Goal: Task Accomplishment & Management: Complete application form

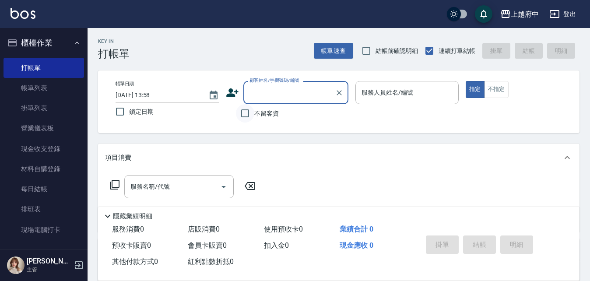
click at [247, 115] on input "不留客資" at bounding box center [245, 113] width 18 height 18
checkbox input "true"
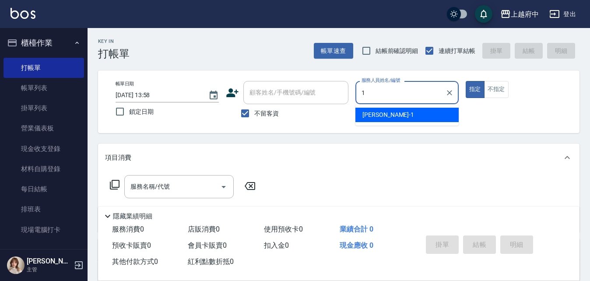
type input "[PERSON_NAME] -1"
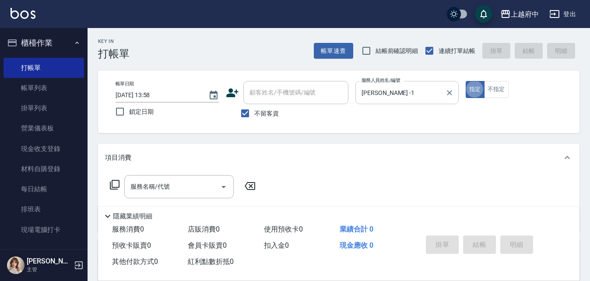
type button "true"
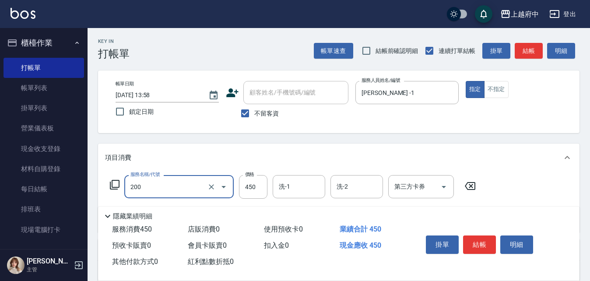
type input "有機洗髮(200)"
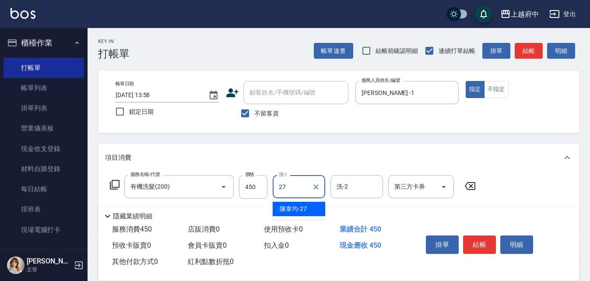
type input "[PERSON_NAME]-27"
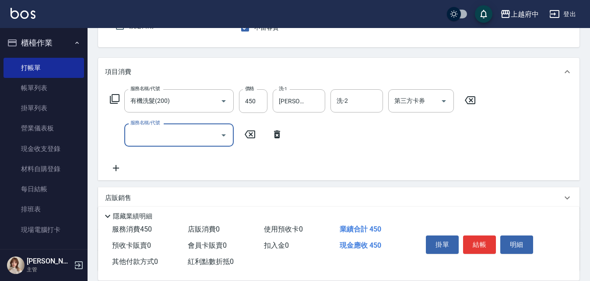
scroll to position [88, 0]
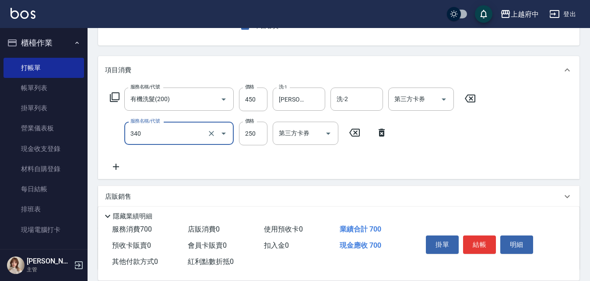
type input "剪髮(340)"
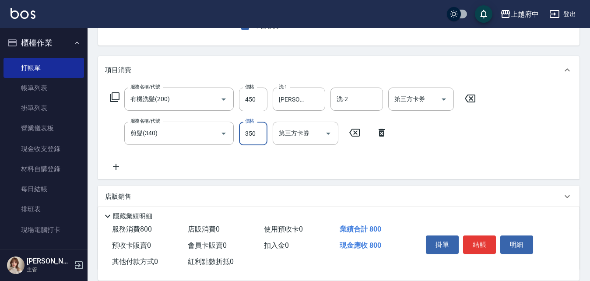
type input "350"
click at [414, 160] on div "服務名稱/代號 有機洗髮(200) 服務名稱/代號 價格 450 價格 洗-1 陳韋均-27 洗-1 洗-2 洗-2 第三方卡券 第三方卡券 服務名稱/代號 …" at bounding box center [293, 130] width 376 height 84
click at [486, 240] on button "結帳" at bounding box center [479, 244] width 33 height 18
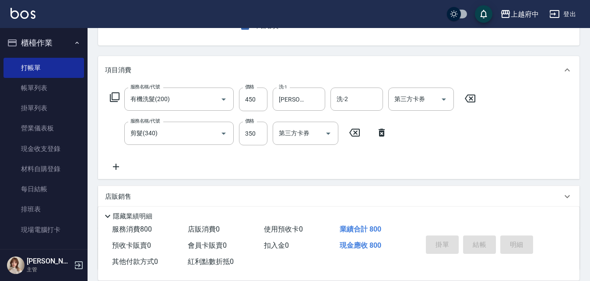
type input "2025/08/22 17:36"
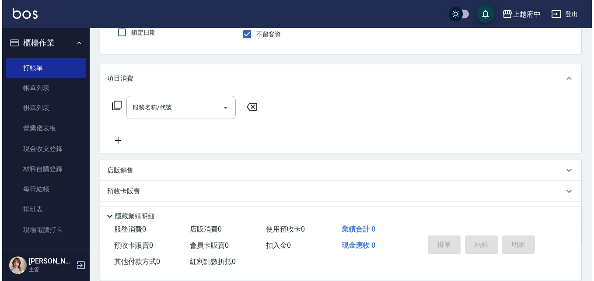
scroll to position [0, 0]
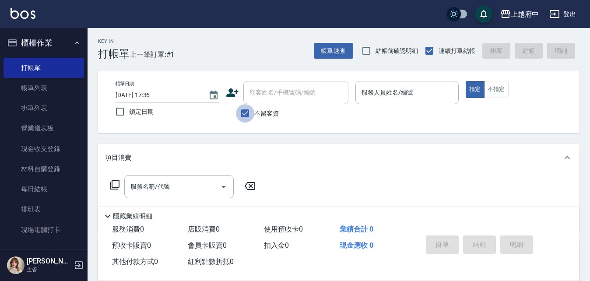
click at [244, 116] on input "不留客資" at bounding box center [245, 113] width 18 height 18
checkbox input "false"
click at [230, 90] on icon at bounding box center [232, 92] width 12 height 9
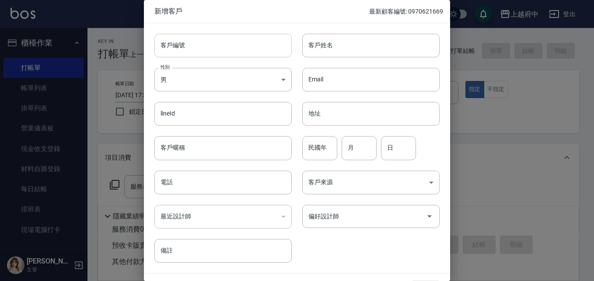
click at [189, 42] on input "客戶編號" at bounding box center [222, 46] width 137 height 24
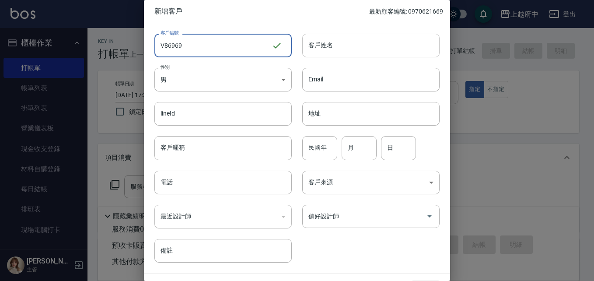
type input "V86969"
click at [353, 46] on input "客戶姓名" at bounding box center [370, 46] width 137 height 24
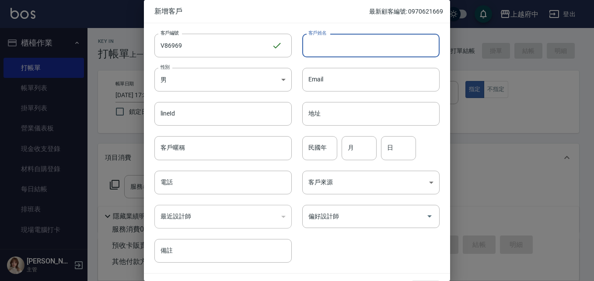
type input "V"
type input "[PERSON_NAME]"
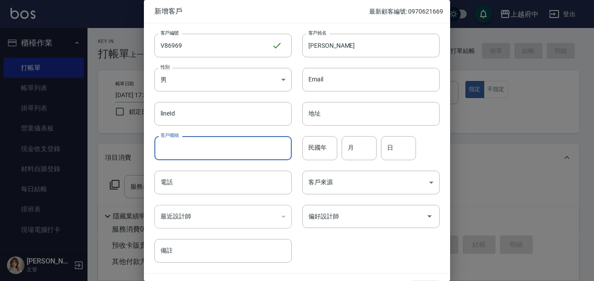
click at [204, 143] on input "客戶暱稱" at bounding box center [222, 148] width 137 height 24
type input "2027/08"
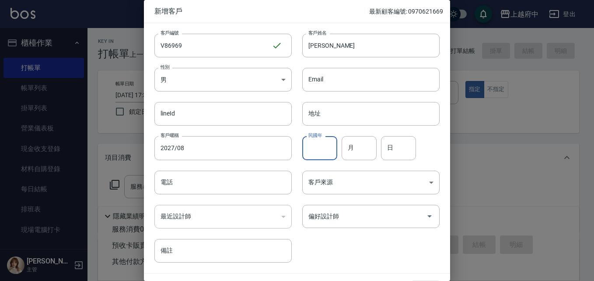
click at [321, 151] on input "民國年" at bounding box center [319, 148] width 35 height 24
type input "1"
click at [351, 150] on input "月" at bounding box center [359, 148] width 35 height 24
type input "10"
type input "21"
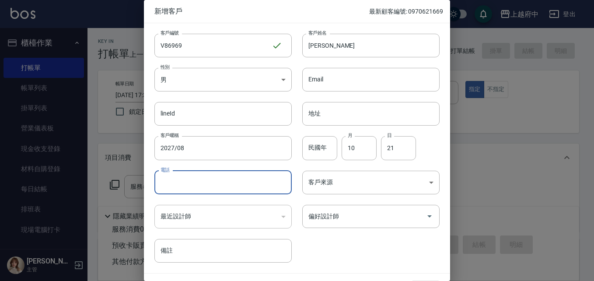
click at [196, 184] on input "電話" at bounding box center [222, 183] width 137 height 24
type input "0908109182"
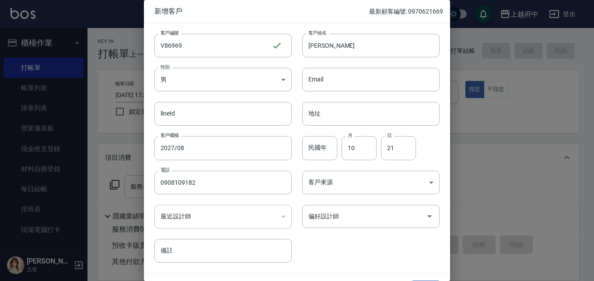
click at [367, 247] on div "客戶編號 V86969 ​ 客戶編號 客戶姓名 謝承澔 客戶姓名 性別 男 MALE 性別 Email Email lineId lineId 地址 地址 客…" at bounding box center [292, 142] width 296 height 239
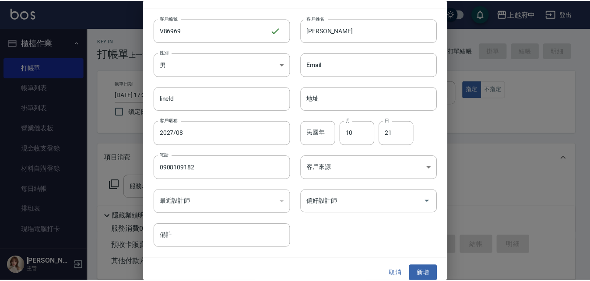
scroll to position [22, 0]
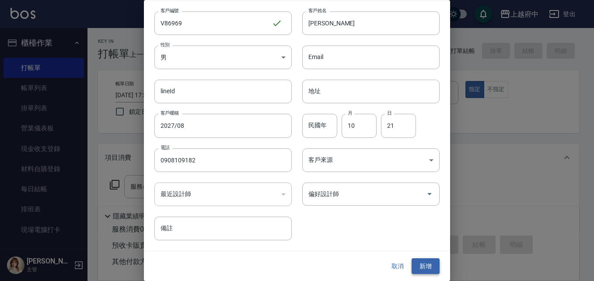
click at [424, 266] on button "新增" at bounding box center [426, 266] width 28 height 16
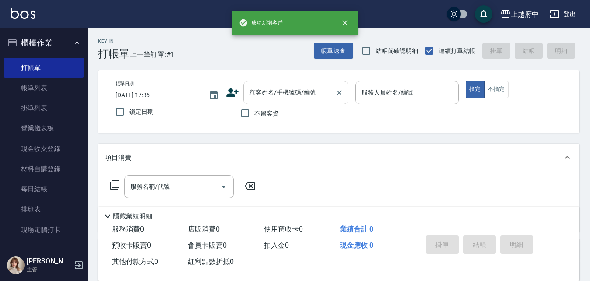
click at [285, 91] on input "顧客姓名/手機號碼/編號" at bounding box center [289, 92] width 84 height 15
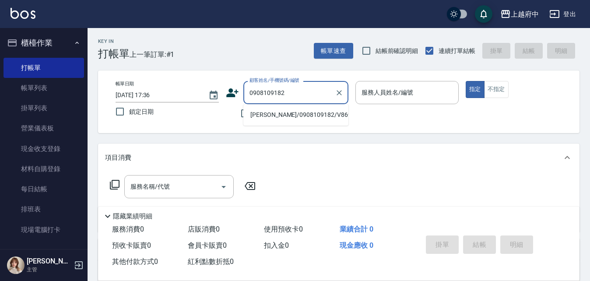
click at [296, 114] on li "謝承澔/0908109182/V86969" at bounding box center [295, 115] width 105 height 14
type input "謝承澔/0908109182/V86969"
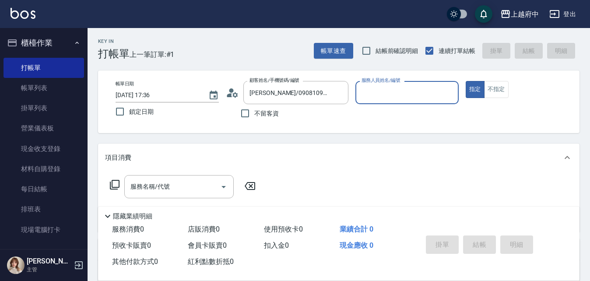
click at [400, 91] on input "服務人員姓名/編號" at bounding box center [406, 92] width 95 height 15
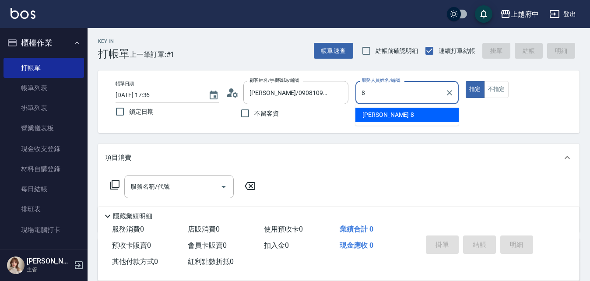
type input "江驊侑-8"
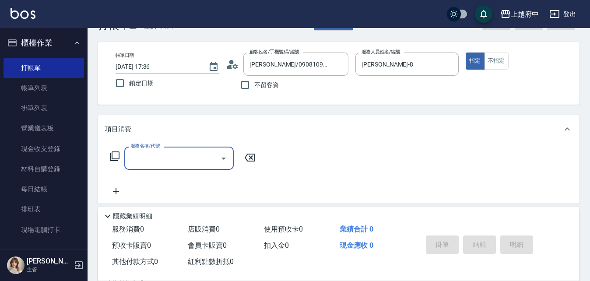
scroll to position [44, 0]
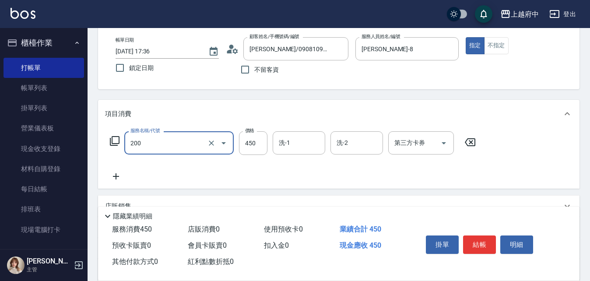
type input "有機洗髮(200)"
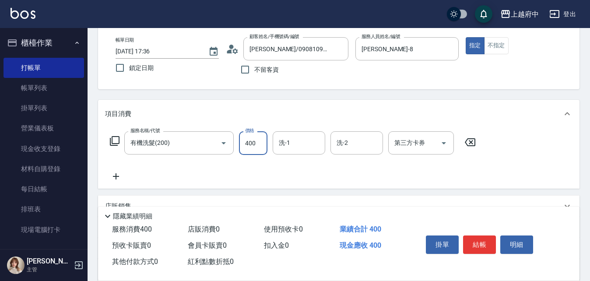
type input "400"
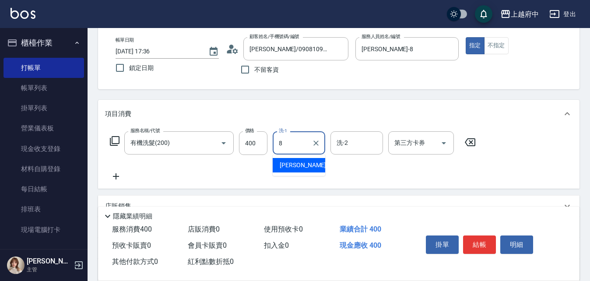
type input "江驊侑-8"
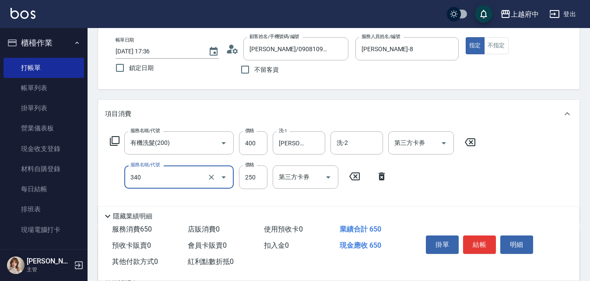
type input "剪髮(340)"
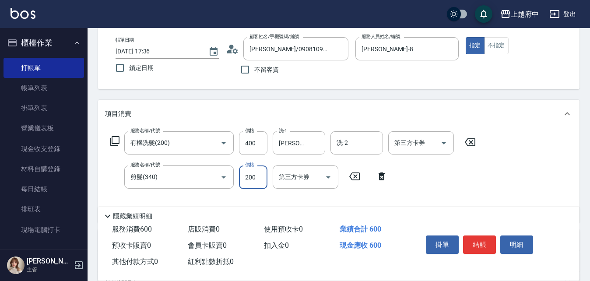
type input "200"
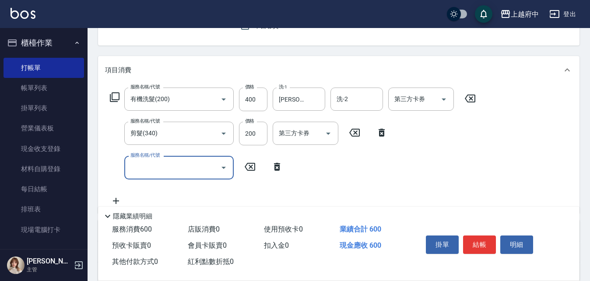
scroll to position [131, 0]
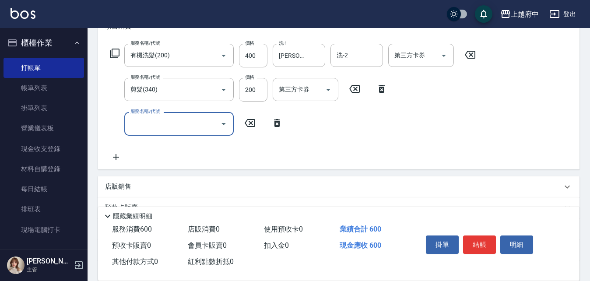
click at [279, 123] on icon at bounding box center [277, 123] width 6 height 8
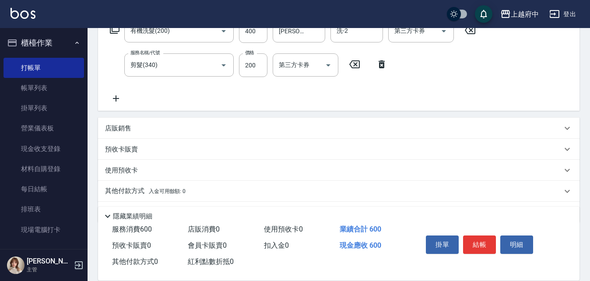
scroll to position [175, 0]
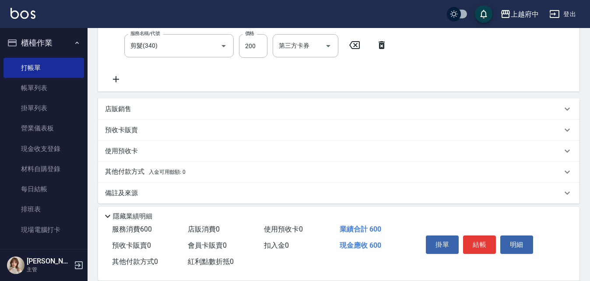
click at [119, 108] on p "店販銷售" at bounding box center [118, 109] width 26 height 9
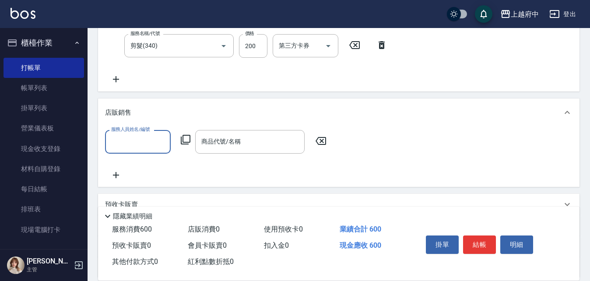
scroll to position [0, 0]
type input "江驊侑-8"
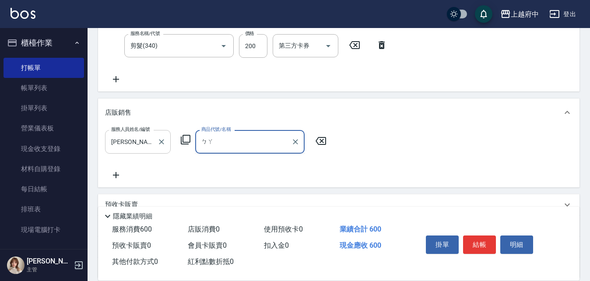
type input "拔"
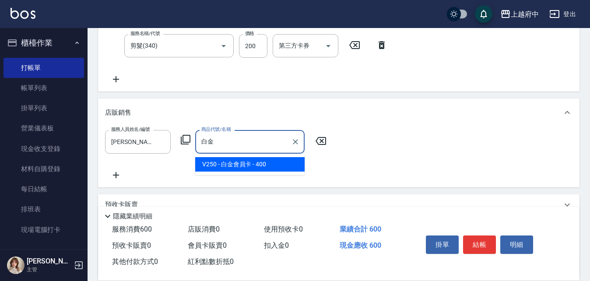
click at [247, 167] on span "V250 - 白金會員卡 - 400" at bounding box center [249, 164] width 109 height 14
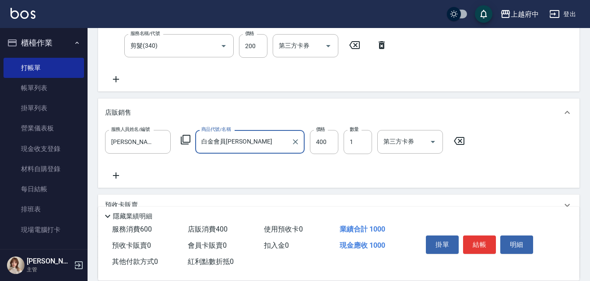
type input "白金會員卡"
click at [243, 165] on div "服務人員姓名/編號 江驊侑-8 服務人員姓名/編號 商品代號/名稱 白金會員卡 商品代號/名稱 價格 400 價格 數量 1 數量 第三方卡券 第三方卡券" at bounding box center [338, 155] width 467 height 50
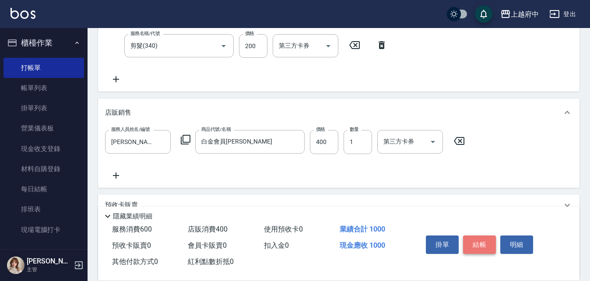
click at [484, 242] on button "結帳" at bounding box center [479, 244] width 33 height 18
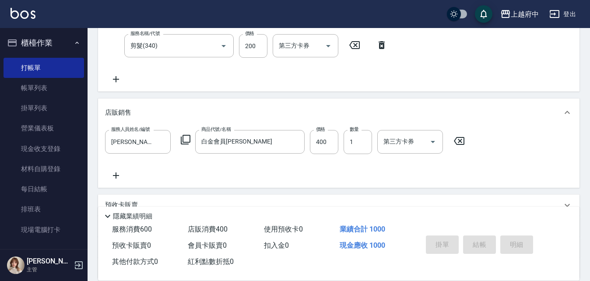
type input "2025/08/22 17:38"
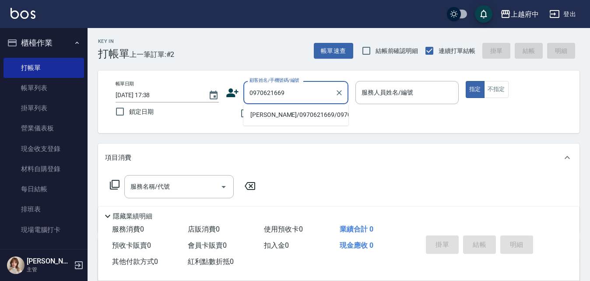
click at [291, 116] on li "陳姿妤/0970621669/0970621669" at bounding box center [295, 115] width 105 height 14
type input "陳姿妤/0970621669/0970621669"
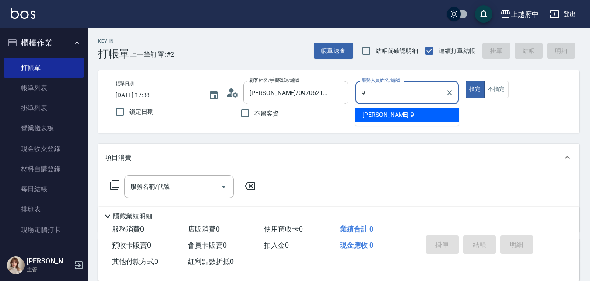
type input "David-9"
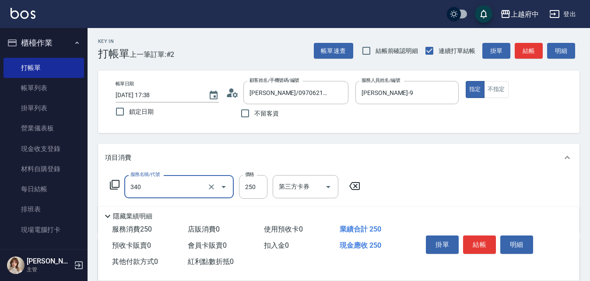
type input "剪髮(340)"
type input "500"
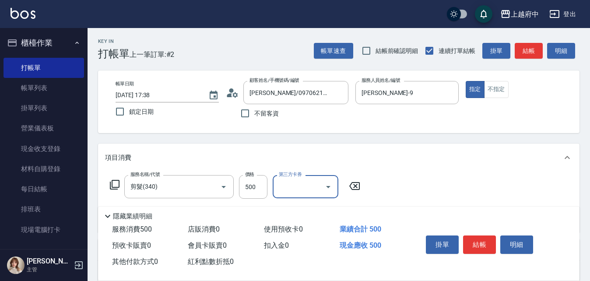
click at [439, 179] on div "服務名稱/代號 剪髮(340) 服務名稱/代號 價格 500 價格 第三方卡券 第三方卡券" at bounding box center [338, 202] width 481 height 61
click at [469, 247] on button "結帳" at bounding box center [479, 244] width 33 height 18
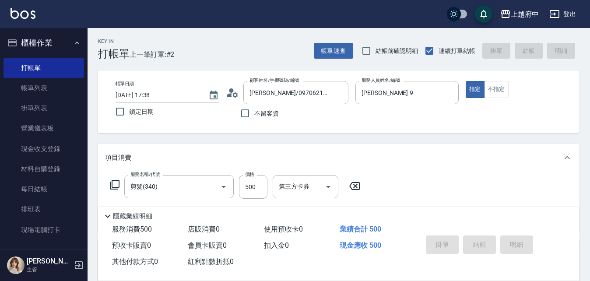
type input "2025/08/22 17:39"
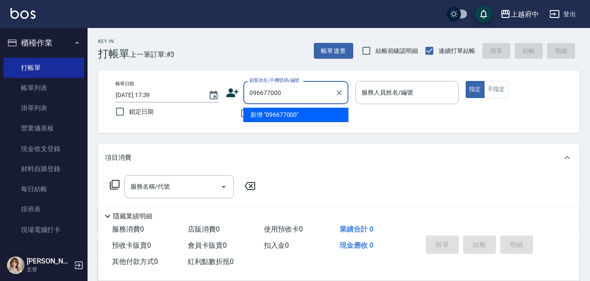
type input "0966770008"
click at [337, 91] on icon "Clear" at bounding box center [339, 92] width 5 height 5
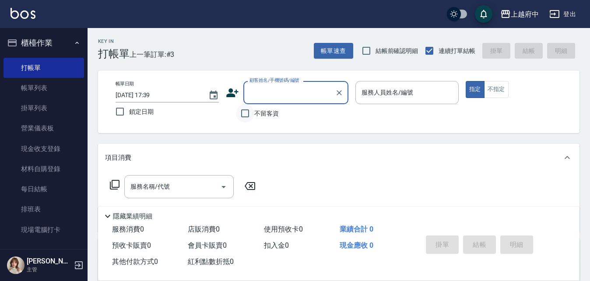
click at [242, 116] on input "不留客資" at bounding box center [245, 113] width 18 height 18
checkbox input "true"
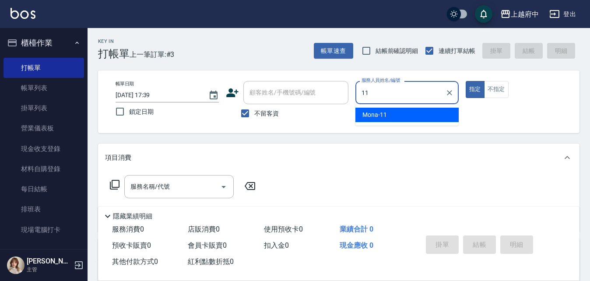
type input "Mona-11"
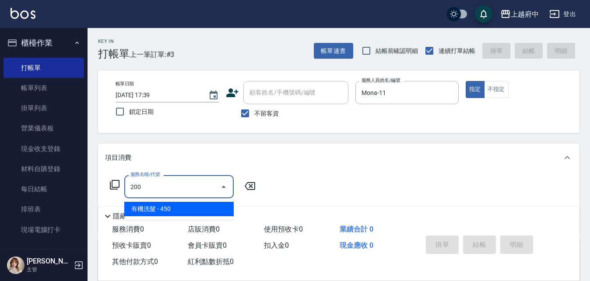
type input "200"
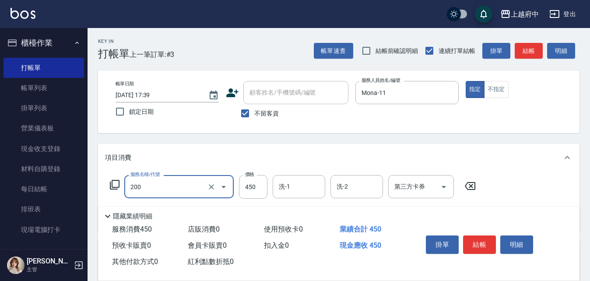
type input "有機洗髮(200)"
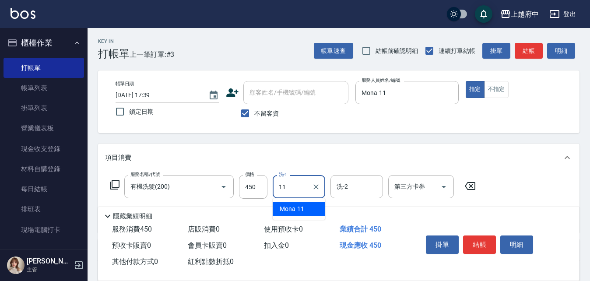
type input "Mona-11"
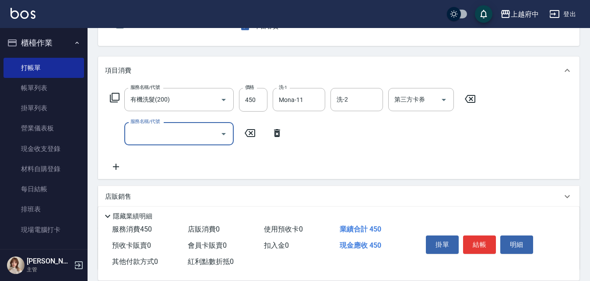
scroll to position [88, 0]
type input "剪髮(340)"
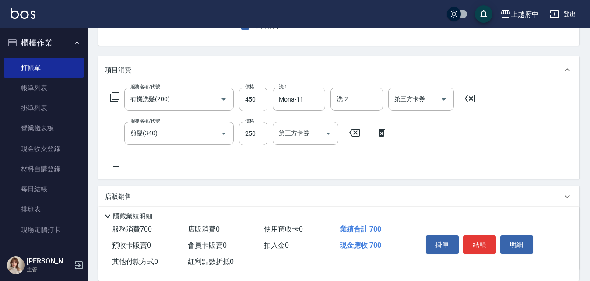
click at [306, 160] on div "服務名稱/代號 有機洗髮(200) 服務名稱/代號 價格 450 價格 洗-1 Mona-11 洗-1 洗-2 洗-2 第三方卡券 第三方卡券 服務名稱/代號…" at bounding box center [293, 130] width 376 height 84
click at [479, 238] on button "結帳" at bounding box center [479, 244] width 33 height 18
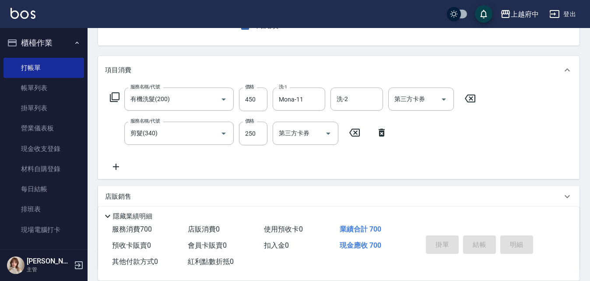
type input "2025/08/22 17:41"
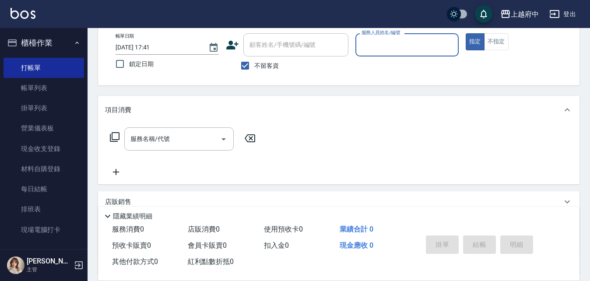
scroll to position [0, 0]
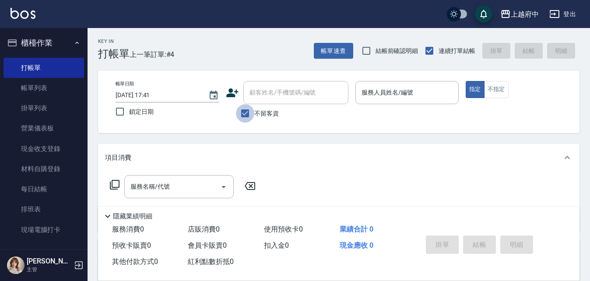
click at [244, 113] on input "不留客資" at bounding box center [245, 113] width 18 height 18
checkbox input "false"
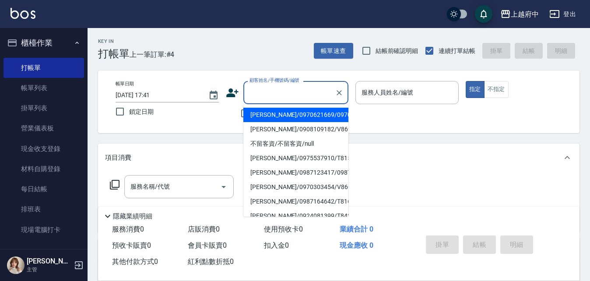
click at [290, 91] on input "顧客姓名/手機號碼/編號" at bounding box center [289, 92] width 84 height 15
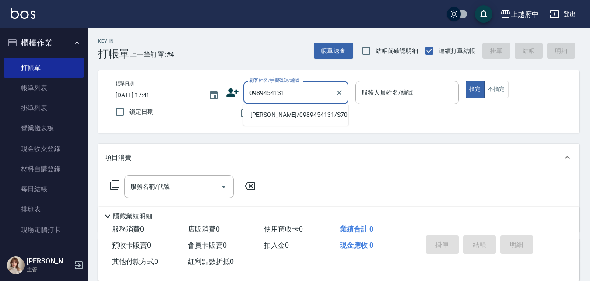
click at [299, 114] on li "吳文伸/0989454131/S70858" at bounding box center [295, 115] width 105 height 14
type input "吳文伸/0989454131/S70858"
type input "黎黎-3"
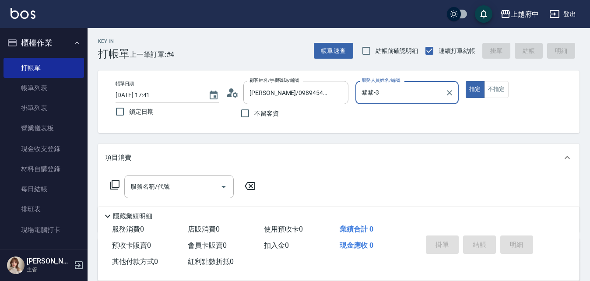
click at [466, 81] on button "指定" at bounding box center [475, 89] width 19 height 17
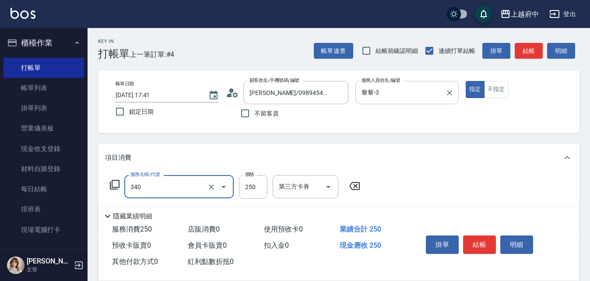
type input "剪髮(340)"
type input "650"
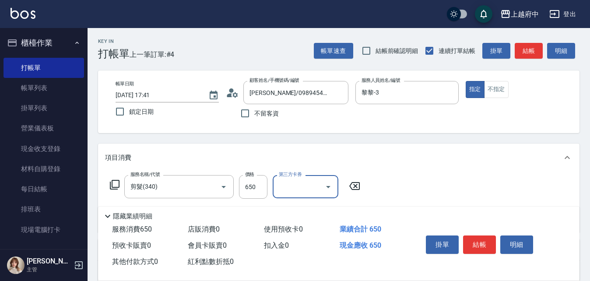
click at [411, 182] on div "服務名稱/代號 剪髮(340) 服務名稱/代號 價格 650 價格 第三方卡券 第三方卡券" at bounding box center [338, 202] width 481 height 61
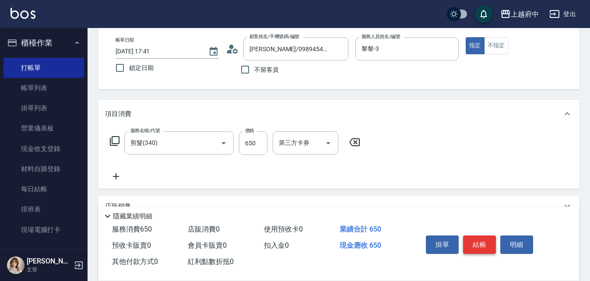
click at [478, 244] on button "結帳" at bounding box center [479, 244] width 33 height 18
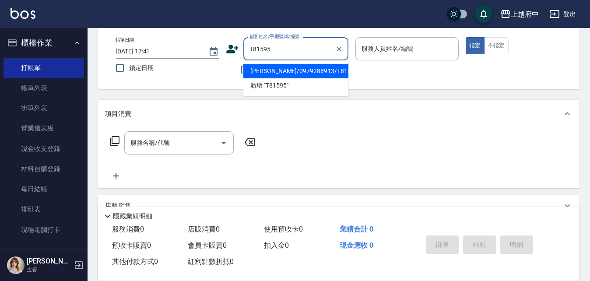
click at [283, 72] on li "楊進/0979288913/T81595" at bounding box center [295, 71] width 105 height 14
type input "楊進/0979288913/T81595"
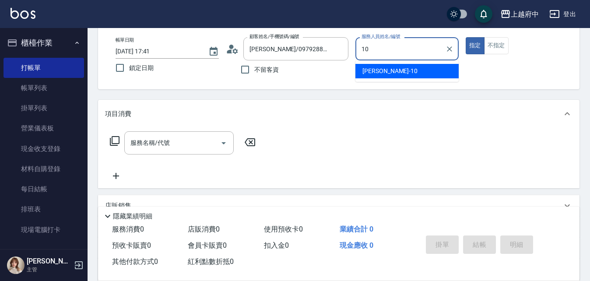
type input "Kevin-10"
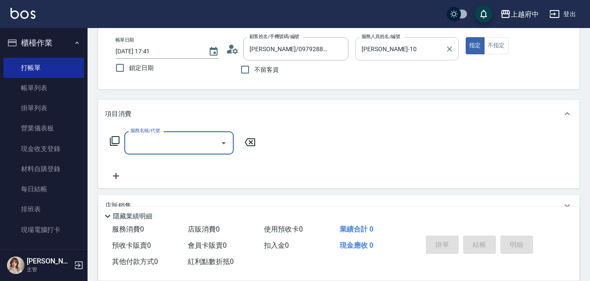
type input "3"
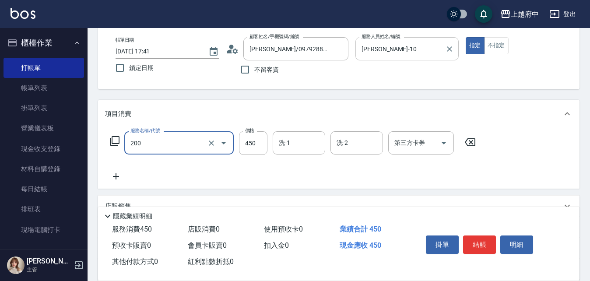
type input "有機洗髮(200)"
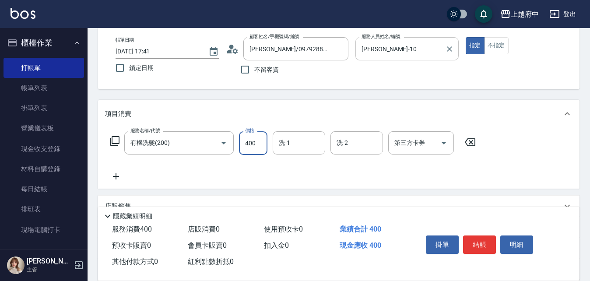
type input "400"
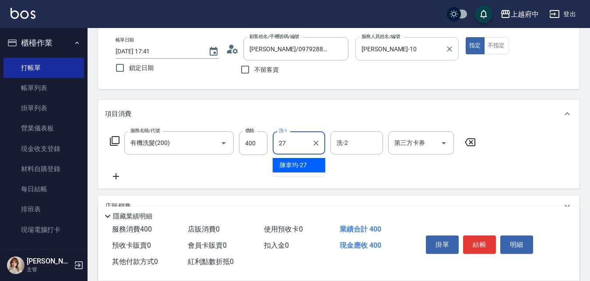
type input "陳韋均-27"
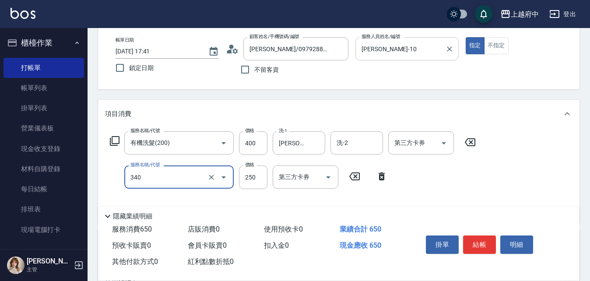
type input "剪髮(340)"
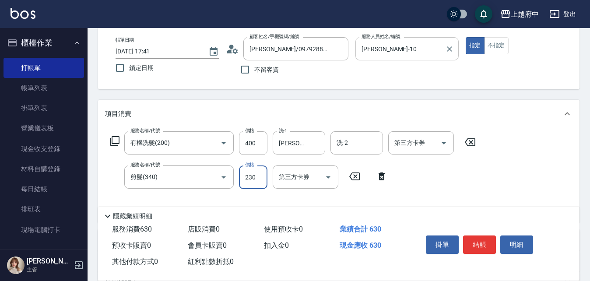
type input "230"
click at [448, 175] on div "服務名稱/代號 有機洗髮(200) 服務名稱/代號 價格 400 價格 洗-1 陳韋均-27 洗-1 洗-2 洗-2 第三方卡券 第三方卡券 服務名稱/代號 …" at bounding box center [293, 173] width 376 height 84
click at [476, 241] on button "結帳" at bounding box center [479, 244] width 33 height 18
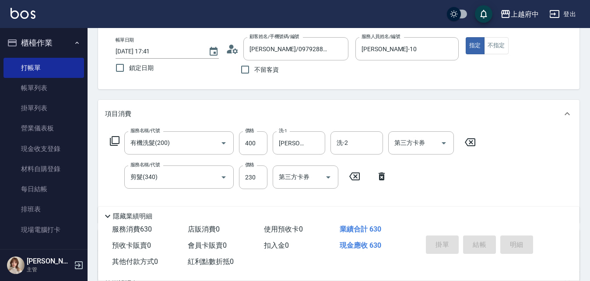
type input "2025/08/22 17:42"
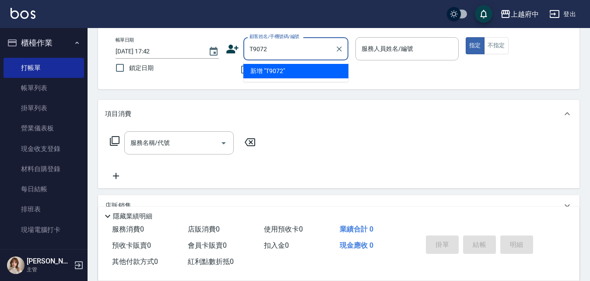
type input "T90723"
click at [337, 47] on icon "Clear" at bounding box center [339, 49] width 9 height 9
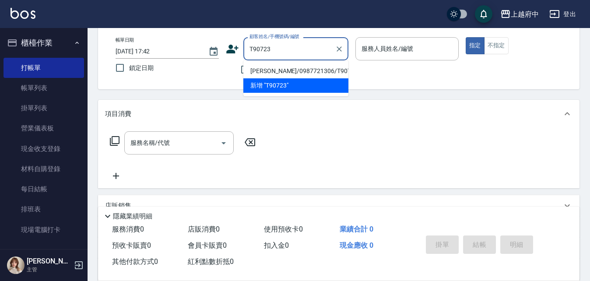
click at [277, 71] on li "張庭榕/0987721306/T90723" at bounding box center [295, 71] width 105 height 14
type input "張庭榕/0987721306/T90723"
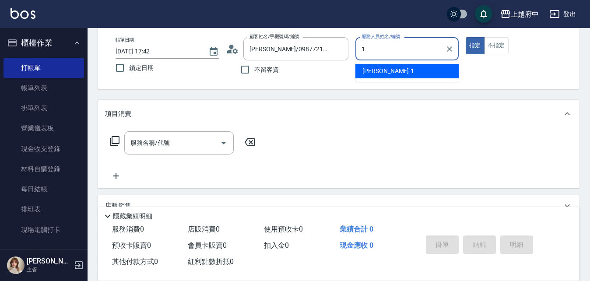
type input "Annie -1"
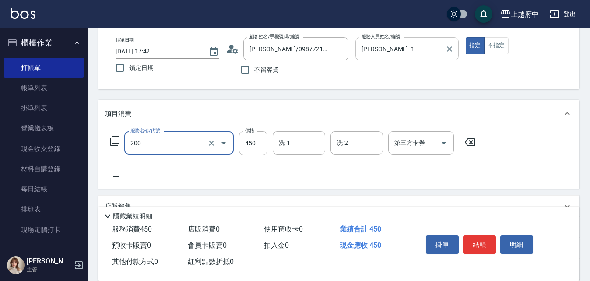
type input "有機洗髮(200)"
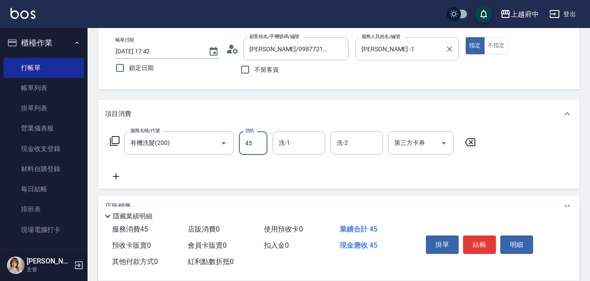
type input "450"
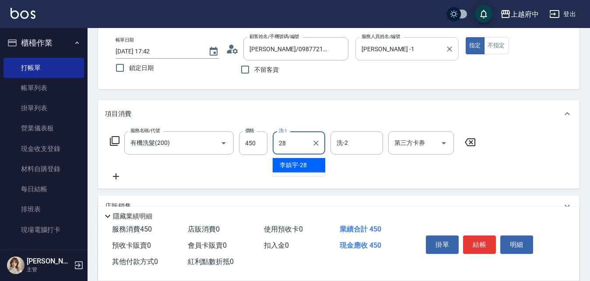
type input "李鎮宇-28"
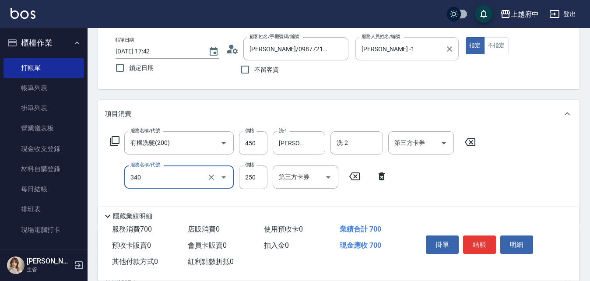
type input "剪髮(340)"
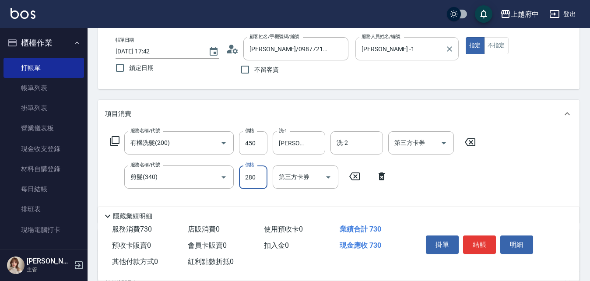
type input "280"
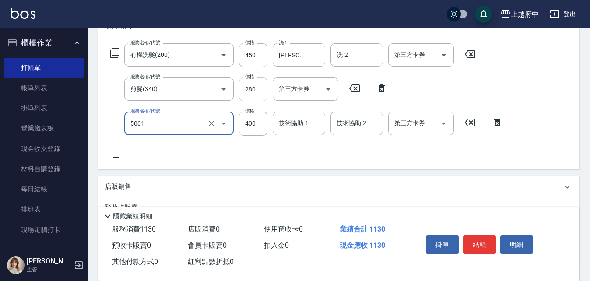
scroll to position [175, 0]
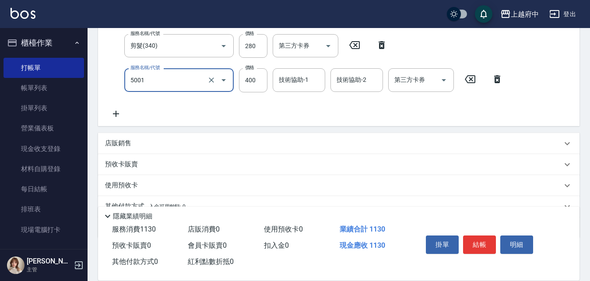
type input "側邊壓貼(5001)"
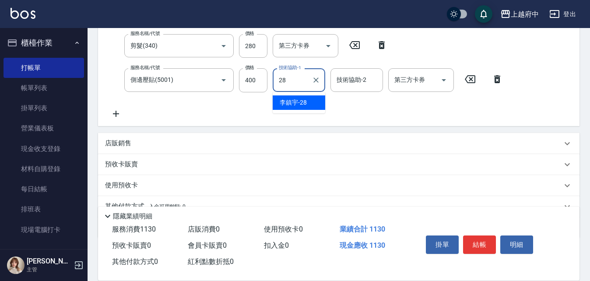
type input "李鎮宇-28"
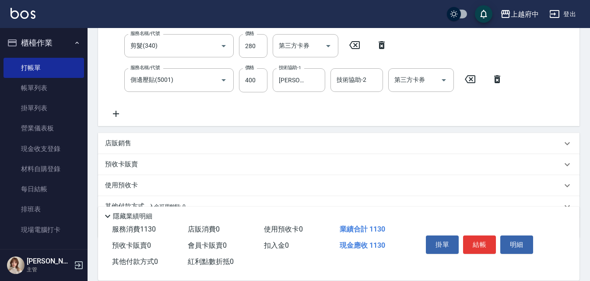
click at [316, 104] on div "服務名稱/代號 有機洗髮(200) 服務名稱/代號 價格 450 價格 洗-1 李鎮宇-28 洗-1 洗-2 洗-2 第三方卡券 第三方卡券 服務名稱/代號 …" at bounding box center [306, 59] width 403 height 119
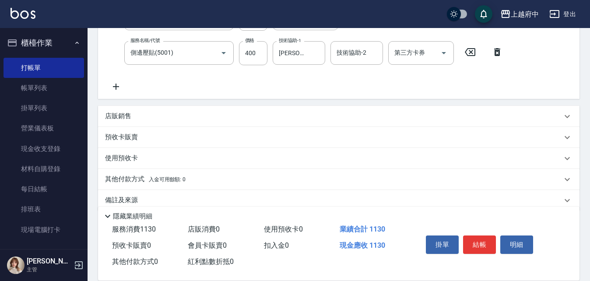
scroll to position [216, 0]
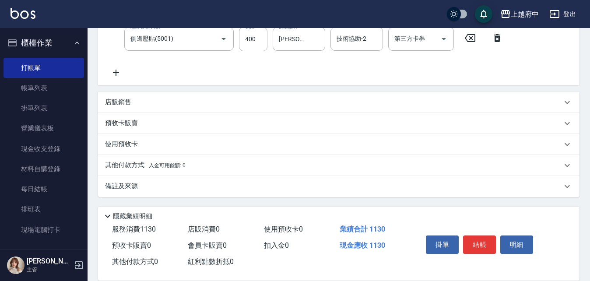
click at [118, 99] on p "店販銷售" at bounding box center [118, 102] width 26 height 9
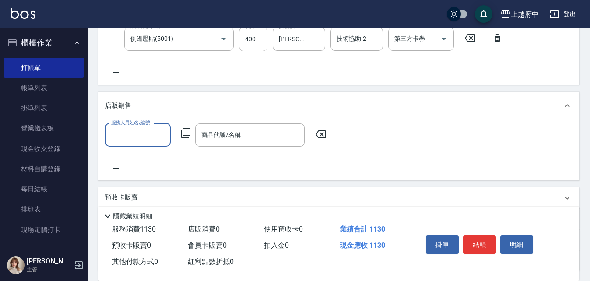
scroll to position [0, 0]
type input "Annie -1"
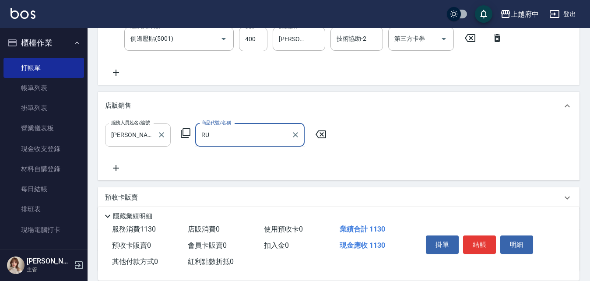
type input "R"
type input "V"
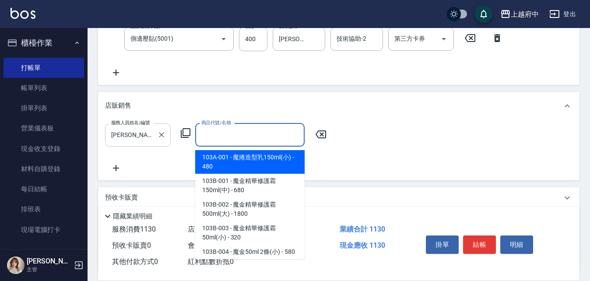
type input "魔捲造型乳150ml(小)"
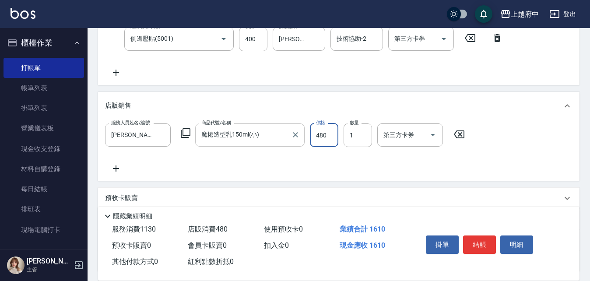
click at [265, 132] on input "魔捲造型乳150ml(小)" at bounding box center [243, 134] width 88 height 15
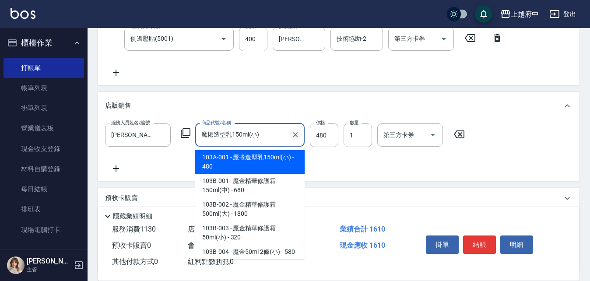
click at [293, 136] on icon "Clear" at bounding box center [295, 134] width 9 height 9
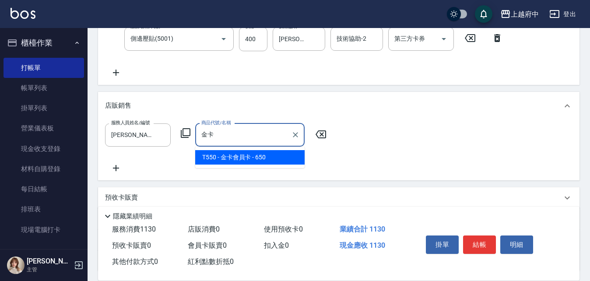
click at [239, 156] on span "T550 - 金卡會員卡 - 650" at bounding box center [249, 157] width 109 height 14
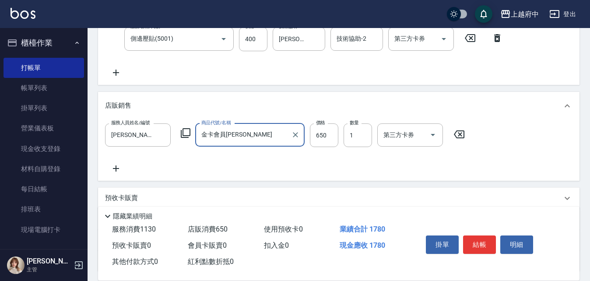
type input "金卡會員卡"
click at [253, 170] on div "服務人員姓名/編號 Annie -1 服務人員姓名/編號 商品代號/名稱 金卡會員卡 商品代號/名稱 價格 650 價格 數量 1 數量 第三方卡券 第三方卡券" at bounding box center [338, 148] width 467 height 50
click at [274, 163] on div "服務人員姓名/編號 Annie -1 服務人員姓名/編號 商品代號/名稱 金卡會員卡 商品代號/名稱 價格 650 價格 數量 1 數量 第三方卡券 第三方卡券" at bounding box center [338, 148] width 467 height 50
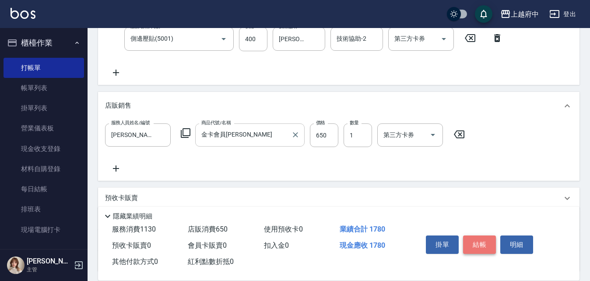
click at [478, 239] on button "結帳" at bounding box center [479, 244] width 33 height 18
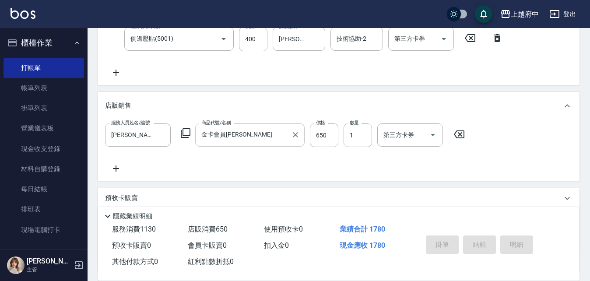
type input "2025/08/22 17:44"
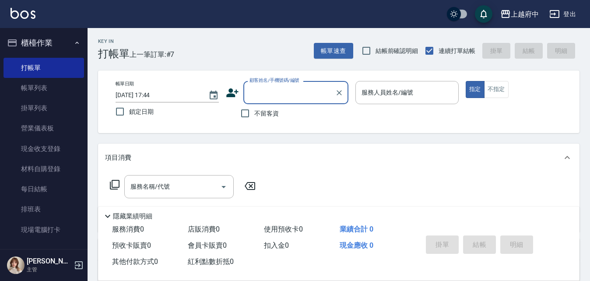
click at [277, 90] on input "顧客姓名/手機號碼/編號" at bounding box center [289, 92] width 84 height 15
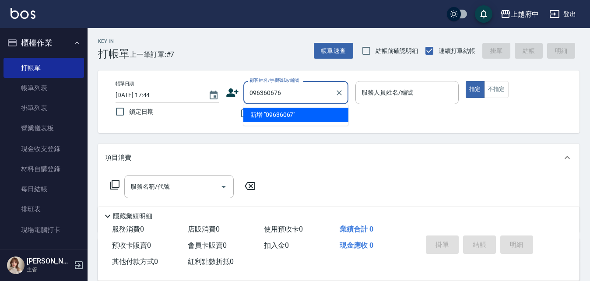
type input "0963606766"
click at [339, 88] on button "Clear" at bounding box center [339, 93] width 12 height 12
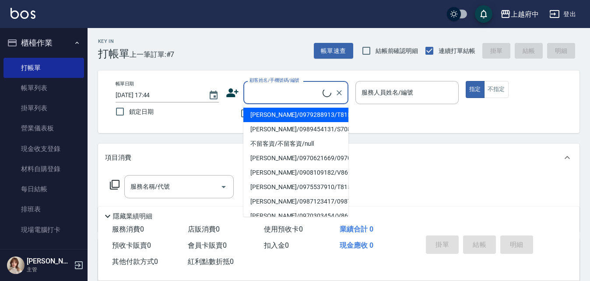
click at [247, 114] on li "楊進/0979288913/T81595" at bounding box center [295, 115] width 105 height 14
type input "楊進/0979288913/T81595"
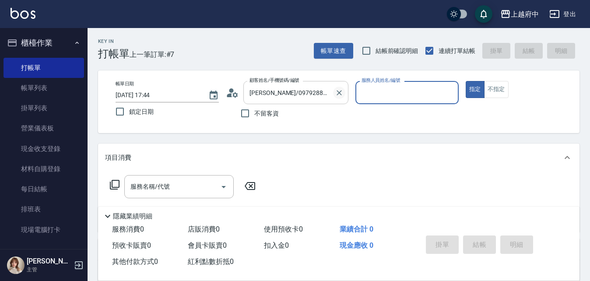
click at [342, 94] on icon "Clear" at bounding box center [339, 92] width 9 height 9
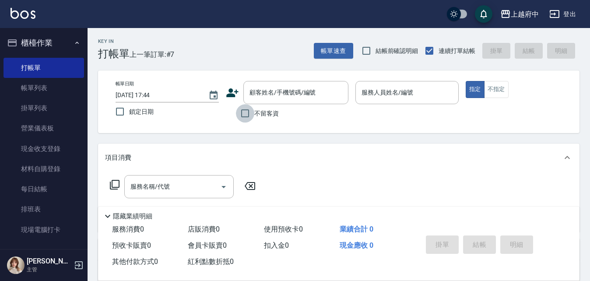
click at [243, 112] on input "不留客資" at bounding box center [245, 113] width 18 height 18
checkbox input "true"
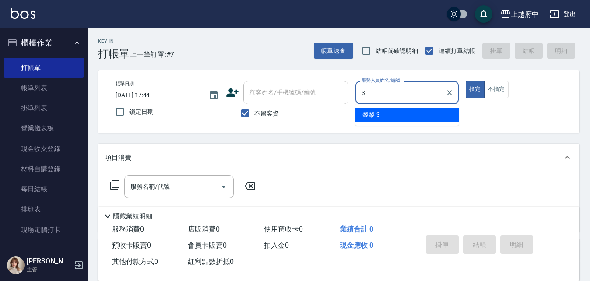
type input "黎黎-3"
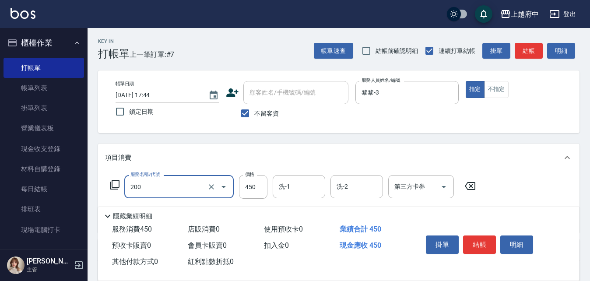
type input "有機洗髮(200)"
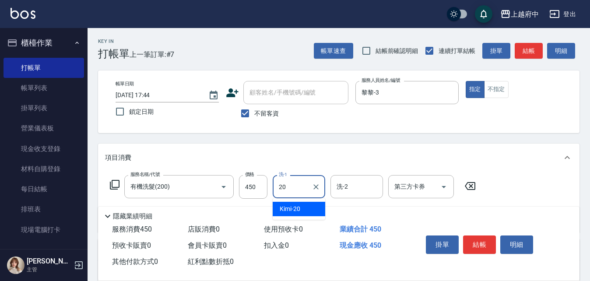
type input "Kimi-20"
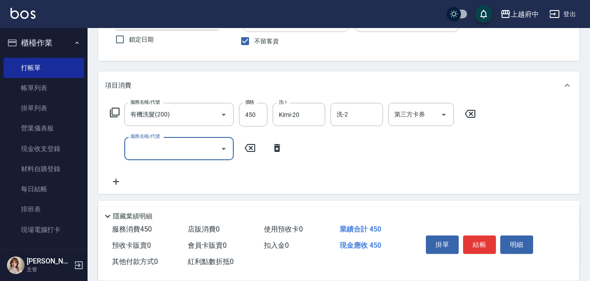
scroll to position [88, 0]
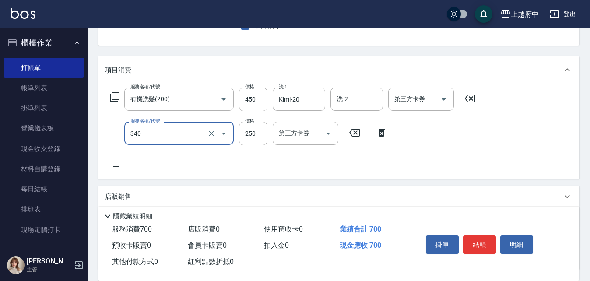
type input "剪髮(340)"
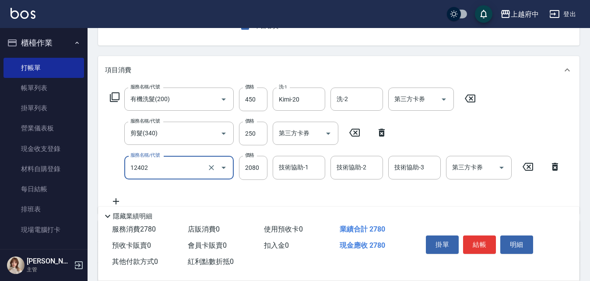
type input "染髮M(12402)"
type input "2600"
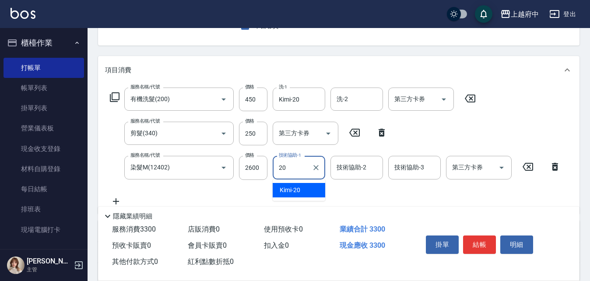
type input "Kimi-20"
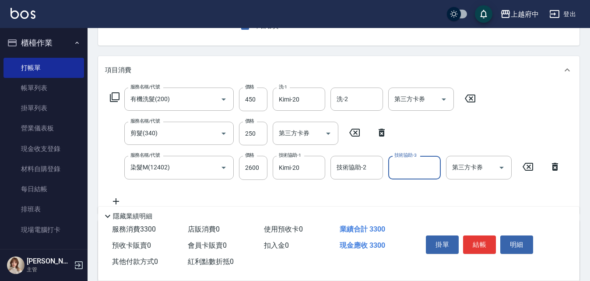
click at [382, 192] on div "服務名稱/代號 有機洗髮(200) 服務名稱/代號 價格 450 價格 洗-1 Kimi-20 洗-1 洗-2 洗-2 第三方卡券 第三方卡券 服務名稱/代號…" at bounding box center [335, 147] width 461 height 119
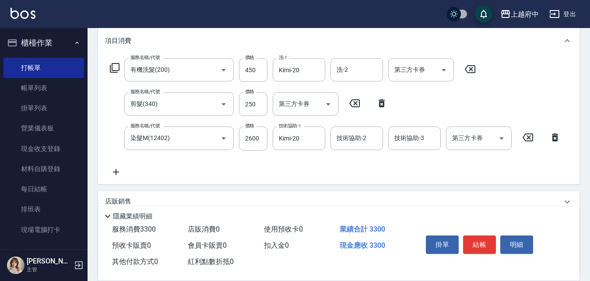
scroll to position [131, 0]
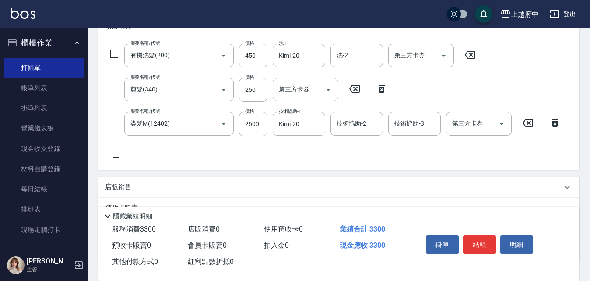
click at [124, 181] on div "店販銷售" at bounding box center [338, 187] width 481 height 21
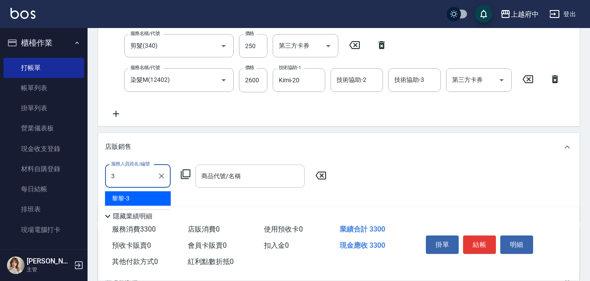
type input "黎黎-3"
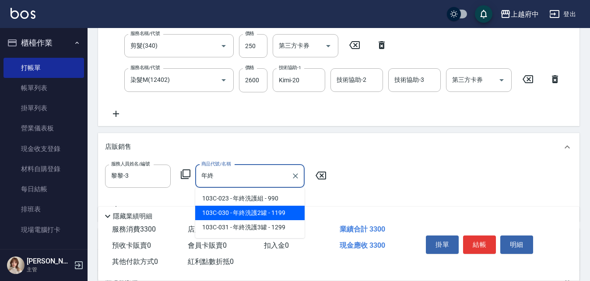
click at [260, 213] on span "103C-030 - 年終洗護2罐 - 1199" at bounding box center [249, 213] width 109 height 14
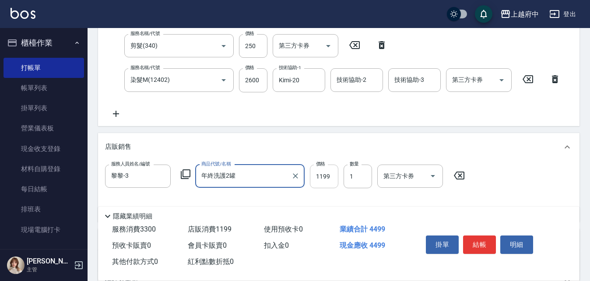
type input "年終洗護2罐"
click at [320, 179] on input "1199" at bounding box center [324, 177] width 28 height 24
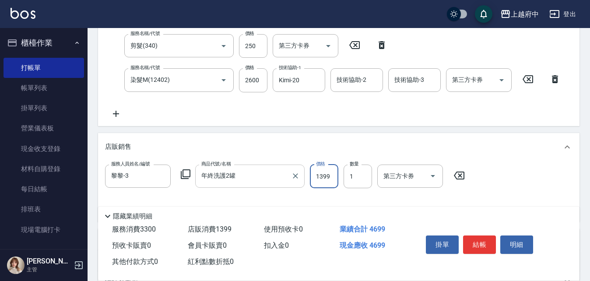
type input "1399"
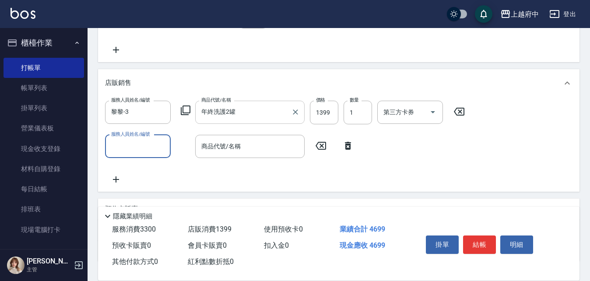
scroll to position [263, 0]
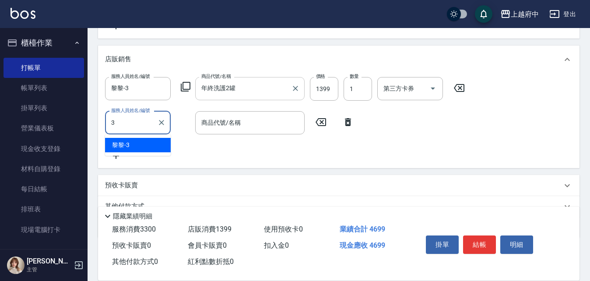
type input "黎黎-3"
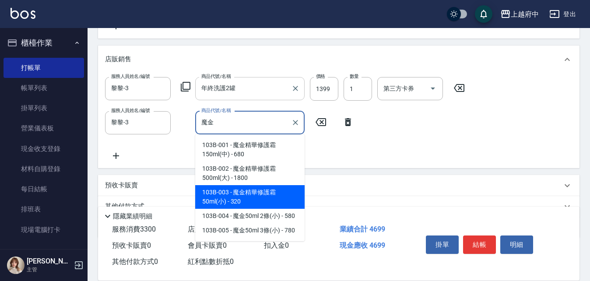
click at [253, 196] on span "103B-003 - 魔金精華修護霜50ml(小) - 320" at bounding box center [249, 197] width 109 height 24
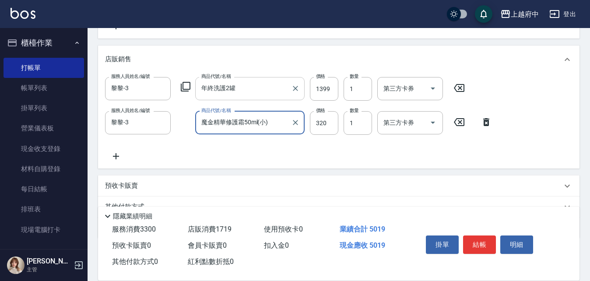
type input "魔金精華修護霜50ml(小)"
click at [319, 146] on div "服務人員姓名/編號 黎黎-3 服務人員姓名/編號 商品代號/名稱 年終洗護2罐 商品代號/名稱 價格 1399 價格 數量 1 數量 第三方卡券 第三方卡券 …" at bounding box center [338, 119] width 467 height 84
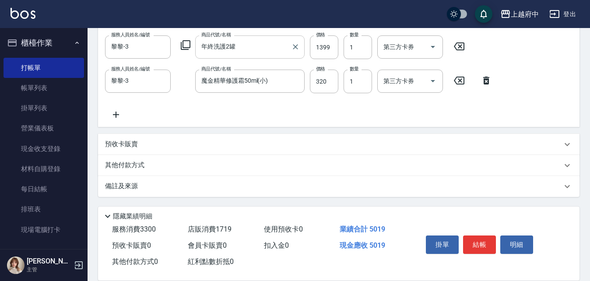
click at [126, 164] on p "其他付款方式" at bounding box center [127, 166] width 44 height 10
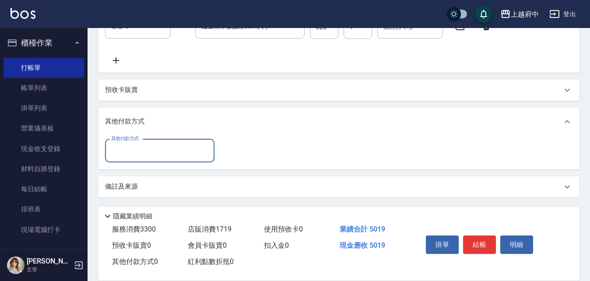
scroll to position [359, 0]
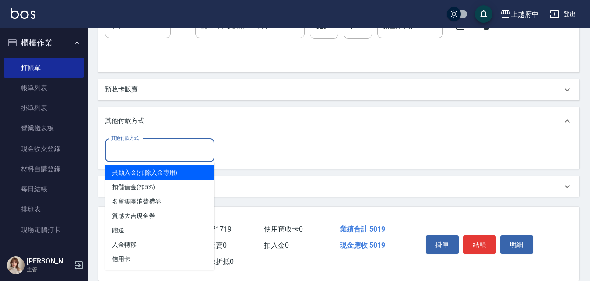
click at [151, 146] on input "其他付款方式" at bounding box center [160, 150] width 102 height 15
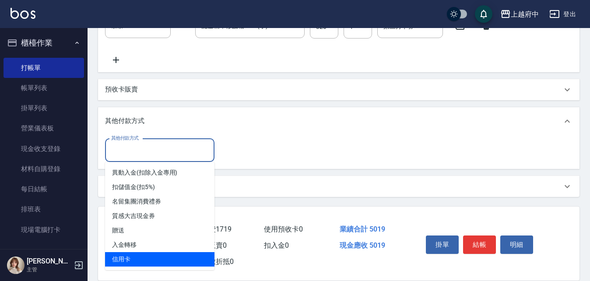
click at [122, 259] on span "信用卡" at bounding box center [159, 259] width 109 height 14
type input "信用卡"
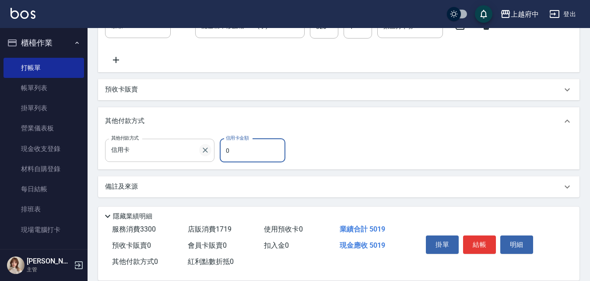
drag, startPoint x: 243, startPoint y: 149, endPoint x: 207, endPoint y: 150, distance: 36.8
click at [207, 150] on div "其他付款方式 信用卡 其他付款方式 信用卡金額 0 信用卡金額" at bounding box center [198, 151] width 186 height 24
type input "5019"
click at [372, 148] on div "其他付款方式 信用卡 其他付款方式 信用卡金額 5019 信用卡金額" at bounding box center [338, 151] width 467 height 24
click at [479, 240] on button "結帳" at bounding box center [479, 244] width 33 height 18
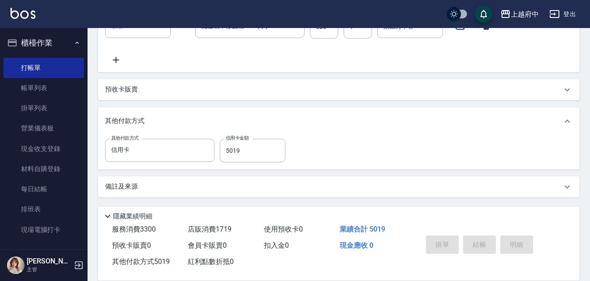
type input "2025/08/22 17:47"
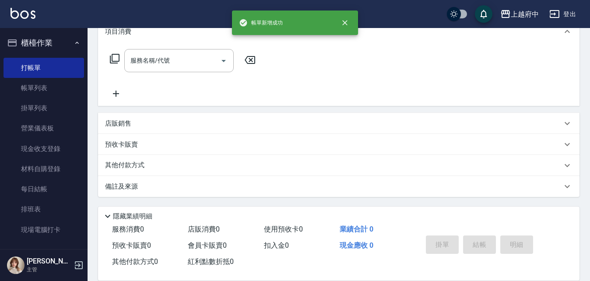
scroll to position [0, 0]
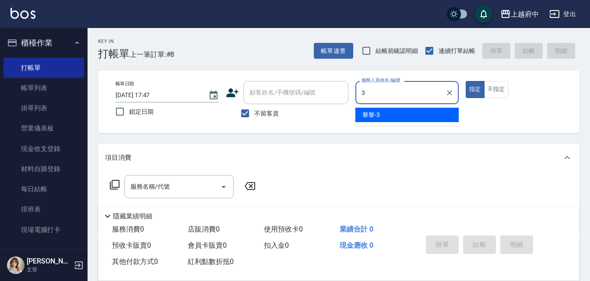
type input "黎黎-3"
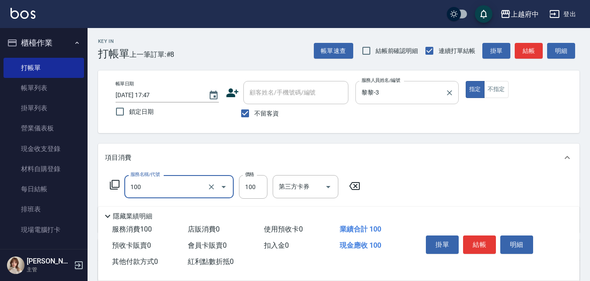
type input "造型/修劉海(100)"
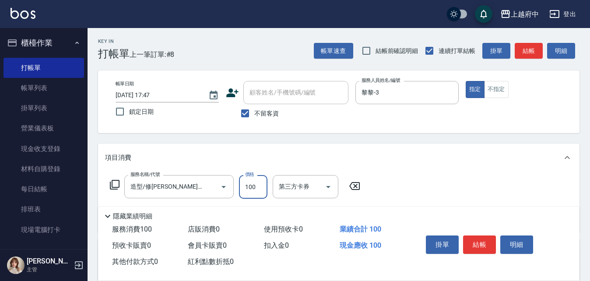
drag, startPoint x: 433, startPoint y: 192, endPoint x: 430, endPoint y: 175, distance: 16.5
click at [430, 175] on div "服務名稱/代號 造型/修劉海(100) 服務名稱/代號 價格 100 價格 第三方卡券 第三方卡券" at bounding box center [338, 202] width 481 height 61
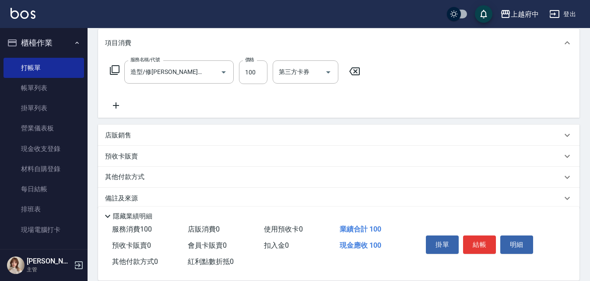
scroll to position [126, 0]
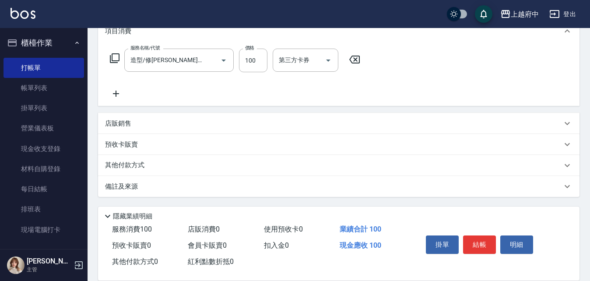
click at [117, 166] on p "其他付款方式" at bounding box center [127, 166] width 44 height 10
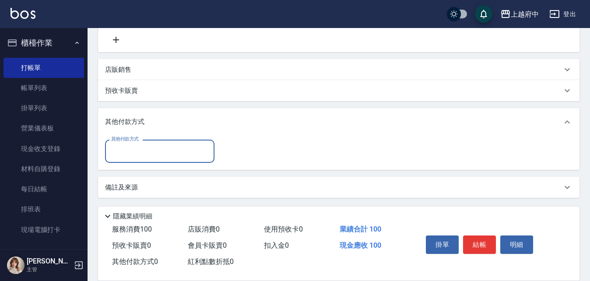
scroll to position [181, 0]
click at [137, 147] on input "其他付款方式" at bounding box center [160, 150] width 102 height 15
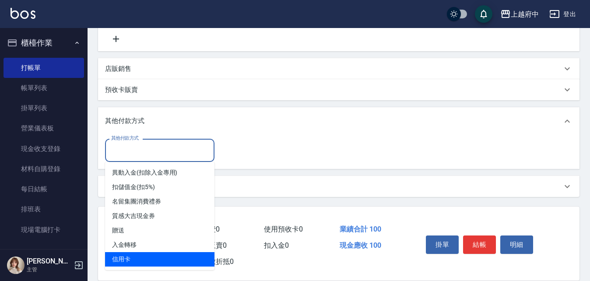
click at [120, 259] on span "信用卡" at bounding box center [159, 259] width 109 height 14
type input "信用卡"
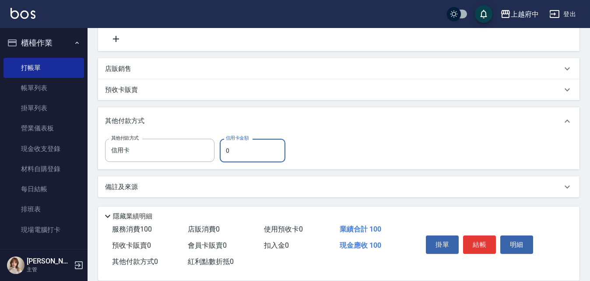
drag, startPoint x: 244, startPoint y: 147, endPoint x: 219, endPoint y: 148, distance: 25.0
click at [215, 150] on div "其他付款方式 信用卡 其他付款方式 信用卡金額 0 信用卡金額" at bounding box center [198, 151] width 186 height 24
type input "100"
click at [392, 137] on div "其他付款方式 信用卡 其他付款方式 信用卡金額 100 信用卡金額" at bounding box center [338, 152] width 481 height 34
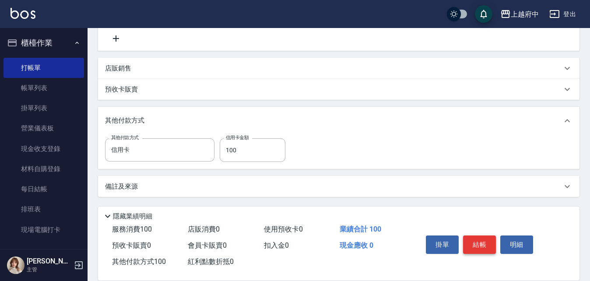
click at [477, 244] on button "結帳" at bounding box center [479, 244] width 33 height 18
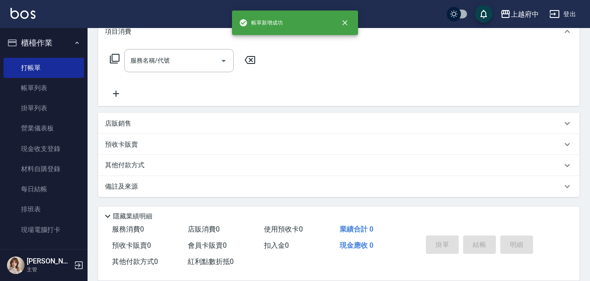
scroll to position [0, 0]
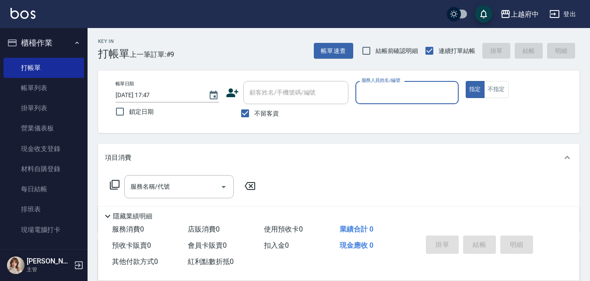
click at [244, 114] on input "不留客資" at bounding box center [245, 113] width 18 height 18
checkbox input "false"
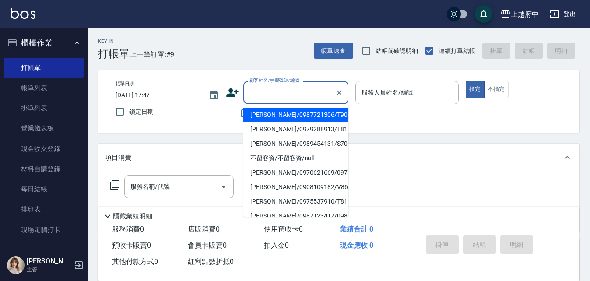
click at [281, 86] on input "顧客姓名/手機號碼/編號" at bounding box center [289, 92] width 84 height 15
type input "ㄔ"
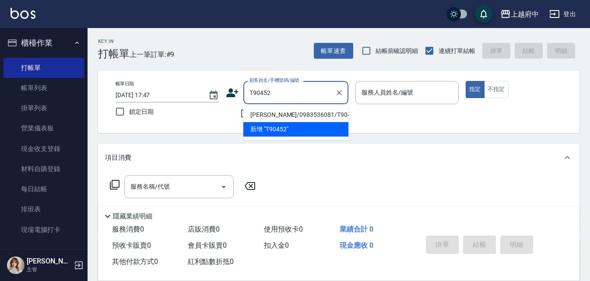
click at [305, 114] on li "許淵誠/0983536081/T90452" at bounding box center [295, 115] width 105 height 14
type input "許淵誠/0983536081/T90452"
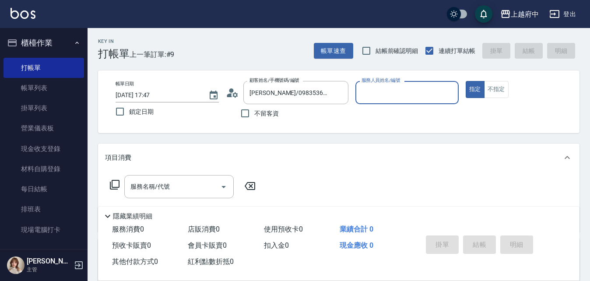
type input "Dona-18"
click at [466, 81] on button "指定" at bounding box center [475, 89] width 19 height 17
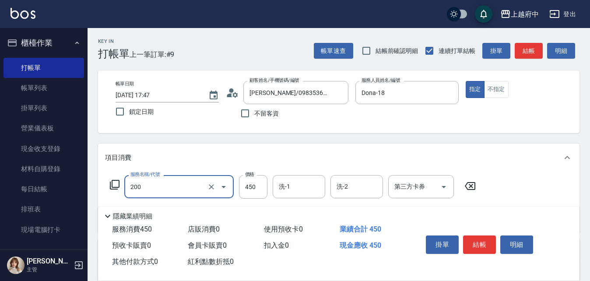
type input "有機洗髮(200)"
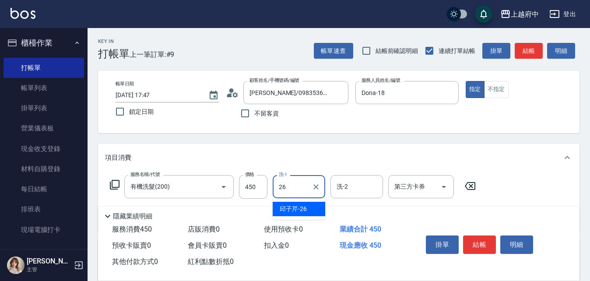
type input "邱子芹-26"
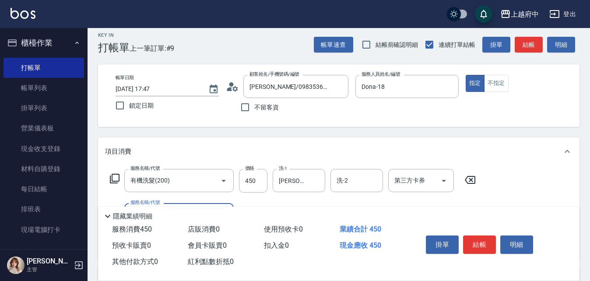
scroll to position [88, 0]
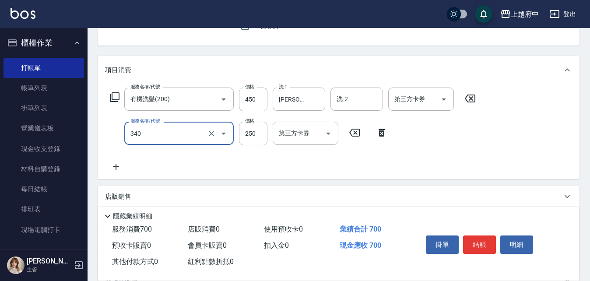
type input "剪髮(340)"
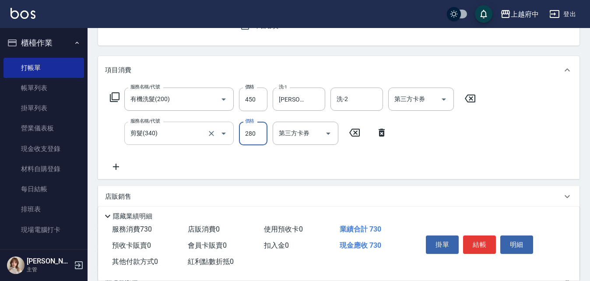
type input "280"
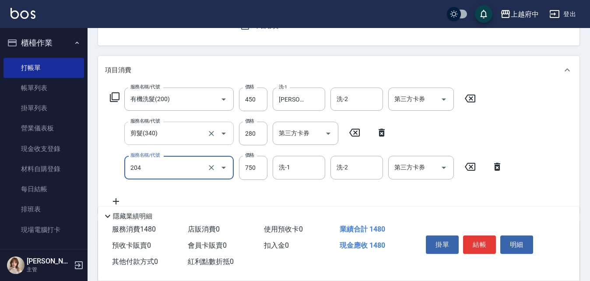
type input "升級全能修護(204)"
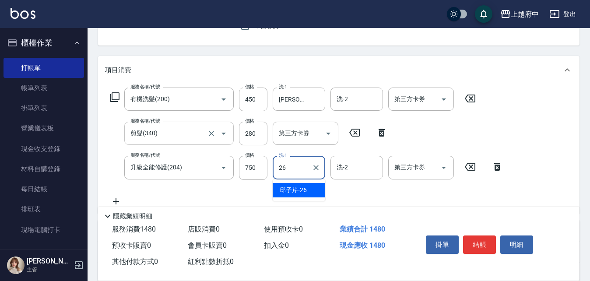
type input "邱子芹-26"
click at [319, 193] on div "服務名稱/代號 有機洗髮(200) 服務名稱/代號 價格 450 價格 洗-1 邱子芹-26 洗-1 洗-2 洗-2 第三方卡券 第三方卡券 服務名稱/代號 …" at bounding box center [306, 147] width 403 height 119
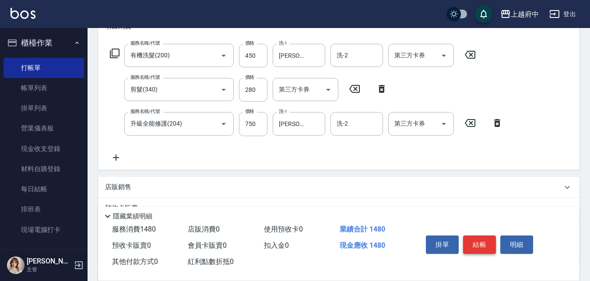
click at [472, 242] on button "結帳" at bounding box center [479, 244] width 33 height 18
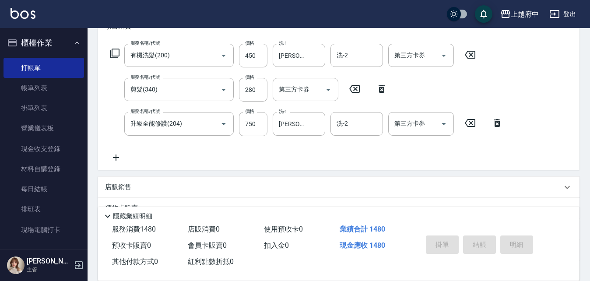
type input "2025/08/22 17:48"
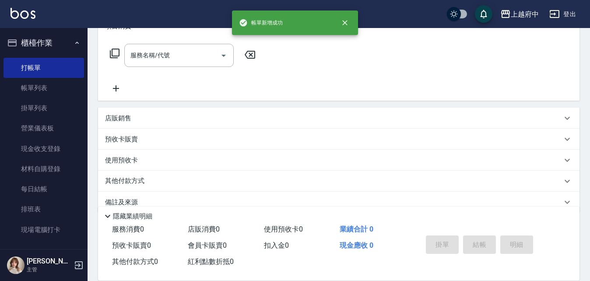
scroll to position [0, 0]
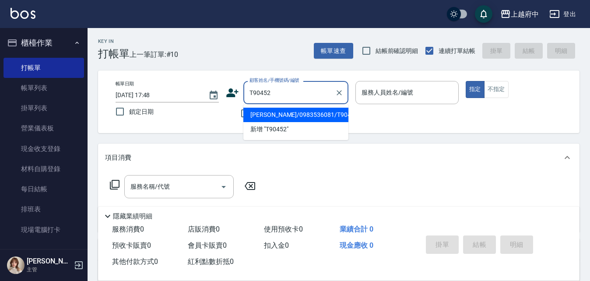
click at [290, 113] on li "許淵誠/0983536081/T90452" at bounding box center [295, 115] width 105 height 14
type input "許淵誠/0983536081/T90452"
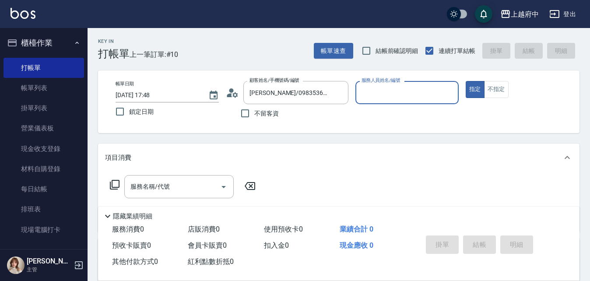
type input "Dona-18"
click at [466, 81] on button "指定" at bounding box center [475, 89] width 19 height 17
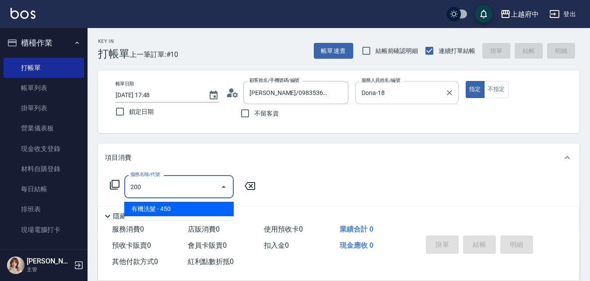
type input "有機洗髮(200)"
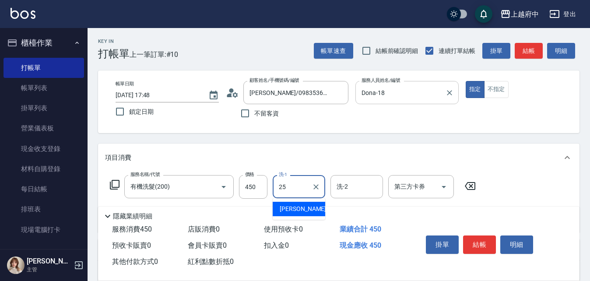
type input "張鈞琇-25"
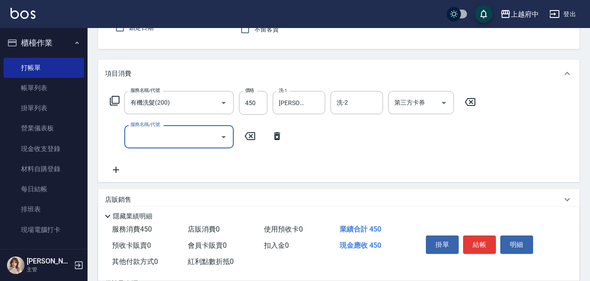
scroll to position [88, 0]
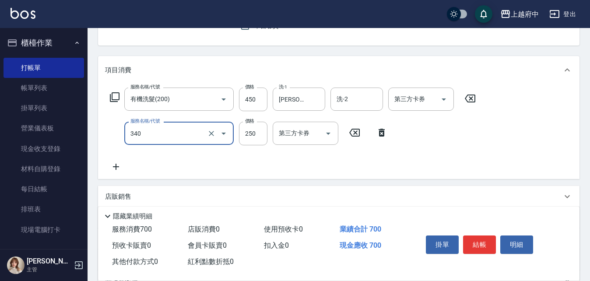
type input "剪髮(340)"
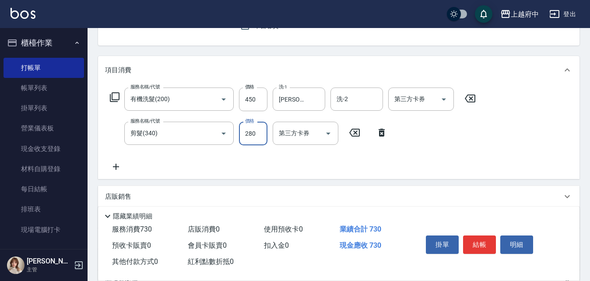
type input "280"
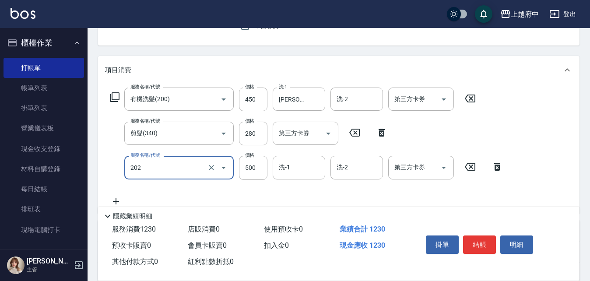
type input "升級保水面膜(202)"
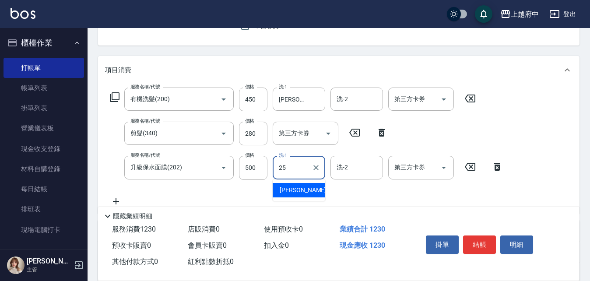
type input "張鈞琇-25"
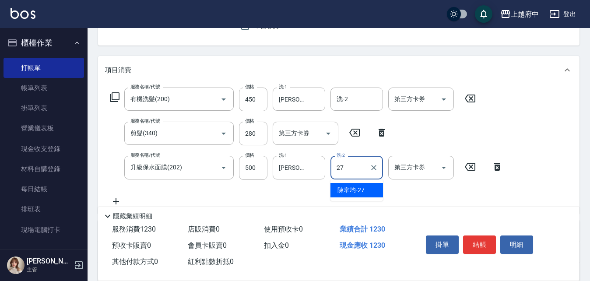
type input "陳韋均-27"
click at [331, 207] on div "隱藏業績明細" at bounding box center [338, 214] width 481 height 15
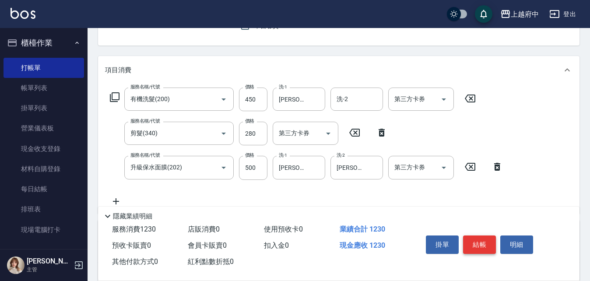
click at [481, 240] on button "結帳" at bounding box center [479, 244] width 33 height 18
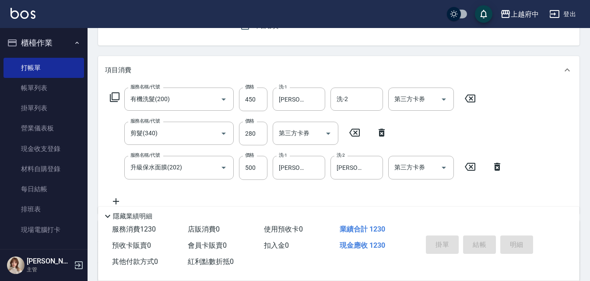
type input "2025/08/22 17:49"
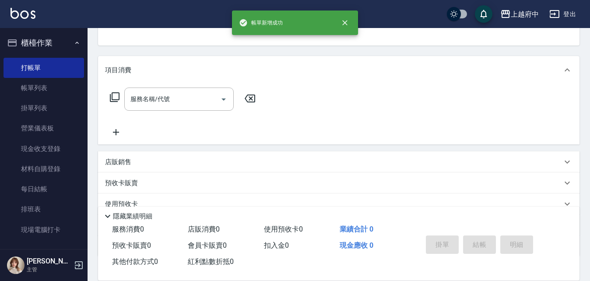
scroll to position [85, 0]
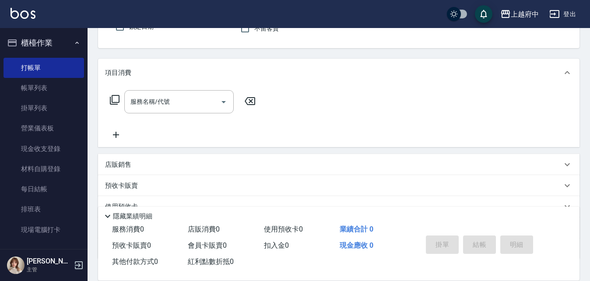
drag, startPoint x: 481, startPoint y: 240, endPoint x: 338, endPoint y: 137, distance: 176.1
click at [338, 137] on div "服務名稱/代號 服務名稱/代號" at bounding box center [338, 117] width 481 height 60
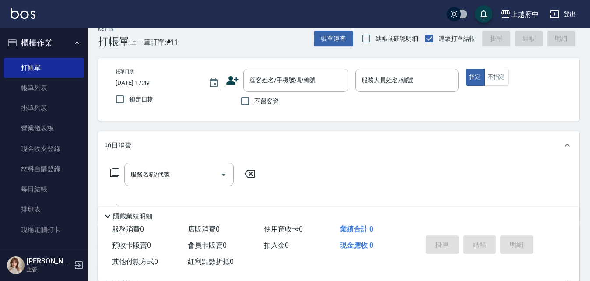
scroll to position [0, 0]
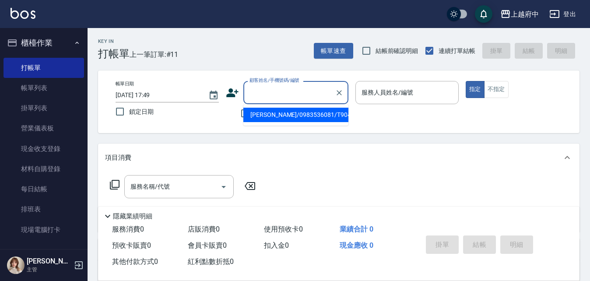
click at [267, 95] on input "顧客姓名/手機號碼/編號" at bounding box center [289, 92] width 84 height 15
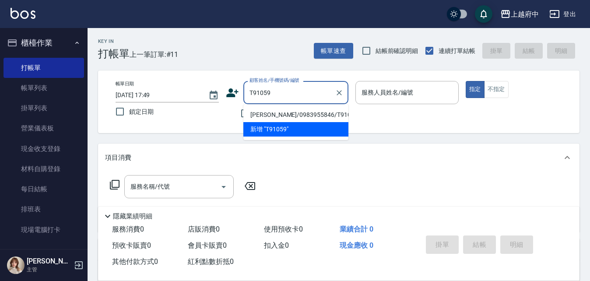
click at [277, 116] on li "唐峰澤/0983955846/T91059" at bounding box center [295, 115] width 105 height 14
type input "唐峰澤/0983955846/T91059"
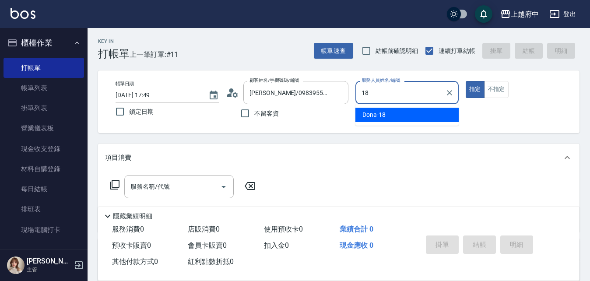
type input "Dona-18"
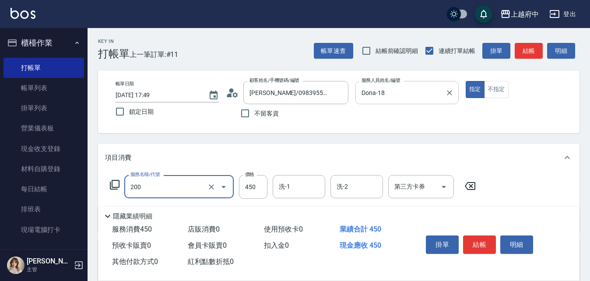
type input "有機洗髮(200)"
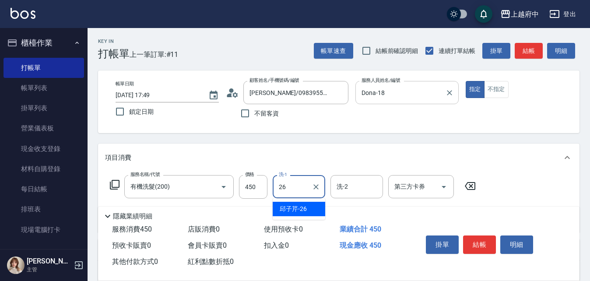
type input "邱子芹-26"
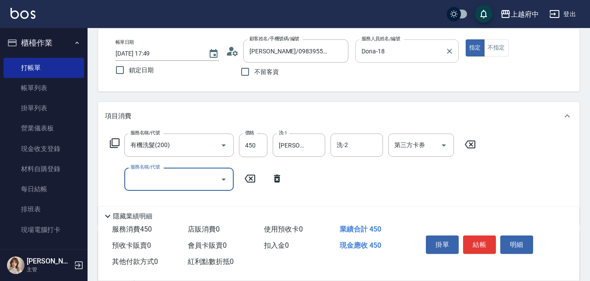
scroll to position [44, 0]
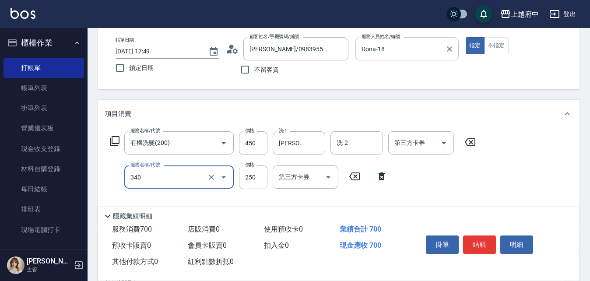
type input "剪髮(340)"
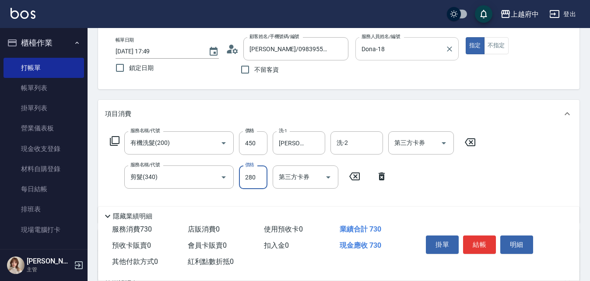
type input "280"
click at [430, 179] on div "服務名稱/代號 有機洗髮(200) 服務名稱/代號 價格 450 價格 洗-1 邱子芹-26 洗-1 洗-2 洗-2 第三方卡券 第三方卡券 服務名稱/代號 …" at bounding box center [293, 173] width 376 height 84
click at [479, 239] on button "結帳" at bounding box center [479, 244] width 33 height 18
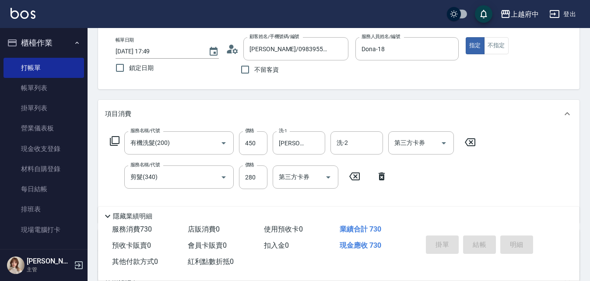
type input "2025/08/22 17:50"
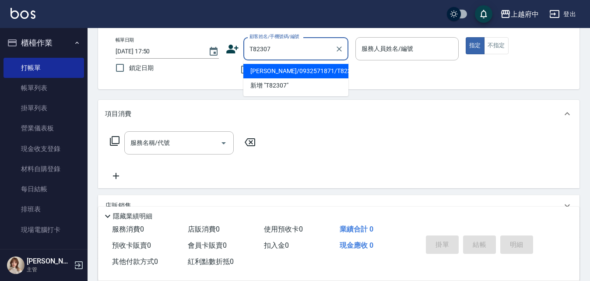
click at [303, 69] on li "陳若筑/0932571871/T82307" at bounding box center [295, 71] width 105 height 14
type input "陳若筑/0932571871/T82307"
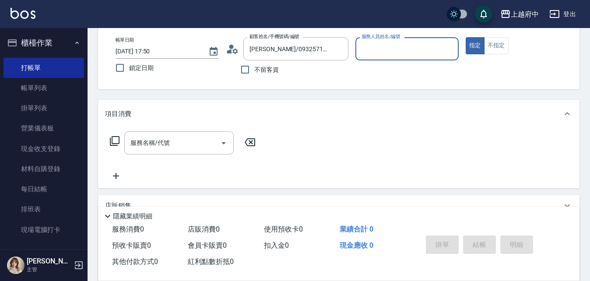
type input "黎黎-3"
click at [466, 37] on button "指定" at bounding box center [475, 45] width 19 height 17
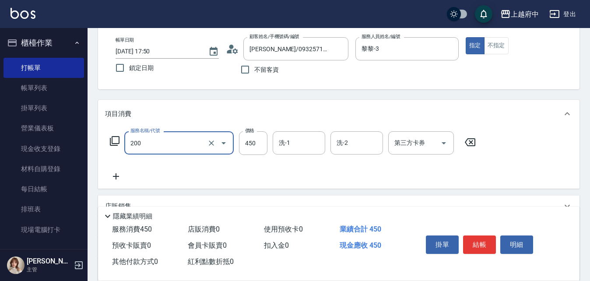
type input "有機洗髮(200)"
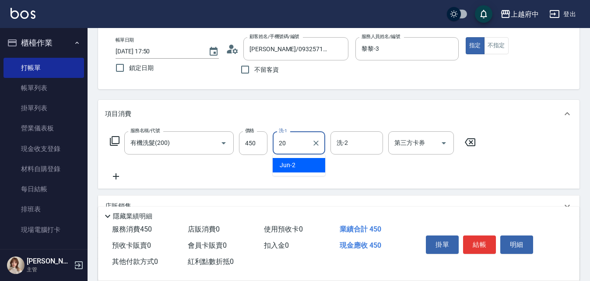
type input "Kimi-20"
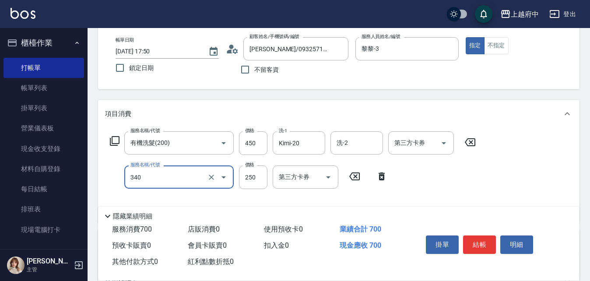
type input "剪髮(340)"
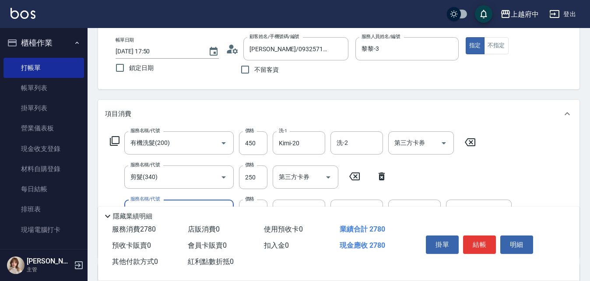
type input "染髮M(12402)"
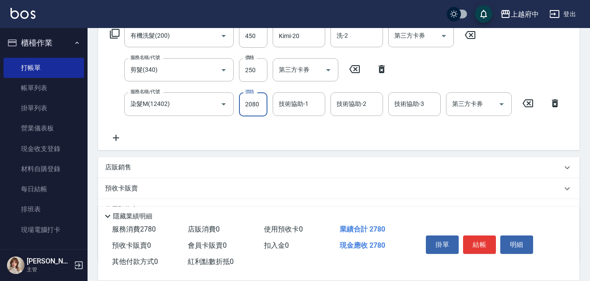
scroll to position [175, 0]
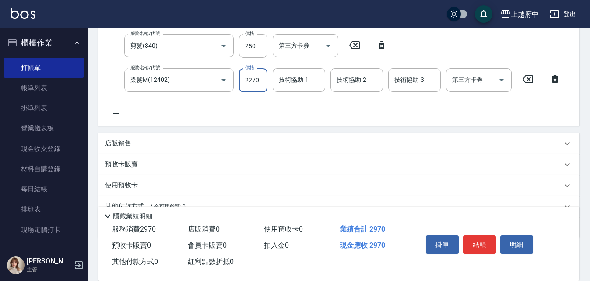
type input "2270"
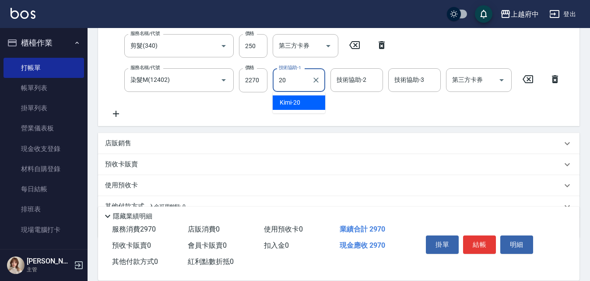
type input "Kimi-20"
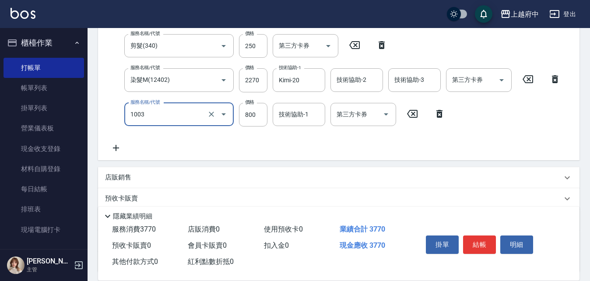
type input "+升級結構染 (含隔離)(1003)"
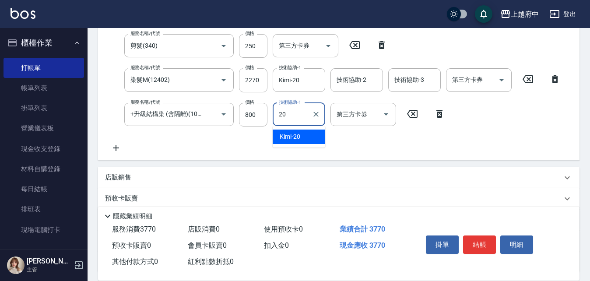
type input "Kimi-20"
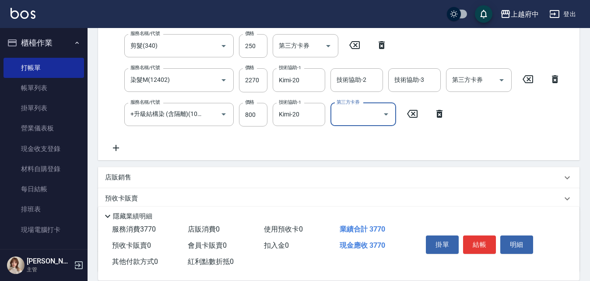
scroll to position [0, 0]
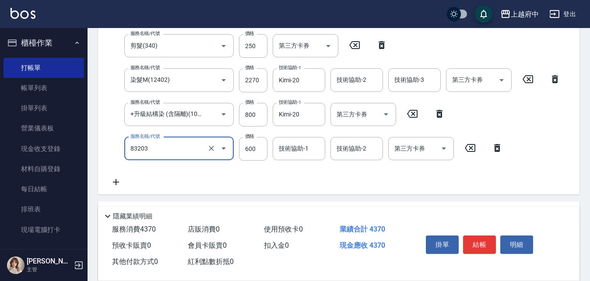
type input "蘆薈敷膜(83203)"
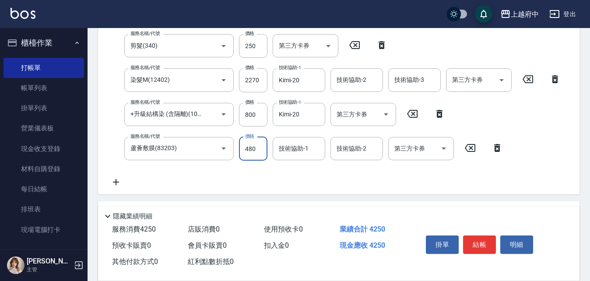
type input "480"
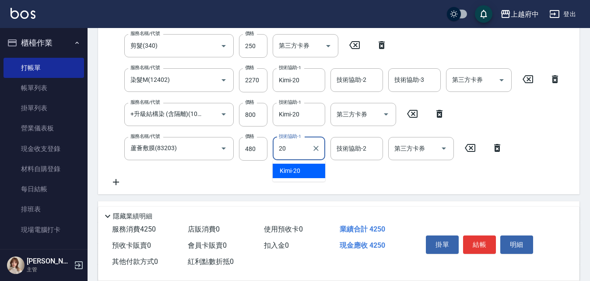
type input "Kimi-20"
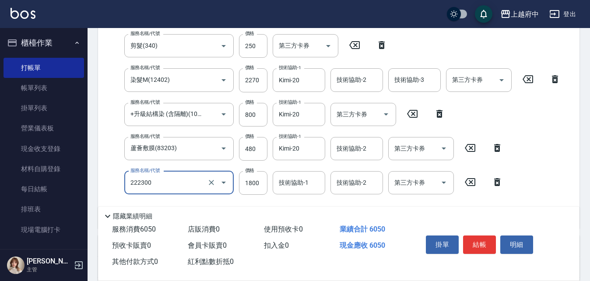
type input "結構三段式(222300)"
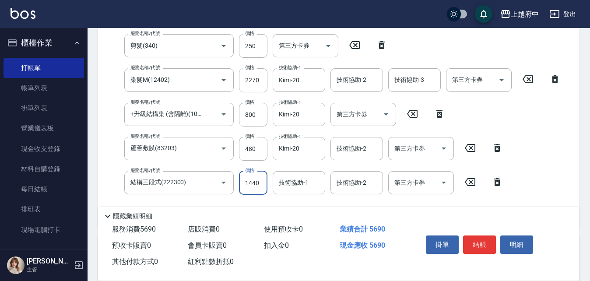
type input "1440"
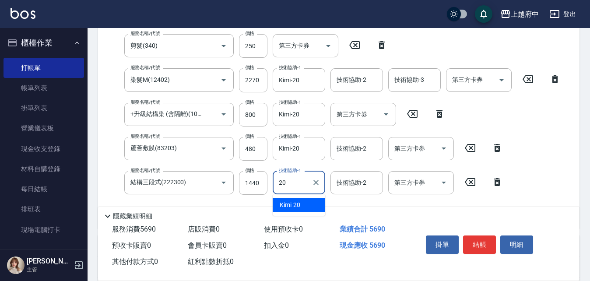
type input "Kimi-20"
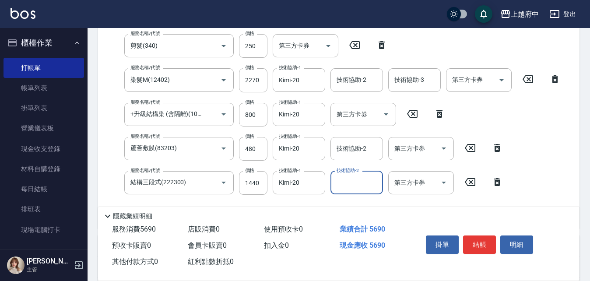
click at [553, 182] on div "服務名稱/代號 有機洗髮(200) 服務名稱/代號 價格 450 價格 洗-1 Kimi-20 洗-1 洗-2 洗-2 第三方卡券 第三方卡券 服務名稱/代號…" at bounding box center [335, 110] width 461 height 221
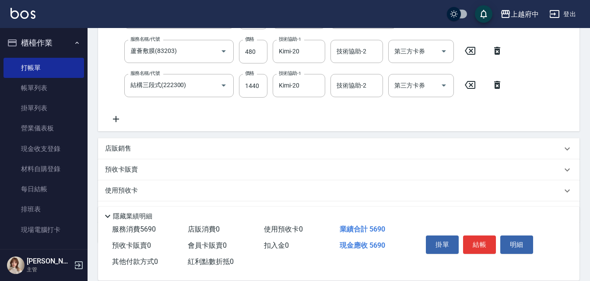
scroll to position [319, 0]
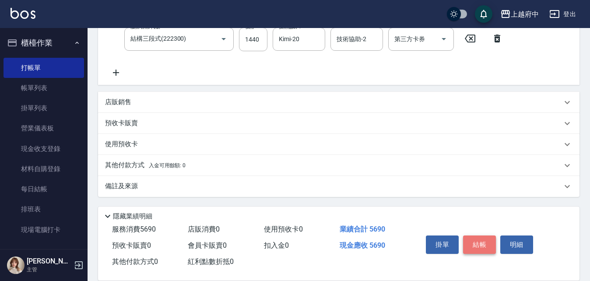
click at [485, 240] on button "結帳" at bounding box center [479, 244] width 33 height 18
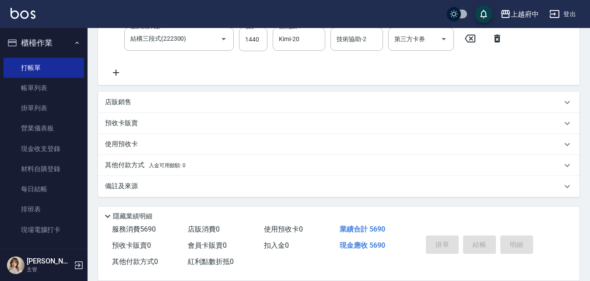
type input "2025/08/22 17:52"
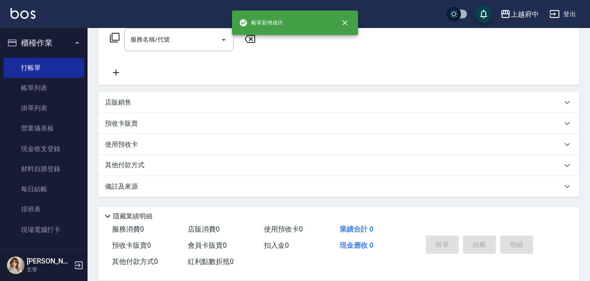
scroll to position [0, 0]
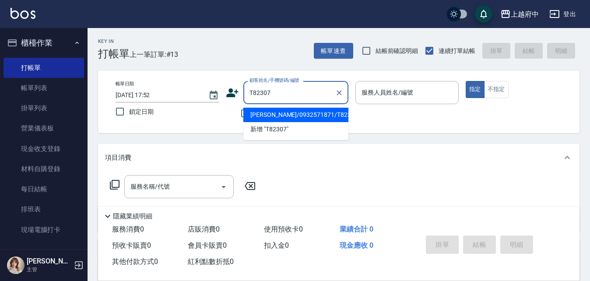
click at [306, 115] on li "陳若筑/0932571871/T82307" at bounding box center [295, 115] width 105 height 14
type input "陳若筑/0932571871/T82307"
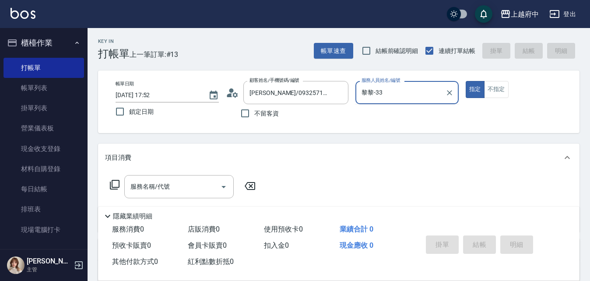
click at [466, 81] on button "指定" at bounding box center [475, 89] width 19 height 17
type input "黎黎-3"
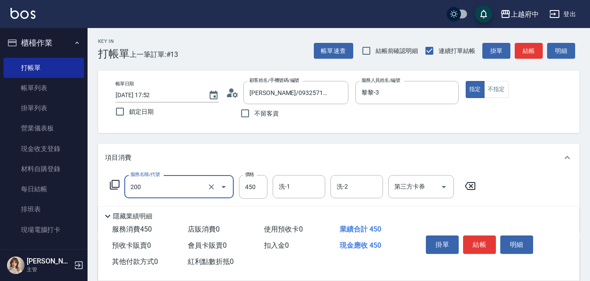
type input "有機洗髮(200)"
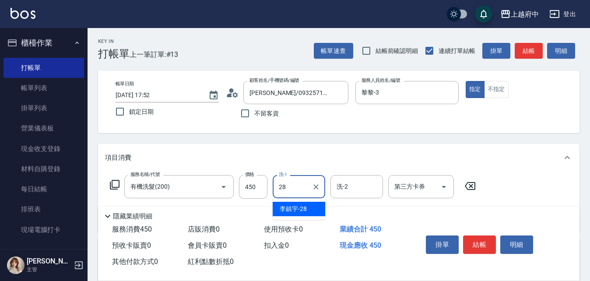
type input "李鎮宇-28"
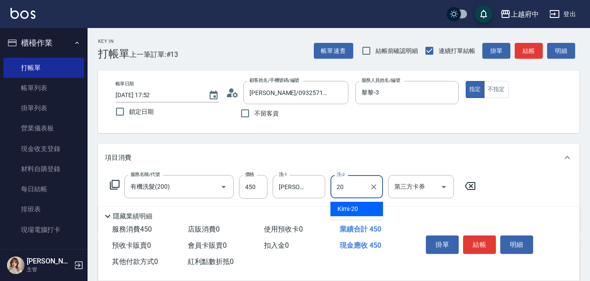
type input "Kimi-20"
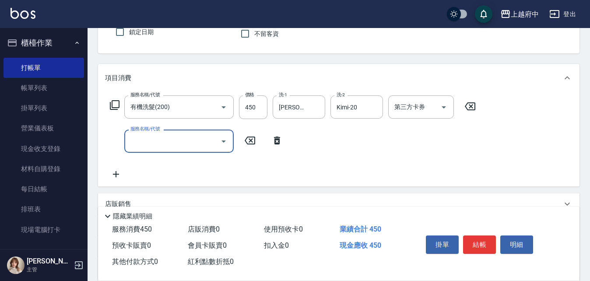
scroll to position [88, 0]
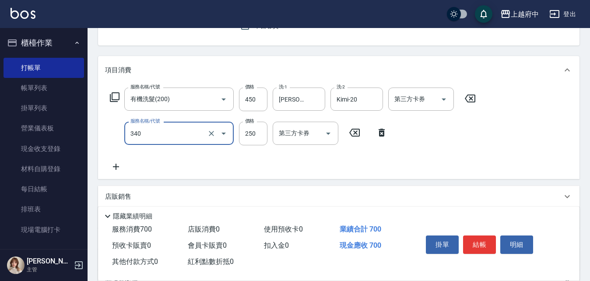
type input "剪髮(340)"
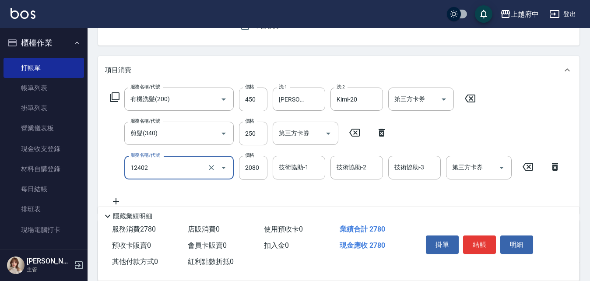
type input "染髮M(12402)"
type input "2270"
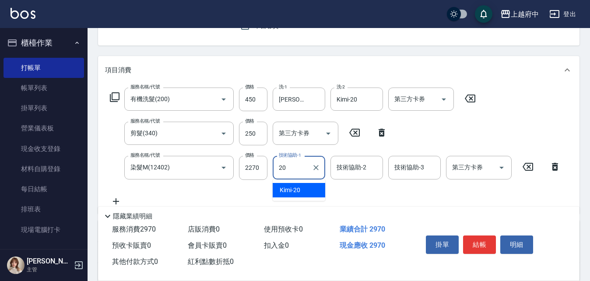
type input "Kimi-20"
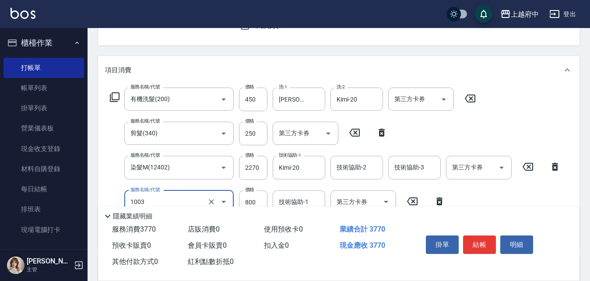
type input "+升級結構染 (含隔離)(1003)"
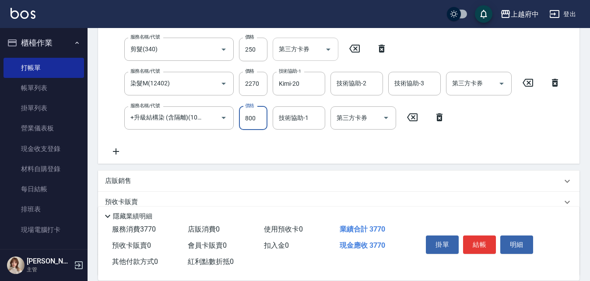
scroll to position [175, 0]
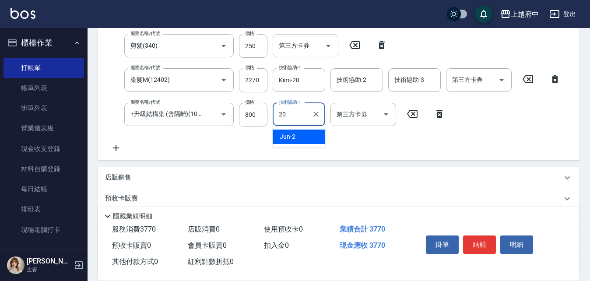
type input "Kimi-20"
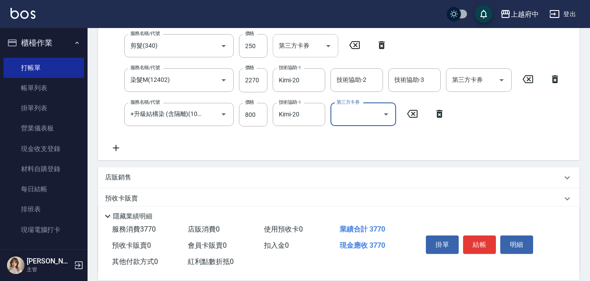
scroll to position [0, 0]
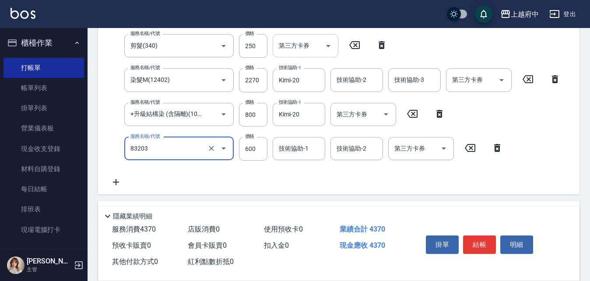
type input "蘆薈敷膜(83203)"
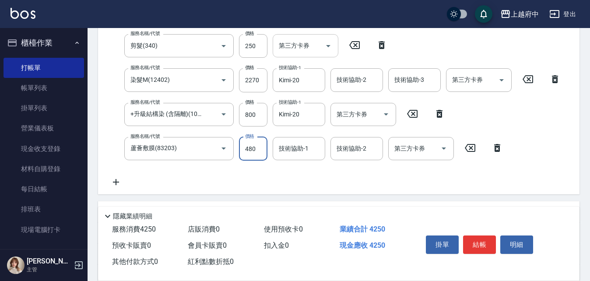
type input "480"
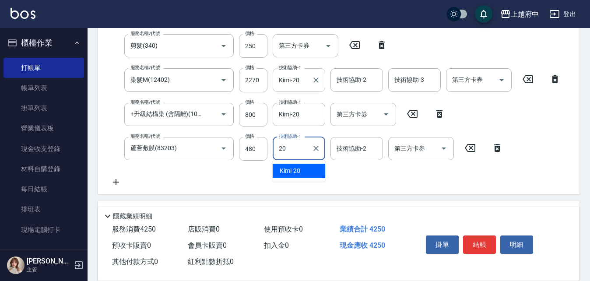
type input "Kimi-20"
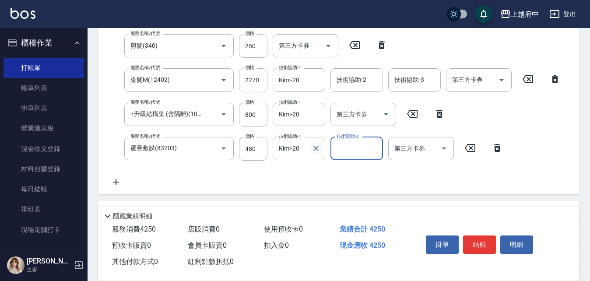
click at [315, 150] on icon "Clear" at bounding box center [315, 148] width 5 height 5
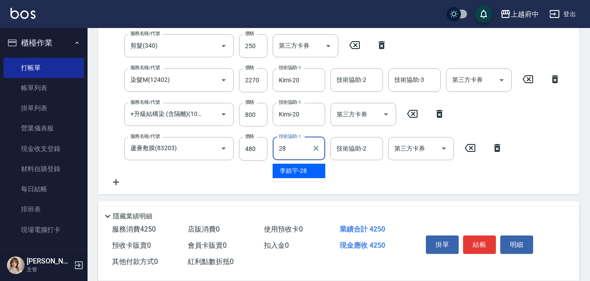
type input "李鎮宇-28"
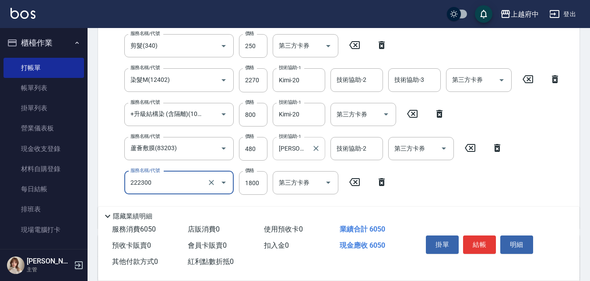
type input "結構三段式(222300)"
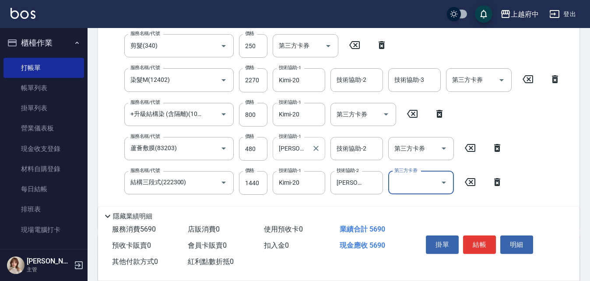
drag, startPoint x: 420, startPoint y: 207, endPoint x: 424, endPoint y: 204, distance: 5.3
click at [424, 207] on div "隱藏業績明細" at bounding box center [338, 214] width 481 height 15
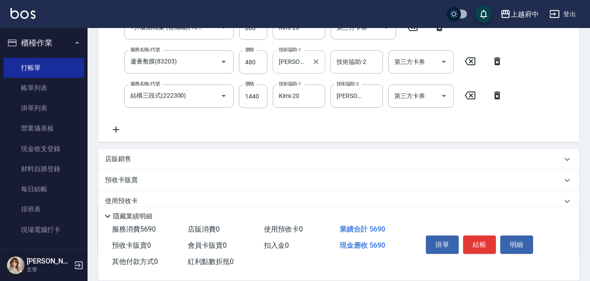
scroll to position [263, 0]
click at [474, 241] on button "結帳" at bounding box center [479, 244] width 33 height 18
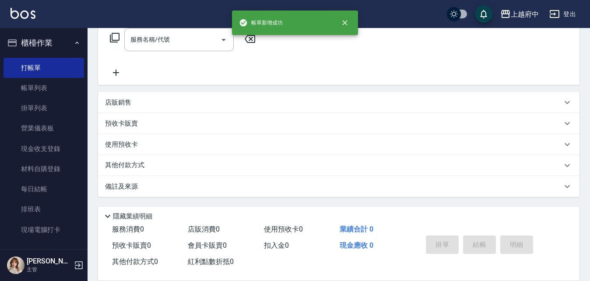
scroll to position [0, 0]
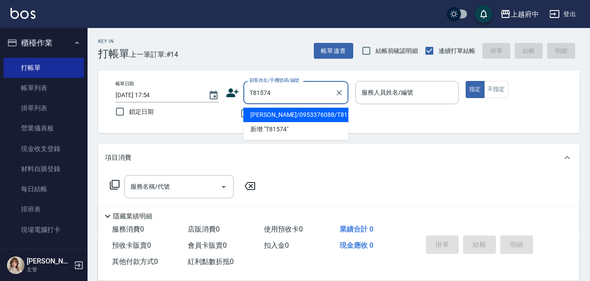
click at [279, 115] on li "吳雨勳/0953376088/T81574" at bounding box center [295, 115] width 105 height 14
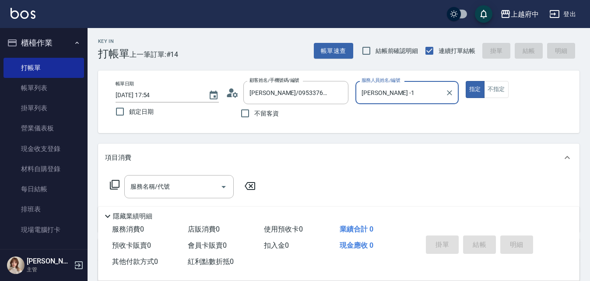
click at [466, 81] on button "指定" at bounding box center [475, 89] width 19 height 17
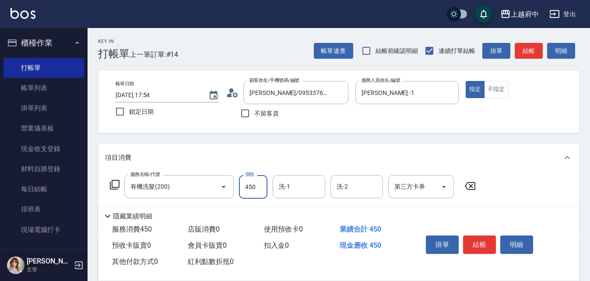
click at [253, 190] on input "450" at bounding box center [253, 187] width 28 height 24
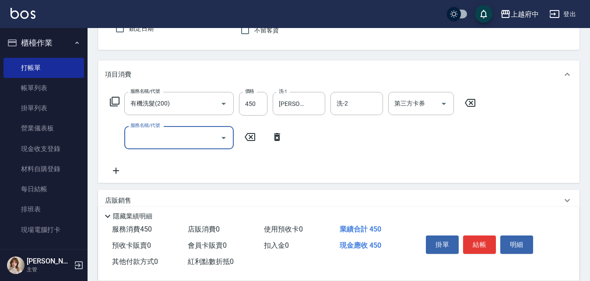
scroll to position [88, 0]
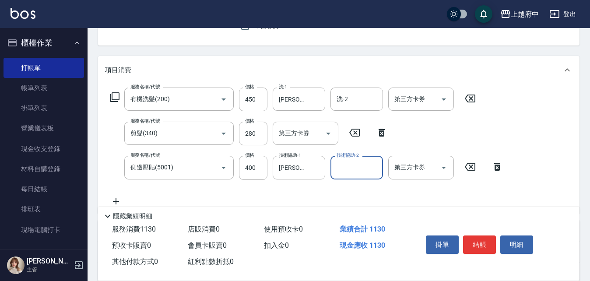
click at [292, 195] on div "服務名稱/代號 有機洗髮(200) 服務名稱/代號 價格 450 價格 洗-1 陳韋均-27 洗-1 洗-2 洗-2 第三方卡券 第三方卡券 服務名稱/代號 …" at bounding box center [306, 147] width 403 height 119
click at [476, 241] on button "結帳" at bounding box center [479, 244] width 33 height 18
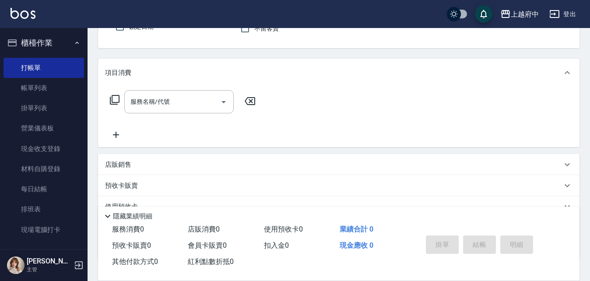
scroll to position [41, 0]
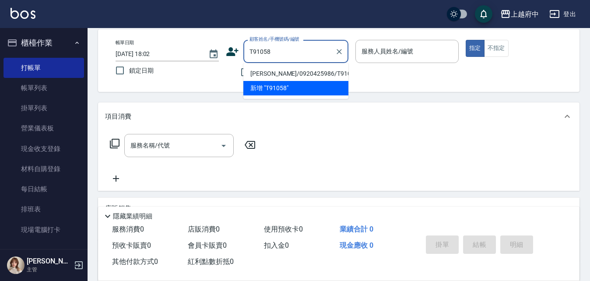
click at [294, 73] on li "楊鈺祥/0920425986/T91058" at bounding box center [295, 74] width 105 height 14
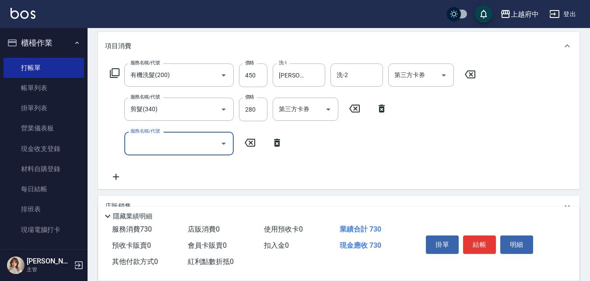
scroll to position [129, 0]
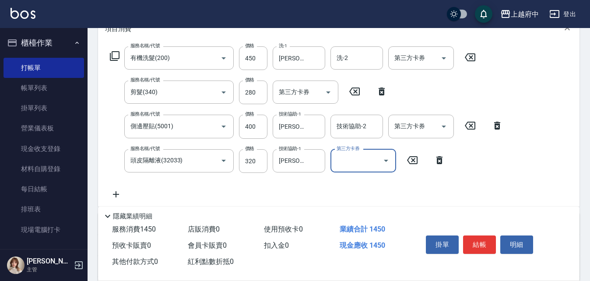
click at [323, 192] on div "服務名稱/代號 有機洗髮(200) 服務名稱/代號 價格 450 價格 洗-1 李鎮宇-28 洗-1 洗-2 洗-2 第三方卡券 第三方卡券 服務名稱/代號 …" at bounding box center [306, 122] width 403 height 153
click at [485, 240] on button "結帳" at bounding box center [479, 244] width 33 height 18
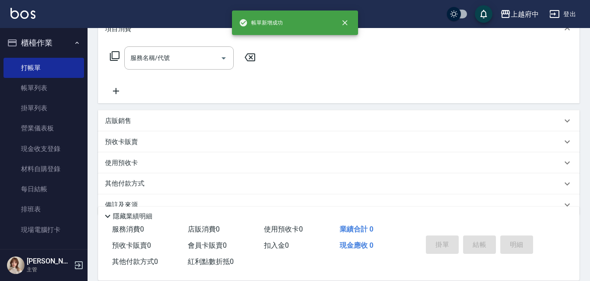
scroll to position [0, 0]
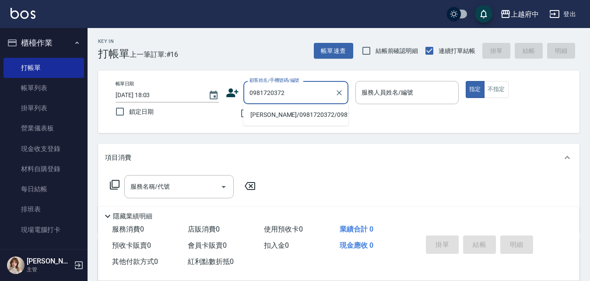
click at [271, 116] on li "謝佳翰/0981720372/0981720372" at bounding box center [295, 115] width 105 height 14
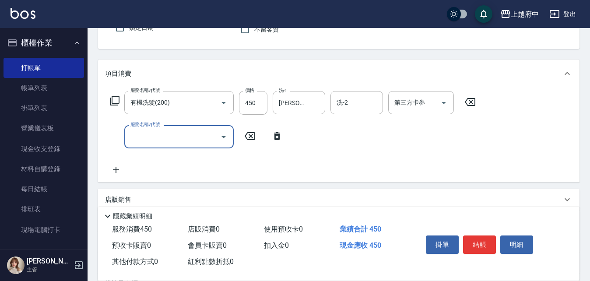
scroll to position [88, 0]
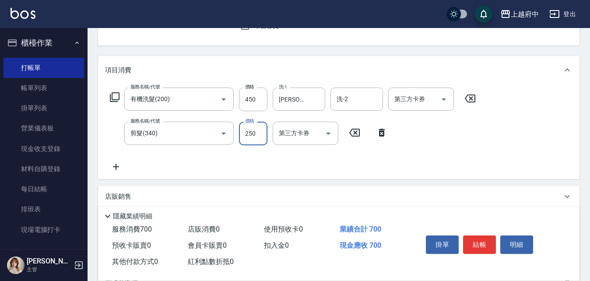
click at [430, 154] on div "服務名稱/代號 有機洗髮(200) 服務名稱/代號 價格 450 價格 洗-1 Kevin-10 洗-1 洗-2 洗-2 第三方卡券 第三方卡券 服務名稱/代…" at bounding box center [293, 130] width 376 height 84
click at [484, 237] on button "結帳" at bounding box center [479, 244] width 33 height 18
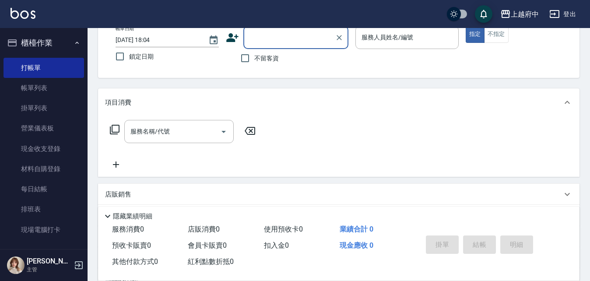
scroll to position [41, 0]
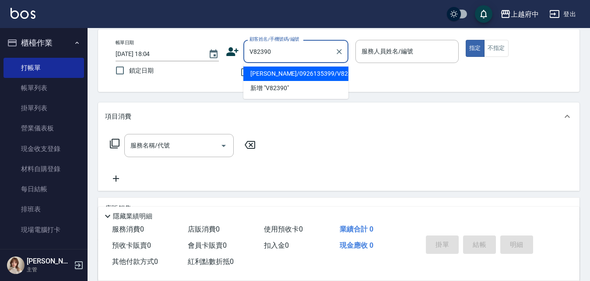
click at [286, 77] on li "胡麗珠/0926135399/V82390" at bounding box center [295, 74] width 105 height 14
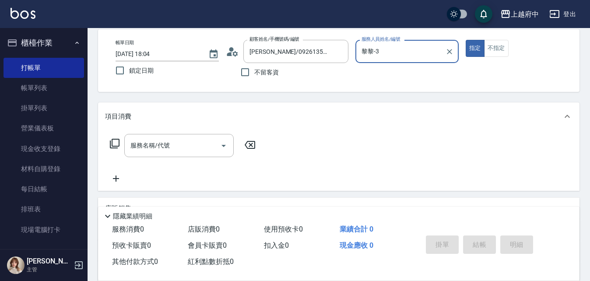
click at [451, 49] on icon "Clear" at bounding box center [449, 51] width 9 height 9
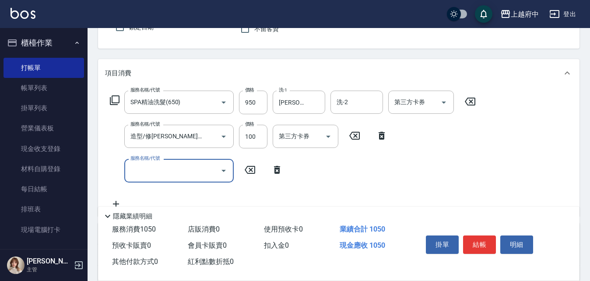
scroll to position [85, 0]
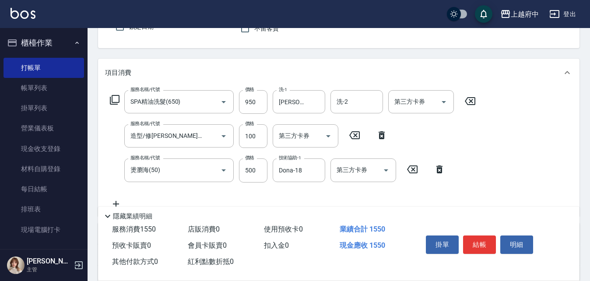
click at [500, 173] on div "服務名稱/代號 SPA精油洗髮(650) 服務名稱/代號 價格 950 價格 洗-1 邱子芹-26 洗-1 洗-2 洗-2 第三方卡券 第三方卡券 服務名稱/…" at bounding box center [338, 151] width 481 height 129
click at [471, 242] on button "結帳" at bounding box center [479, 244] width 33 height 18
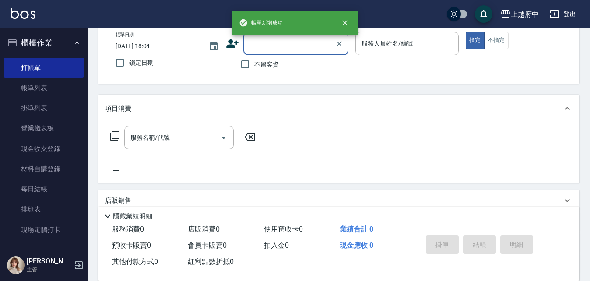
scroll to position [0, 0]
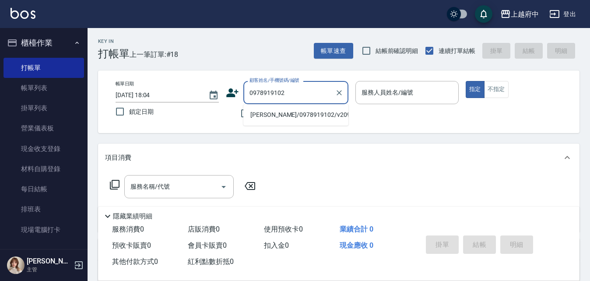
click at [277, 114] on li "徐詩涵/0978919102/v20961" at bounding box center [295, 115] width 105 height 14
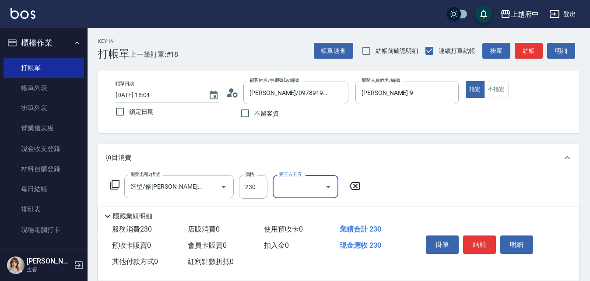
click at [420, 183] on div "服務名稱/代號 造型/修劉海(100) 服務名稱/代號 價格 230 價格 第三方卡券 第三方卡券" at bounding box center [338, 202] width 481 height 61
click at [483, 242] on button "結帳" at bounding box center [479, 244] width 33 height 18
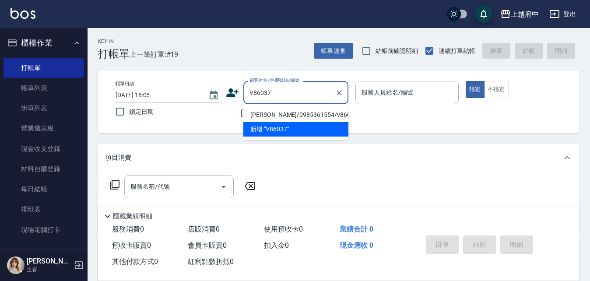
click at [263, 117] on li "高梓渝/0985361554/v86037" at bounding box center [295, 115] width 105 height 14
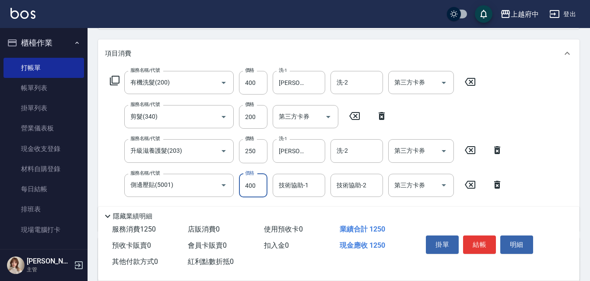
scroll to position [131, 0]
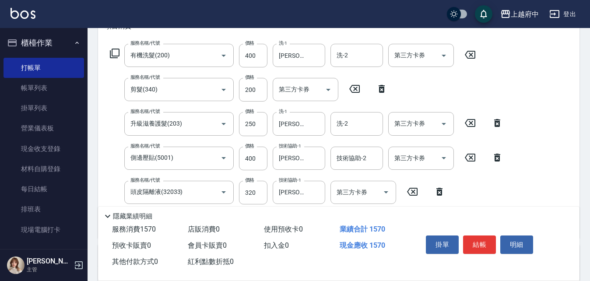
click at [523, 189] on div "服務名稱/代號 有機洗髮(200) 服務名稱/代號 價格 400 價格 洗-1 江驊侑-8 洗-1 洗-2 洗-2 第三方卡券 第三方卡券 服務名稱/代號 剪…" at bounding box center [338, 139] width 481 height 198
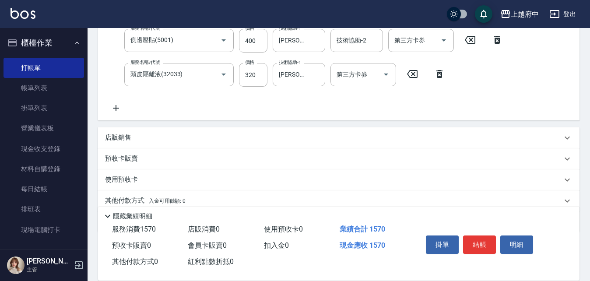
scroll to position [263, 0]
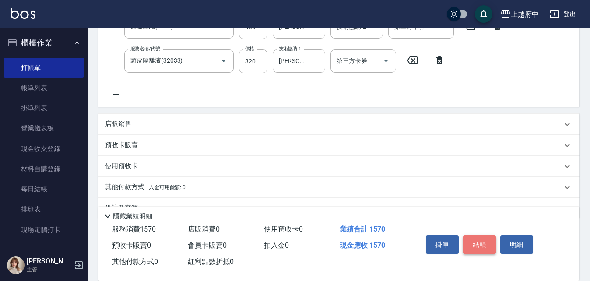
click at [477, 244] on button "結帳" at bounding box center [479, 244] width 33 height 18
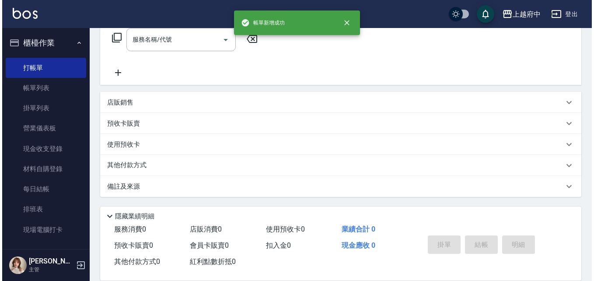
scroll to position [0, 0]
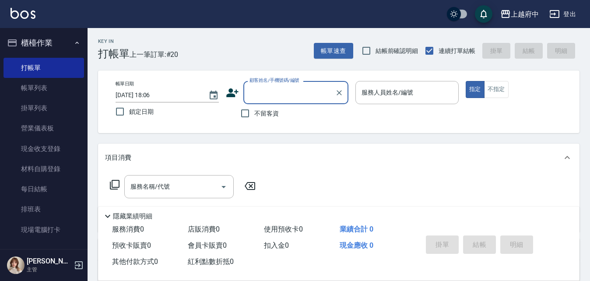
click at [232, 90] on icon at bounding box center [232, 92] width 12 height 9
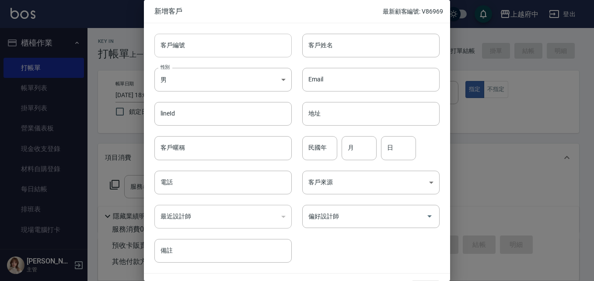
click at [204, 47] on input "客戶編號" at bounding box center [222, 46] width 137 height 24
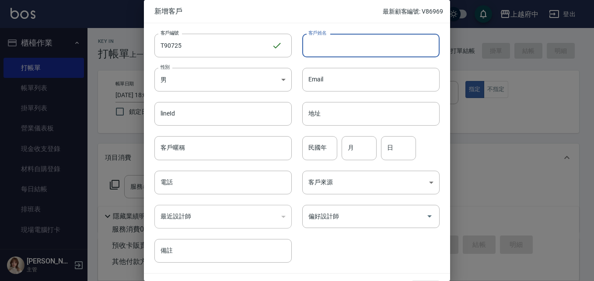
click at [358, 47] on input "客戶姓名" at bounding box center [370, 46] width 137 height 24
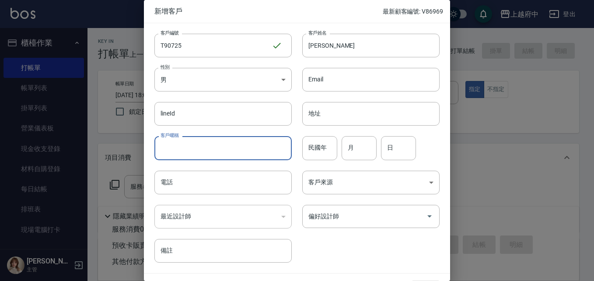
click at [188, 155] on input "客戶暱稱" at bounding box center [222, 148] width 137 height 24
click at [313, 147] on input "民國年" at bounding box center [319, 148] width 35 height 24
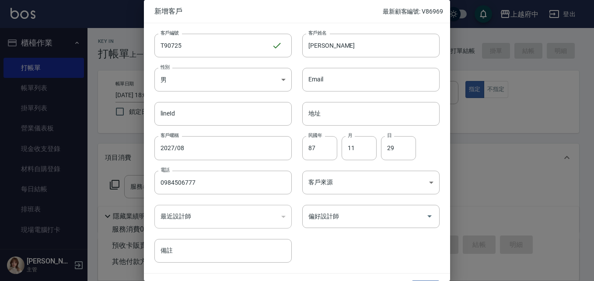
click at [350, 249] on div "客戶編號 T90725 ​ 客戶編號 客戶姓名 關盛嶸 客戶姓名 性別 男 MALE 性別 Email Email lineId lineId 地址 地址 客…" at bounding box center [292, 142] width 296 height 239
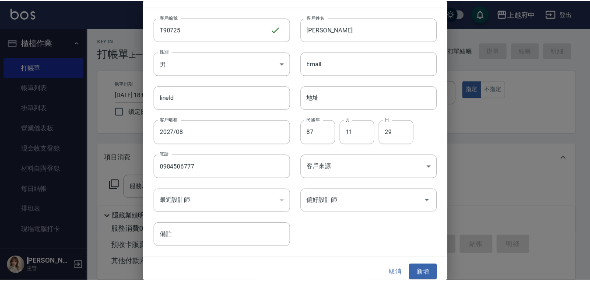
scroll to position [22, 0]
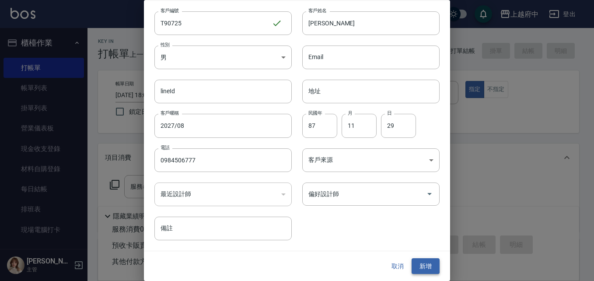
click at [426, 267] on button "新增" at bounding box center [426, 266] width 28 height 16
click at [392, 268] on button "取消" at bounding box center [398, 266] width 28 height 16
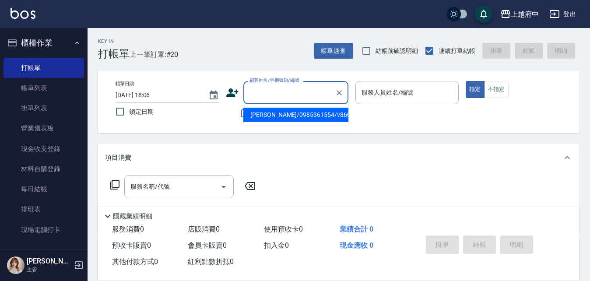
click at [269, 91] on input "顧客姓名/手機號碼/編號" at bounding box center [289, 92] width 84 height 15
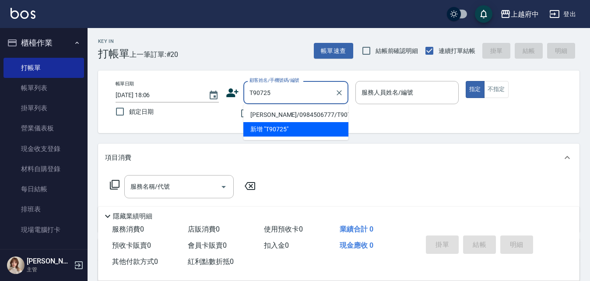
click at [297, 114] on li "關聖嶸/0984506777/T90725" at bounding box center [295, 115] width 105 height 14
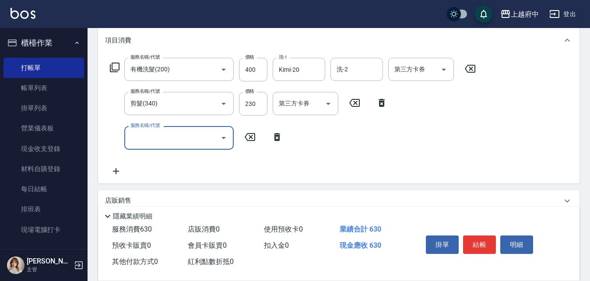
scroll to position [131, 0]
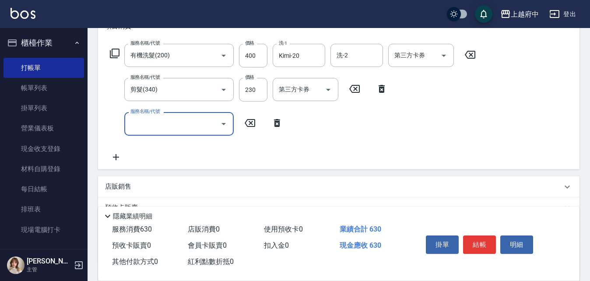
click at [278, 123] on icon at bounding box center [277, 123] width 22 height 11
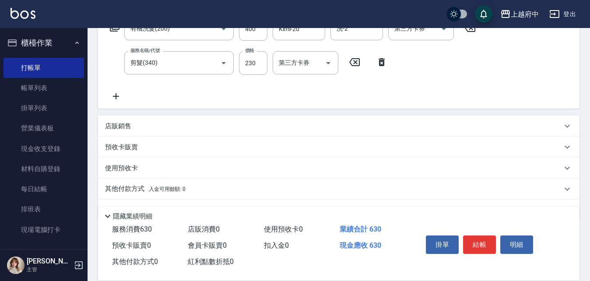
scroll to position [182, 0]
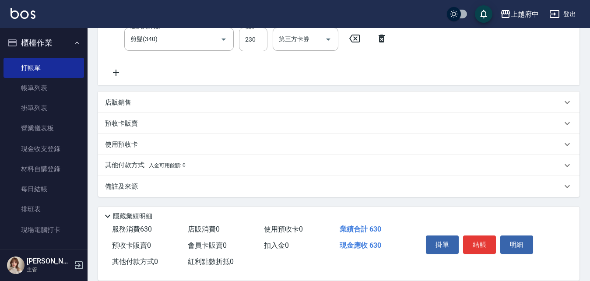
click at [123, 98] on p "店販銷售" at bounding box center [118, 102] width 26 height 9
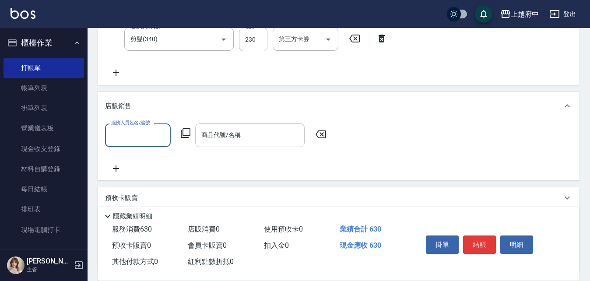
scroll to position [0, 0]
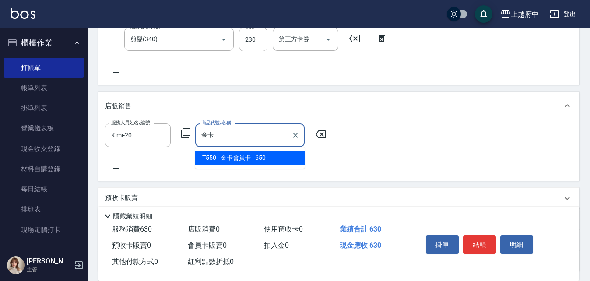
click at [256, 154] on span "T550 - 金卡會員卡 - 650" at bounding box center [249, 158] width 109 height 14
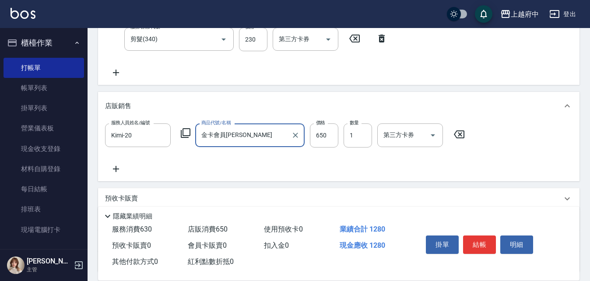
click at [393, 165] on div "服務人員姓名/編號 Kimi-20 服務人員姓名/編號 商品代號/名稱 金卡會員卡 商品代號/名稱 價格 650 價格 數量 1 數量 第三方卡券 第三方卡券" at bounding box center [338, 148] width 467 height 50
click at [479, 240] on button "結帳" at bounding box center [479, 244] width 33 height 18
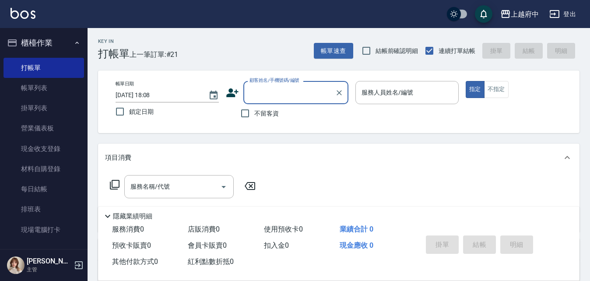
click at [233, 94] on icon at bounding box center [232, 92] width 12 height 9
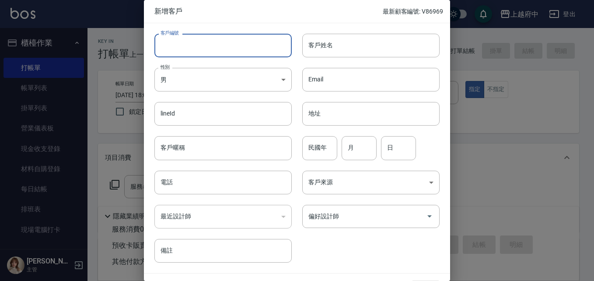
click at [207, 49] on input "客戶編號" at bounding box center [222, 46] width 137 height 24
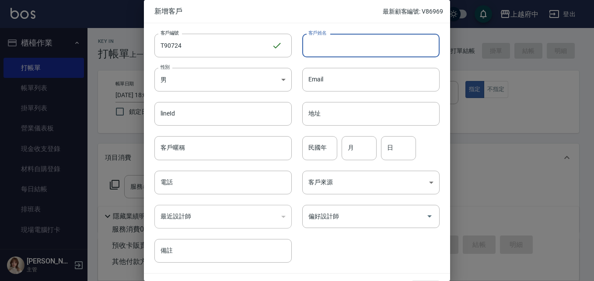
click at [348, 53] on input "客戶姓名" at bounding box center [370, 46] width 137 height 24
click at [193, 151] on input "客戶暱稱" at bounding box center [222, 148] width 137 height 24
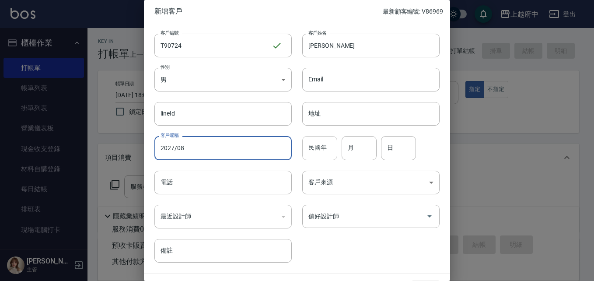
click at [319, 147] on input "民國年" at bounding box center [319, 148] width 35 height 24
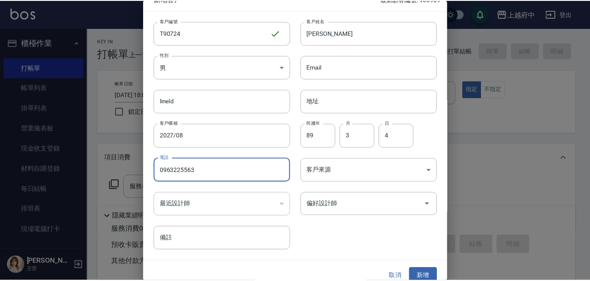
scroll to position [22, 0]
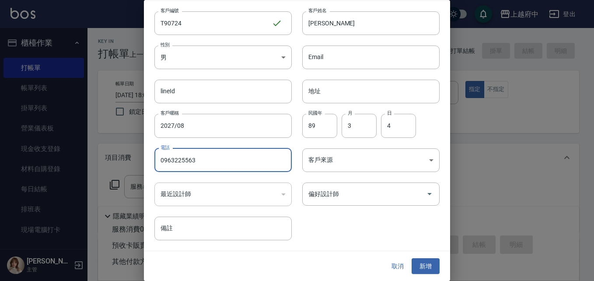
click at [353, 224] on div "客戶編號 T90724 ​ 客戶編號 客戶姓名 呂重毅 客戶姓名 性別 男 MALE 性別 Email Email lineId lineId 地址 地址 客…" at bounding box center [292, 120] width 296 height 239
click at [422, 263] on button "新增" at bounding box center [426, 266] width 28 height 16
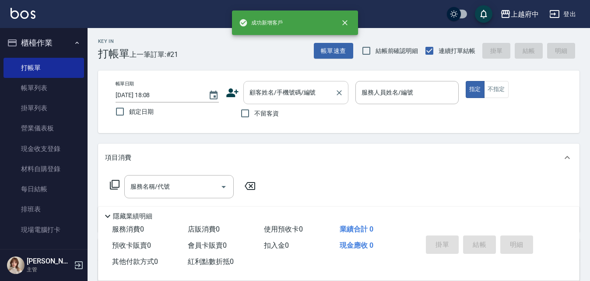
click at [283, 93] on input "顧客姓名/手機號碼/編號" at bounding box center [289, 92] width 84 height 15
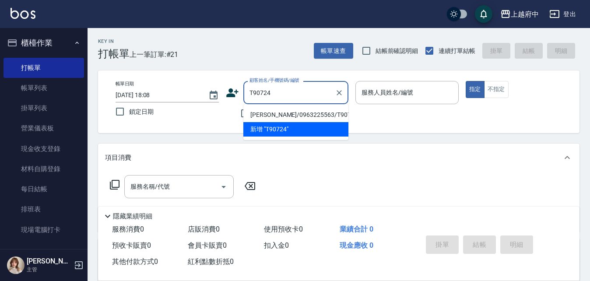
click at [296, 115] on li "呂重毅/0963225563/T90724" at bounding box center [295, 115] width 105 height 14
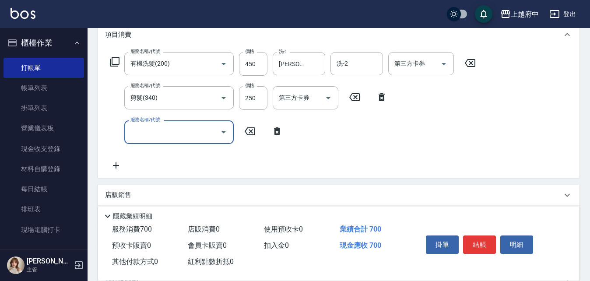
scroll to position [131, 0]
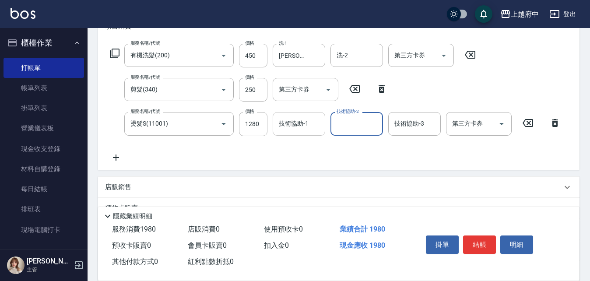
click at [295, 120] on div "技術協助-1 技術協助-1" at bounding box center [299, 123] width 53 height 23
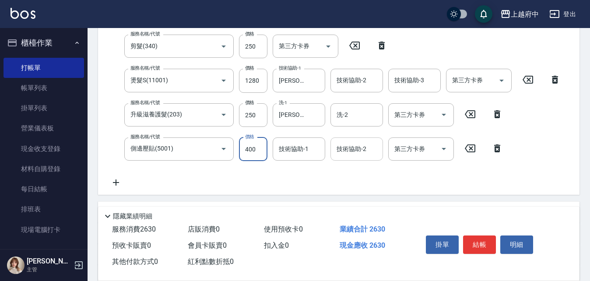
scroll to position [175, 0]
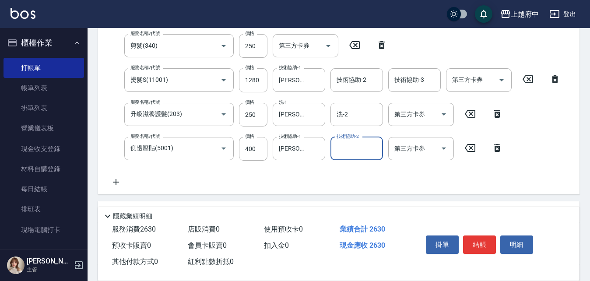
click at [296, 183] on div "服務名稱/代號 有機洗髮(200) 服務名稱/代號 價格 450 價格 洗-1 李鎮宇-28 洗-1 洗-2 洗-2 第三方卡券 第三方卡券 服務名稱/代號 …" at bounding box center [335, 93] width 461 height 187
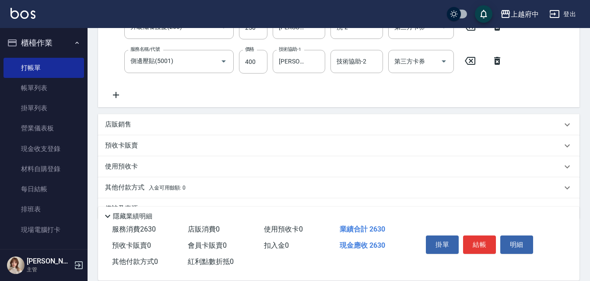
scroll to position [263, 0]
click at [123, 124] on p "店販銷售" at bounding box center [118, 123] width 26 height 9
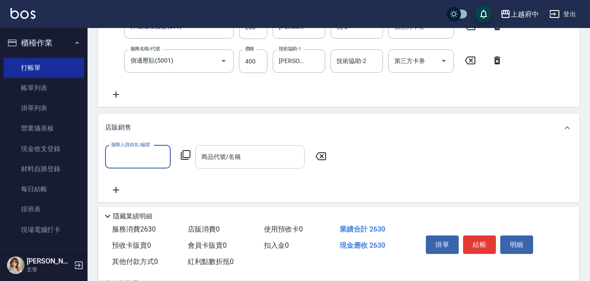
scroll to position [0, 0]
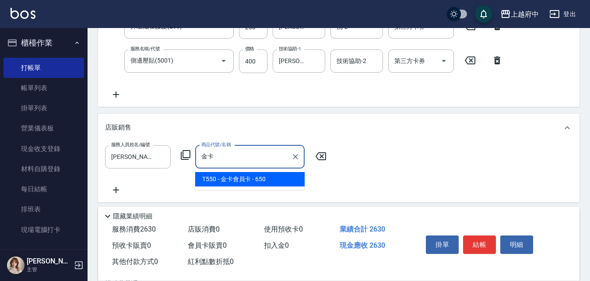
click at [241, 177] on span "T550 - 金卡會員卡 - 650" at bounding box center [249, 179] width 109 height 14
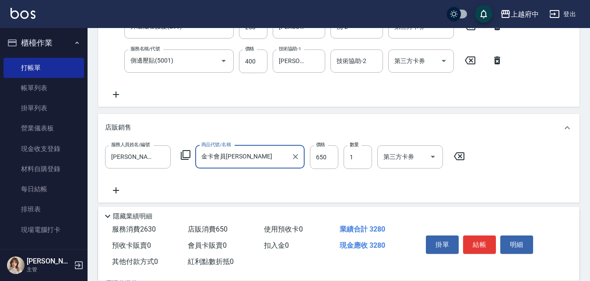
click at [295, 190] on div "服務人員姓名/編號 江驊侑-8 服務人員姓名/編號 商品代號/名稱 金卡會員卡 商品代號/名稱 價格 650 價格 數量 1 數量 第三方卡券 第三方卡券" at bounding box center [338, 170] width 467 height 50
click at [481, 239] on button "結帳" at bounding box center [479, 244] width 33 height 18
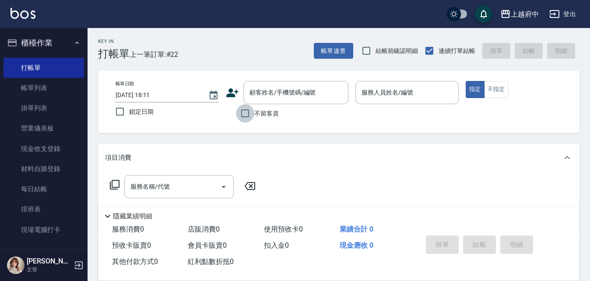
click at [244, 112] on input "不留客資" at bounding box center [245, 113] width 18 height 18
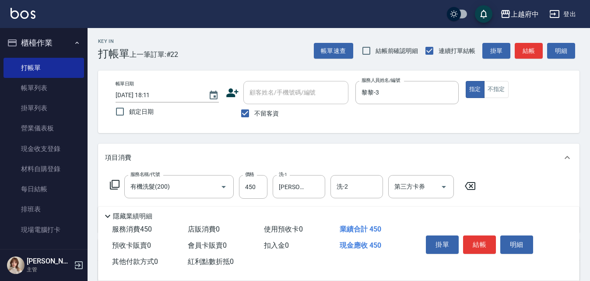
click at [498, 155] on div "項目消費" at bounding box center [333, 157] width 457 height 9
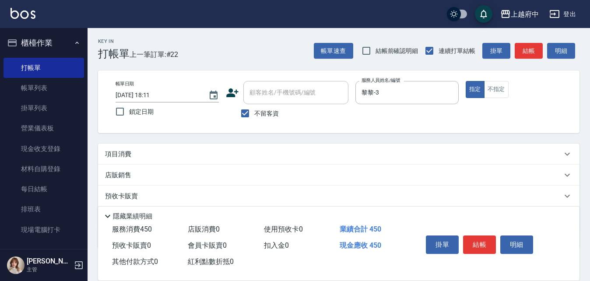
click at [502, 154] on div "項目消費" at bounding box center [333, 154] width 457 height 9
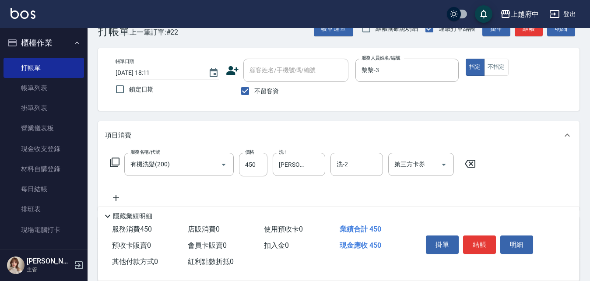
scroll to position [44, 0]
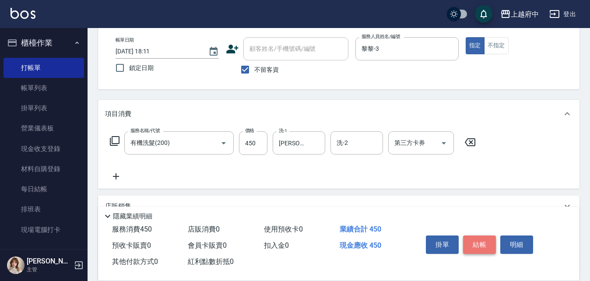
click at [477, 241] on button "結帳" at bounding box center [479, 244] width 33 height 18
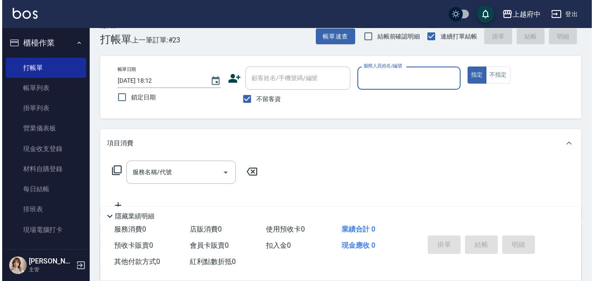
scroll to position [0, 0]
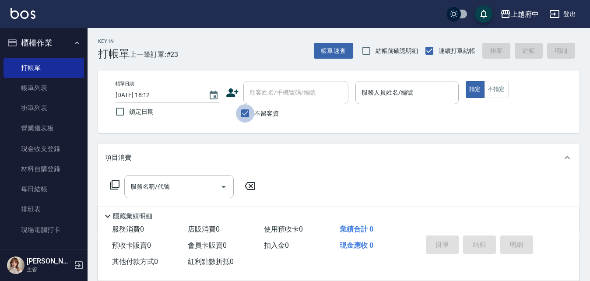
click at [246, 110] on input "不留客資" at bounding box center [245, 113] width 18 height 18
click at [232, 95] on icon at bounding box center [232, 92] width 12 height 9
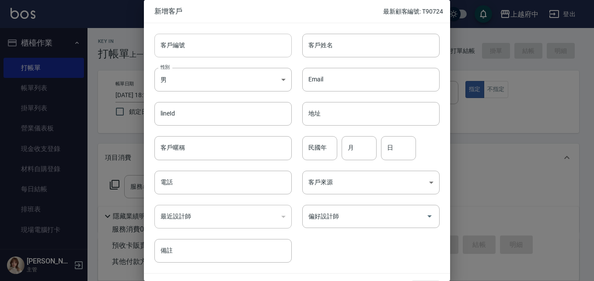
click at [209, 47] on input "客戶編號" at bounding box center [222, 46] width 137 height 24
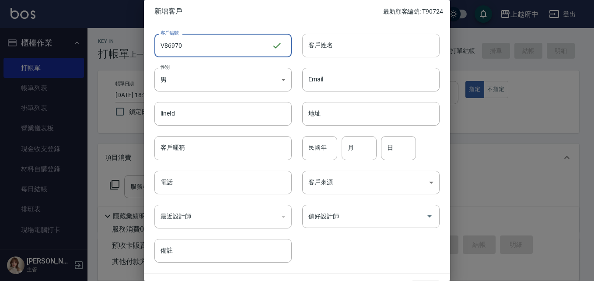
click at [326, 51] on input "客戶姓名" at bounding box center [370, 46] width 137 height 24
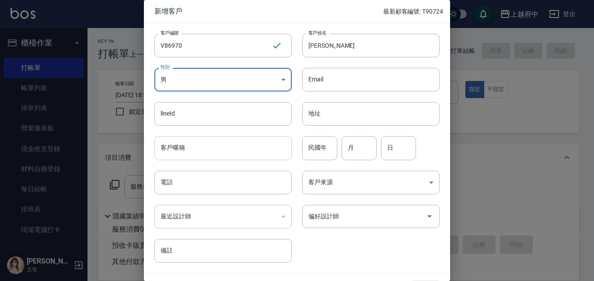
click at [183, 151] on input "客戶暱稱" at bounding box center [222, 148] width 137 height 24
click at [320, 147] on input "民國年" at bounding box center [319, 148] width 35 height 24
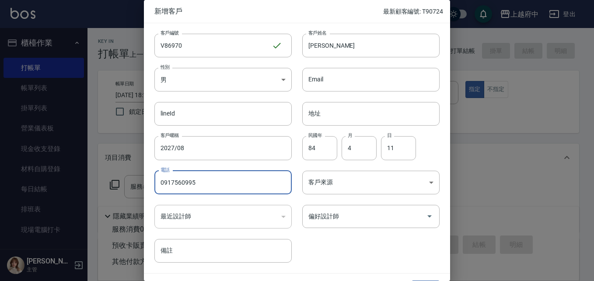
drag, startPoint x: 362, startPoint y: 250, endPoint x: 363, endPoint y: 235, distance: 14.5
click at [362, 248] on div "客戶編號 V86970 ​ 客戶編號 客戶姓名 陳秉毅 客戶姓名 性別 男 MALE 性別 Email Email lineId lineId 地址 地址 客…" at bounding box center [292, 142] width 296 height 239
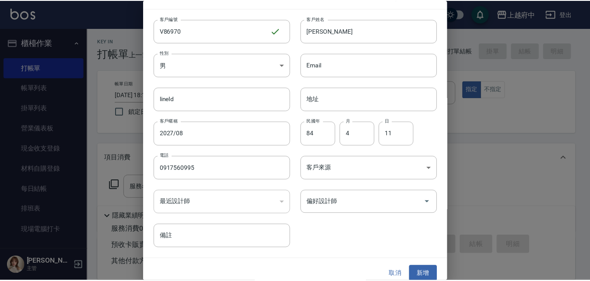
scroll to position [22, 0]
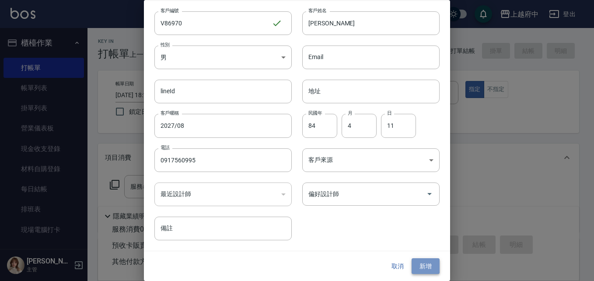
click at [427, 267] on button "新增" at bounding box center [426, 266] width 28 height 16
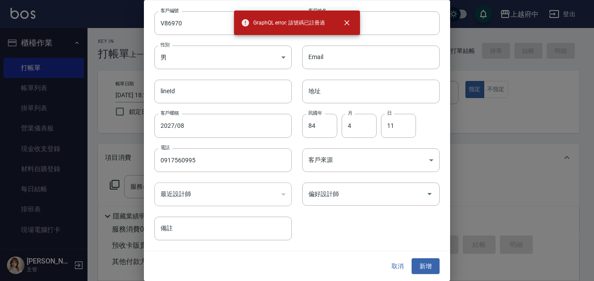
click at [397, 263] on button "取消" at bounding box center [398, 266] width 28 height 16
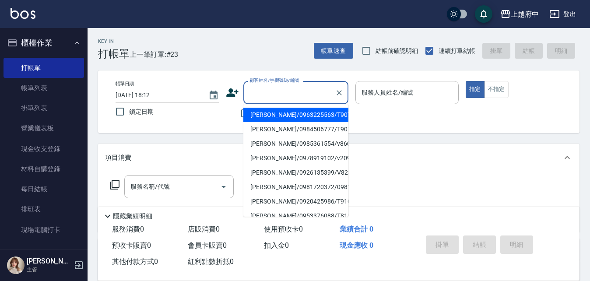
click at [263, 91] on input "顧客姓名/手機號碼/編號" at bounding box center [289, 92] width 84 height 15
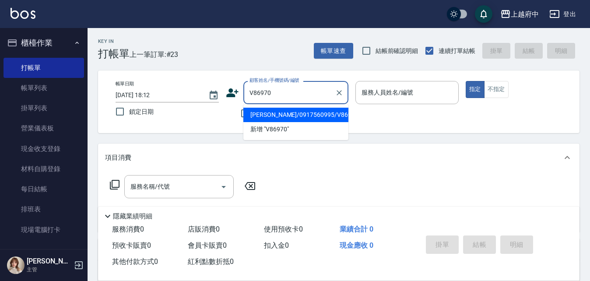
click at [297, 116] on li "陳秉毅/0917560995/V86970" at bounding box center [295, 115] width 105 height 14
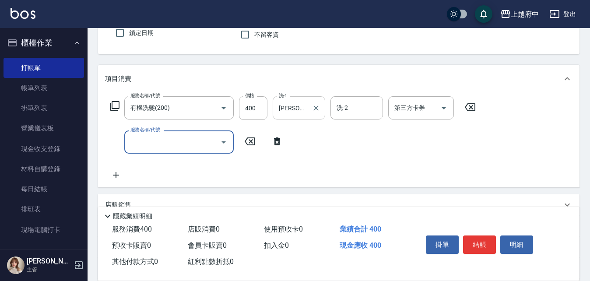
scroll to position [88, 0]
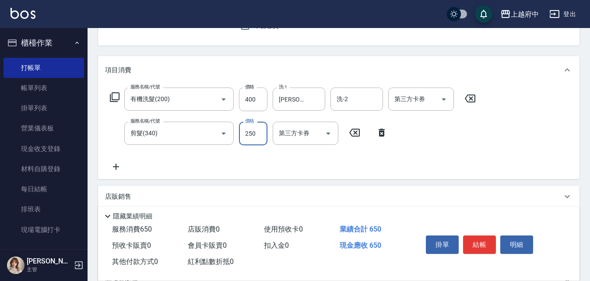
click at [331, 155] on div "服務名稱/代號 有機洗髮(200) 服務名稱/代號 價格 400 價格 洗-1 邱子芹-26 洗-1 洗-2 洗-2 第三方卡券 第三方卡券 服務名稱/代號 …" at bounding box center [293, 130] width 376 height 84
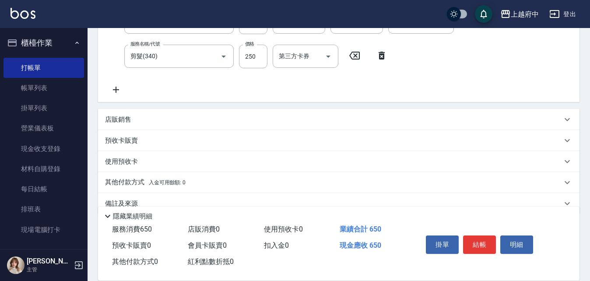
scroll to position [175, 0]
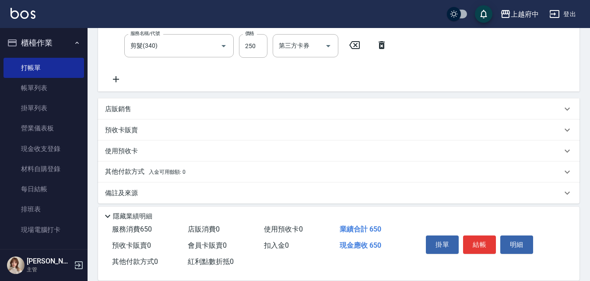
click at [108, 105] on p "店販銷售" at bounding box center [118, 109] width 26 height 9
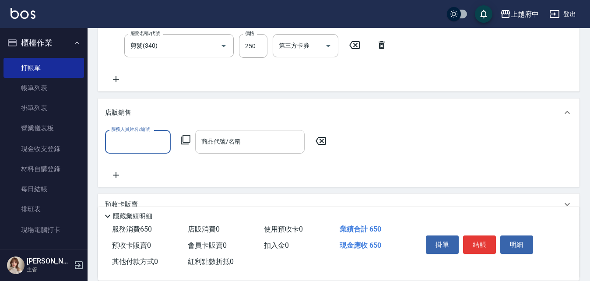
scroll to position [0, 0]
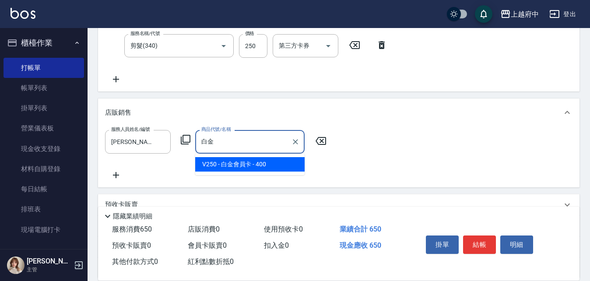
click at [247, 163] on span "V250 - 白金會員卡 - 400" at bounding box center [249, 164] width 109 height 14
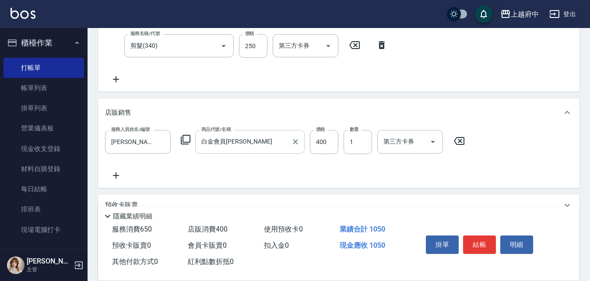
click at [298, 176] on div "服務人員姓名/編號 Kevin-10 服務人員姓名/編號 商品代號/名稱 白金會員卡 商品代號/名稱 價格 400 價格 數量 1 數量 第三方卡券 第三方卡券" at bounding box center [338, 155] width 467 height 50
click at [482, 246] on button "結帳" at bounding box center [479, 244] width 33 height 18
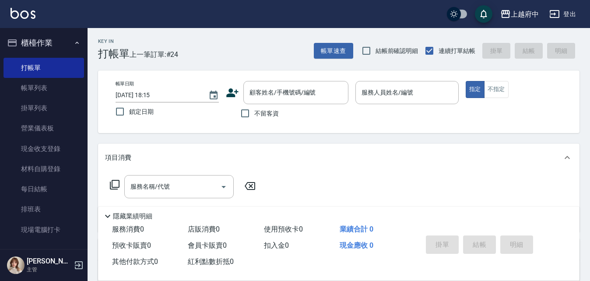
click at [230, 94] on icon at bounding box center [232, 92] width 12 height 9
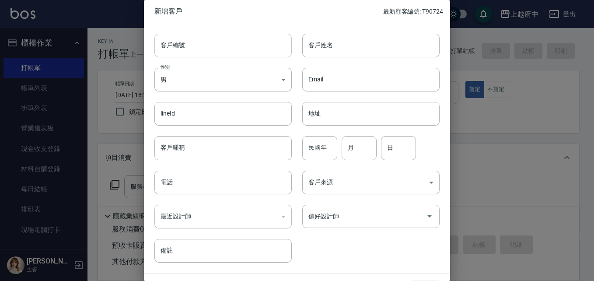
click at [190, 45] on input "客戶編號" at bounding box center [222, 46] width 137 height 24
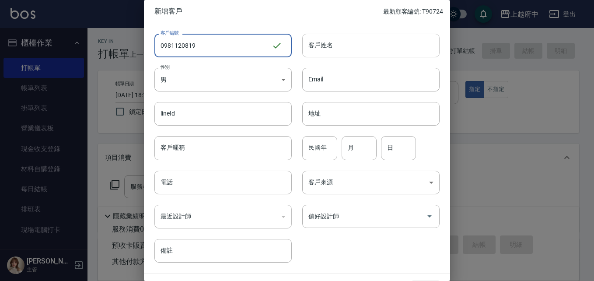
click at [343, 46] on input "客戶姓名" at bounding box center [370, 46] width 137 height 24
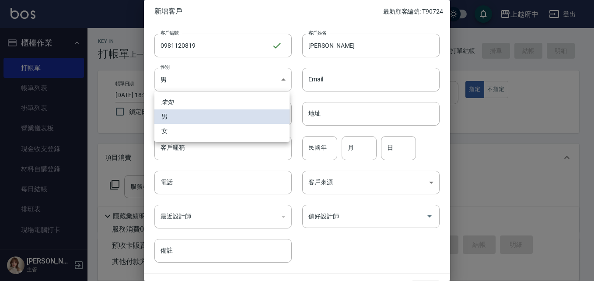
click at [195, 85] on body "上越府中 登出 櫃檯作業 打帳單 帳單列表 掛單列表 營業儀表板 現金收支登錄 材料自購登錄 每日結帳 排班表 現場電腦打卡 預約管理 預約管理 單日預約紀錄…" at bounding box center [297, 214] width 594 height 428
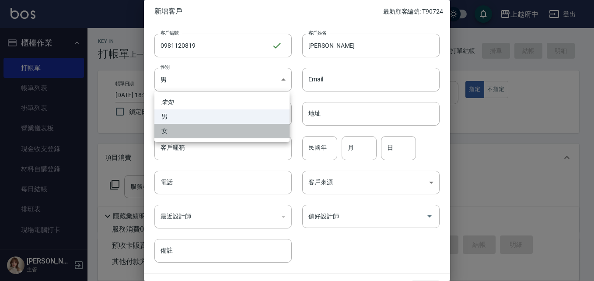
click at [164, 133] on li "女" at bounding box center [221, 131] width 135 height 14
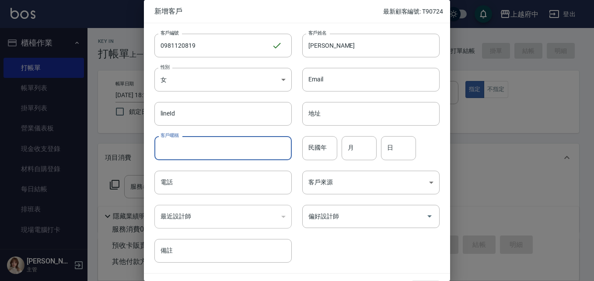
click at [186, 150] on input "客戶暱稱" at bounding box center [222, 148] width 137 height 24
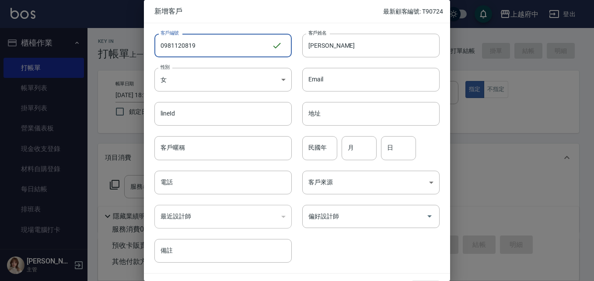
drag, startPoint x: 207, startPoint y: 42, endPoint x: 109, endPoint y: 43, distance: 98.0
click at [109, 43] on div "新增客戶 最新顧客編號: T90724 客戶編號 0981120819 ​ 客戶編號 客戶姓名 曾郁方 客戶姓名 性別 女 FEMALE 性別 Email E…" at bounding box center [297, 140] width 594 height 281
click at [190, 147] on input "客戶暱稱" at bounding box center [222, 148] width 137 height 24
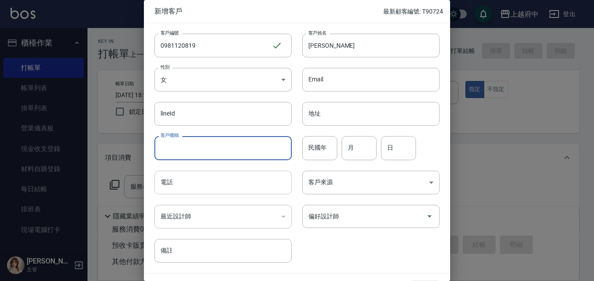
click at [165, 183] on input "電話" at bounding box center [222, 183] width 137 height 24
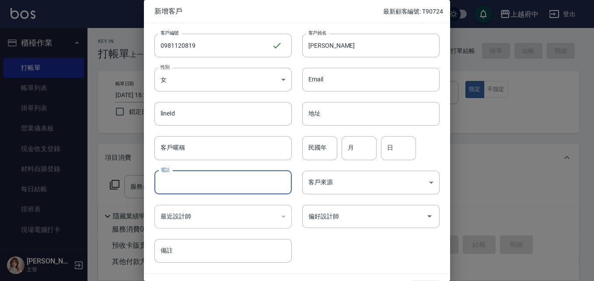
paste input "0981120819"
click at [316, 152] on input "民國年" at bounding box center [319, 148] width 35 height 24
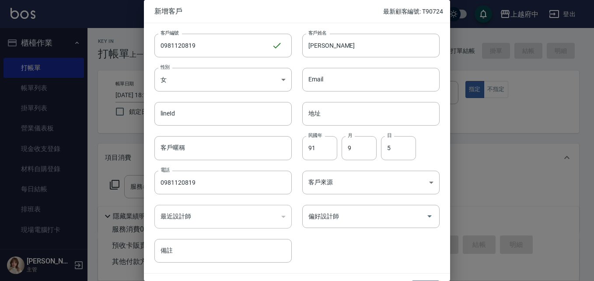
click at [354, 257] on div "客戶編號 0981120819 ​ 客戶編號 客戶姓名 曾郁方 客戶姓名 性別 女 FEMALE 性別 Email Email lineId lineId 地…" at bounding box center [292, 142] width 296 height 239
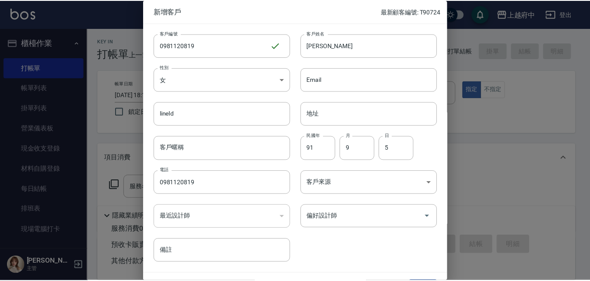
scroll to position [22, 0]
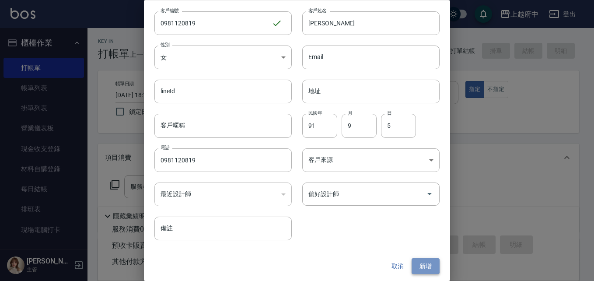
click at [425, 269] on button "新增" at bounding box center [426, 266] width 28 height 16
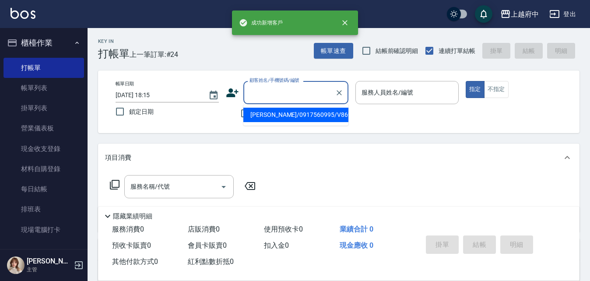
click at [275, 92] on input "顧客姓名/手機號碼/編號" at bounding box center [289, 92] width 84 height 15
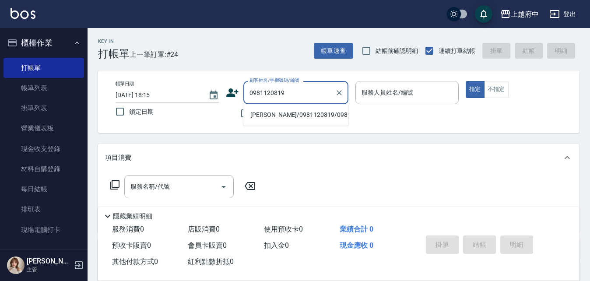
click at [277, 122] on li "曾郁方/0981120819/0981120819" at bounding box center [295, 115] width 105 height 14
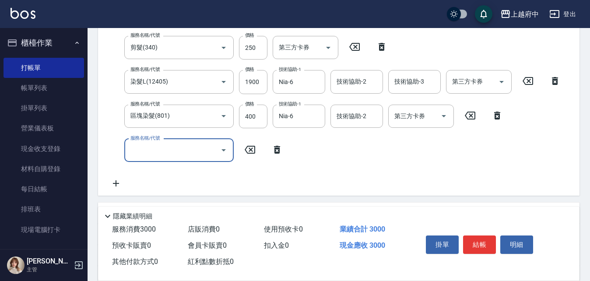
scroll to position [175, 0]
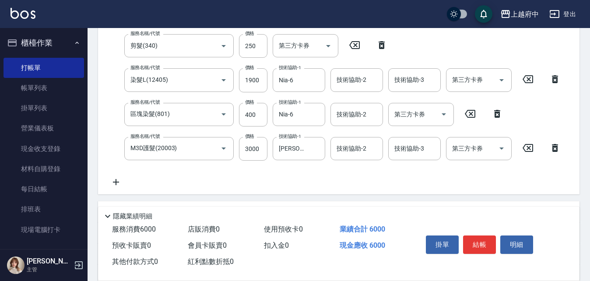
click at [235, 179] on div "服務名稱/代號 有機洗髮(200) 服務名稱/代號 價格 450 價格 洗-1 王品云-31 洗-1 洗-2 洗-2 第三方卡券 第三方卡券 服務名稱/代號 …" at bounding box center [335, 93] width 461 height 187
click at [479, 242] on button "結帳" at bounding box center [479, 244] width 33 height 18
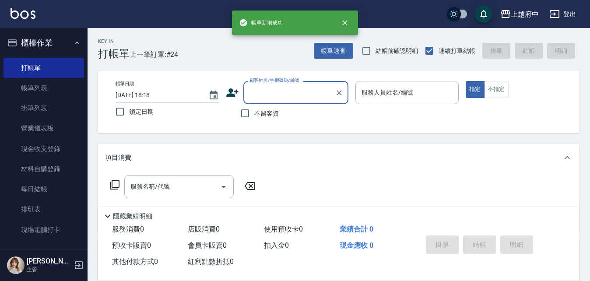
scroll to position [0, 0]
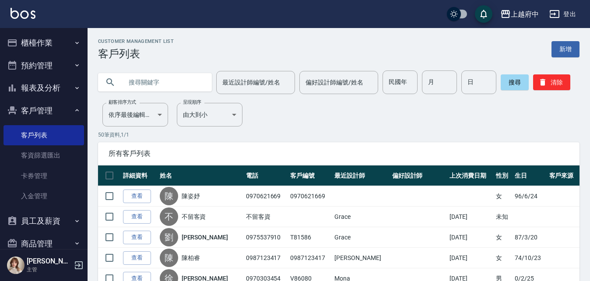
click at [173, 76] on input "text" at bounding box center [164, 82] width 82 height 24
type input "ㄔ"
type input "T83445"
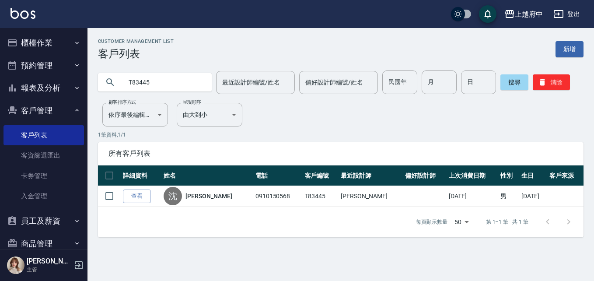
click at [136, 198] on link "查看" at bounding box center [137, 197] width 28 height 14
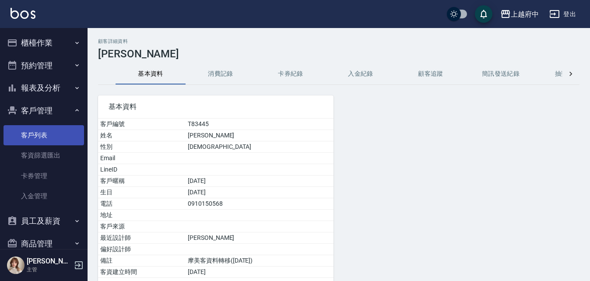
click at [33, 130] on link "客戶列表" at bounding box center [44, 135] width 81 height 20
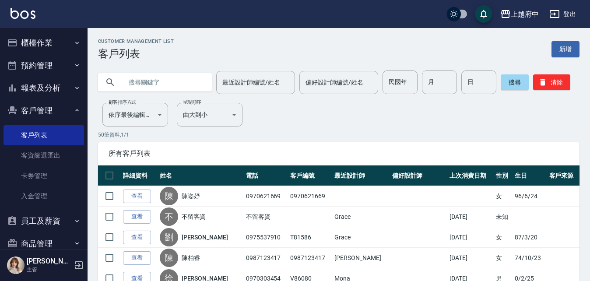
click at [146, 84] on input "text" at bounding box center [164, 82] width 82 height 24
type input "82391"
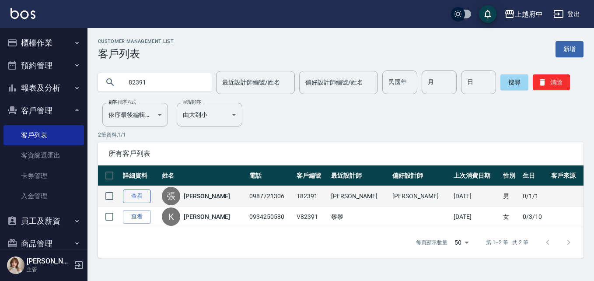
click at [140, 193] on link "查看" at bounding box center [137, 197] width 28 height 14
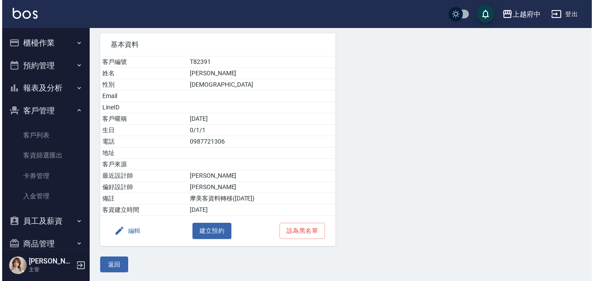
scroll to position [64, 0]
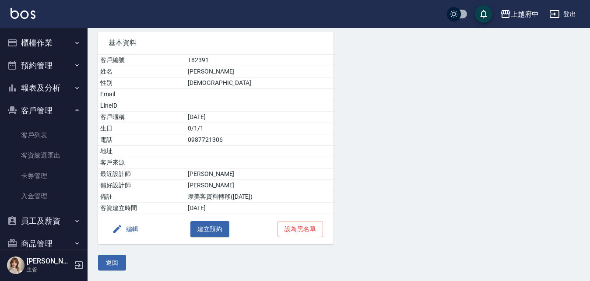
click at [134, 228] on button "編輯" at bounding box center [126, 229] width 34 height 16
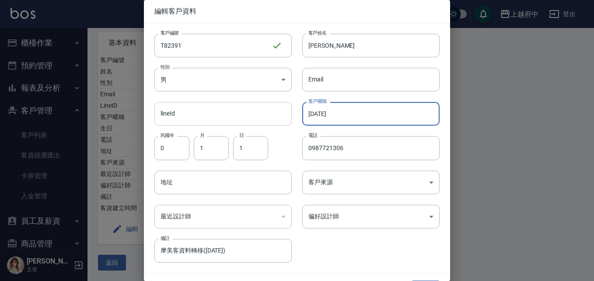
drag, startPoint x: 351, startPoint y: 117, endPoint x: 243, endPoint y: 116, distance: 108.1
click at [240, 116] on div "客戶編號 T82391 ​ 客戶編號 客戶姓名 [PERSON_NAME] 客戶姓名 性別 男 [DEMOGRAPHIC_DATA] 性別 Email Ema…" at bounding box center [292, 142] width 296 height 239
type input "2027/08"
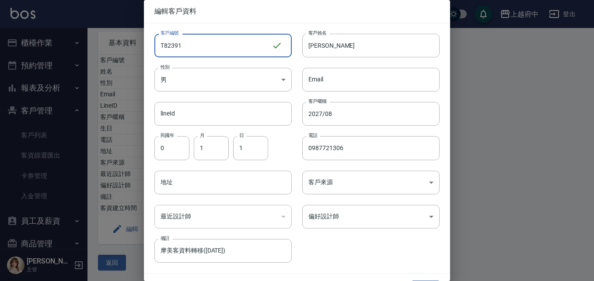
drag, startPoint x: 192, startPoint y: 47, endPoint x: 165, endPoint y: 46, distance: 26.3
click at [165, 46] on input "T82391" at bounding box center [212, 46] width 117 height 24
type input "T90723"
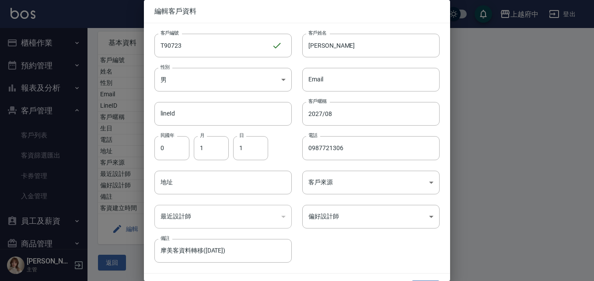
click at [383, 251] on div "客戶編號 T90723 ​ 客戶編號 客戶姓名 [PERSON_NAME] 客戶姓名 性別 男 [DEMOGRAPHIC_DATA] 性別 Email Ema…" at bounding box center [292, 142] width 296 height 239
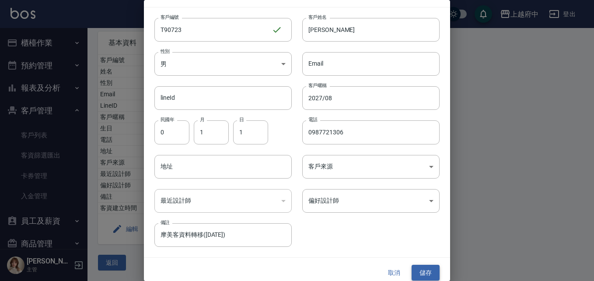
scroll to position [22, 0]
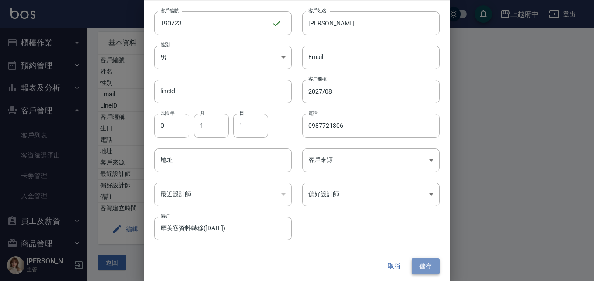
click at [423, 266] on button "儲存" at bounding box center [426, 266] width 28 height 16
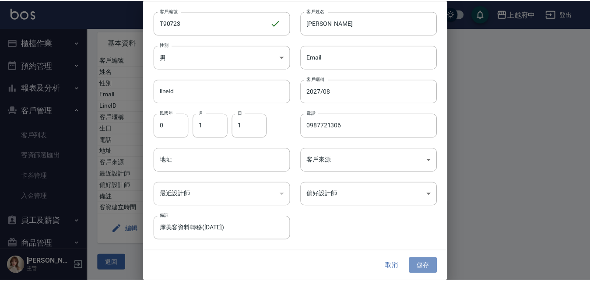
scroll to position [0, 0]
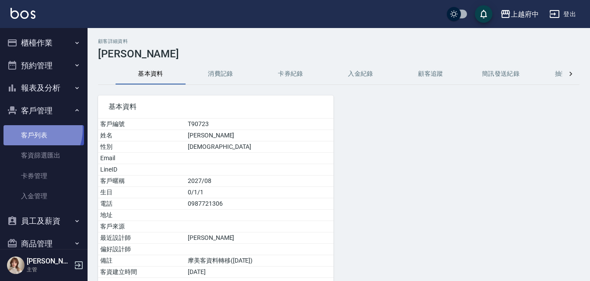
click at [32, 130] on link "客戶列表" at bounding box center [44, 135] width 81 height 20
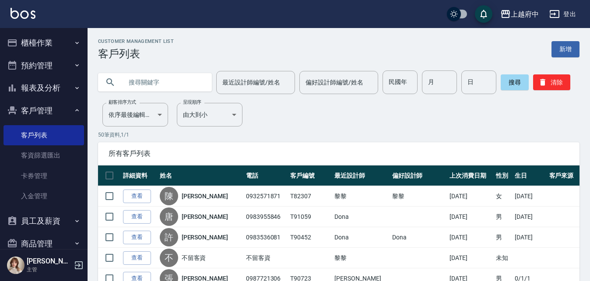
click at [127, 77] on input "text" at bounding box center [164, 82] width 82 height 24
type input "0984506777"
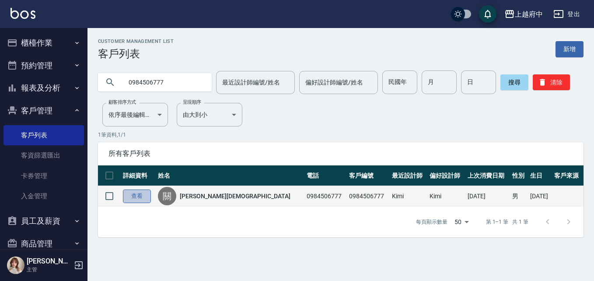
click at [143, 190] on link "查看" at bounding box center [137, 197] width 28 height 14
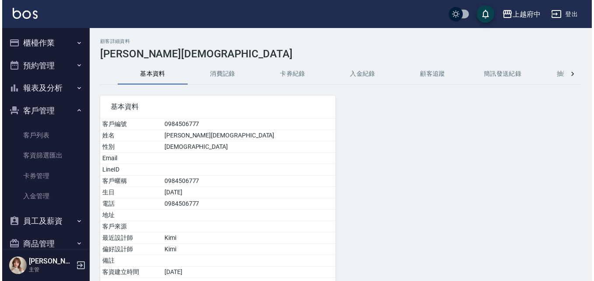
scroll to position [64, 0]
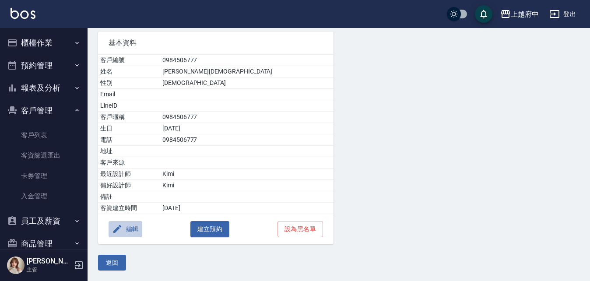
click at [134, 229] on button "編輯" at bounding box center [126, 229] width 34 height 16
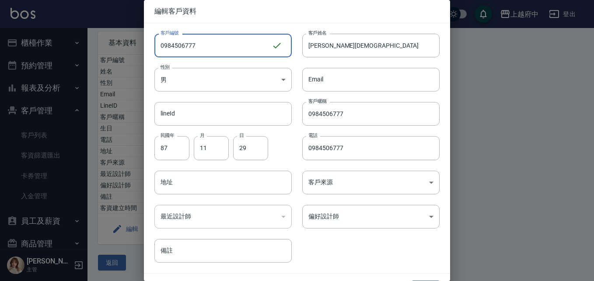
drag, startPoint x: 206, startPoint y: 46, endPoint x: 109, endPoint y: 53, distance: 97.0
click at [109, 53] on div "編輯客戶資料 客戶編號 0984506777 ​ 客戶編號 客戶姓名 [PERSON_NAME] 客戶姓名 性別 男 [DEMOGRAPHIC_DATA] 性…" at bounding box center [297, 140] width 594 height 281
type input "ㄔ"
type input "T90725"
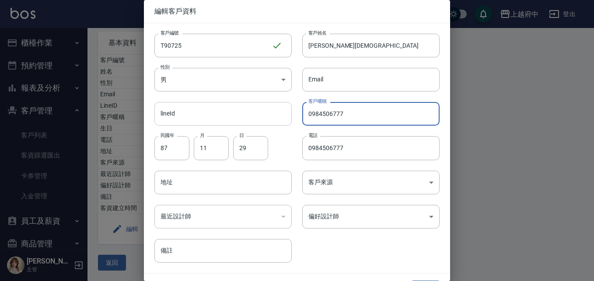
drag, startPoint x: 359, startPoint y: 116, endPoint x: 274, endPoint y: 115, distance: 84.9
click at [274, 115] on div "客戶編號 T90725 ​ 客戶編號 客戶姓名 [PERSON_NAME] 客戶姓名 性別 男 [DEMOGRAPHIC_DATA] 性別 Email Ema…" at bounding box center [292, 142] width 296 height 239
type input "2027/08"
click at [384, 250] on div "客戶編號 T90725 ​ 客戶編號 客戶姓名 [PERSON_NAME] 客戶姓名 性別 男 [DEMOGRAPHIC_DATA] 性別 Email Ema…" at bounding box center [292, 142] width 296 height 239
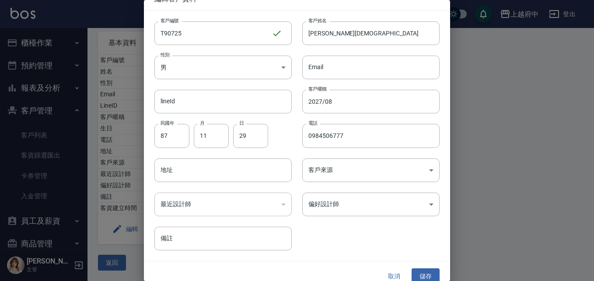
scroll to position [22, 0]
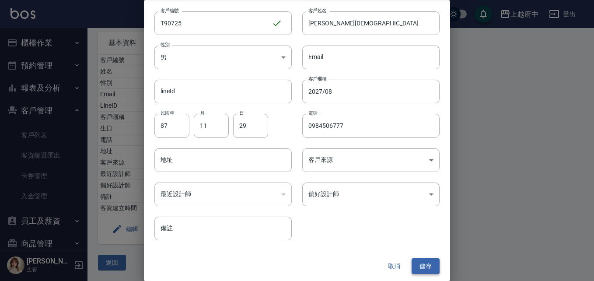
click at [425, 265] on button "儲存" at bounding box center [426, 266] width 28 height 16
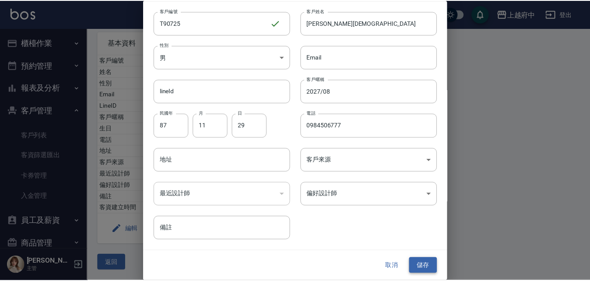
scroll to position [0, 0]
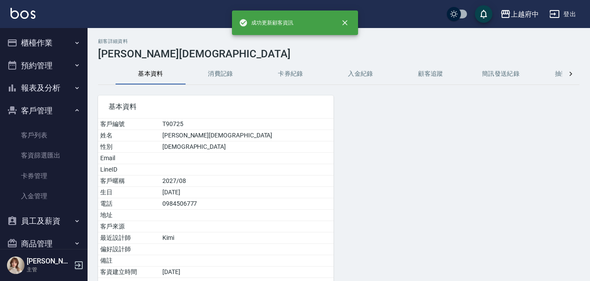
click at [35, 131] on link "客戶列表" at bounding box center [44, 135] width 81 height 20
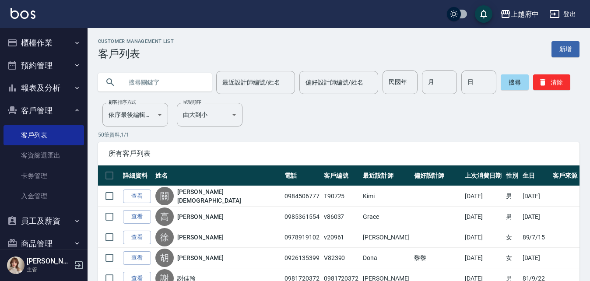
click at [154, 82] on input "text" at bounding box center [164, 82] width 82 height 24
type input "0"
type input "0917560995"
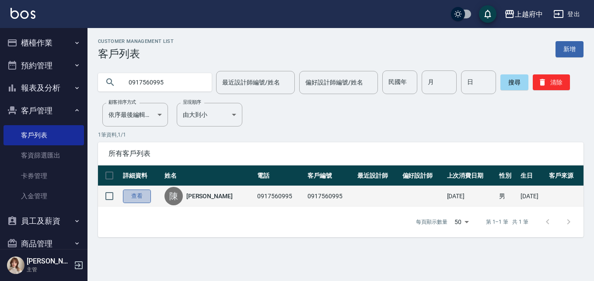
click at [139, 198] on link "查看" at bounding box center [137, 197] width 28 height 14
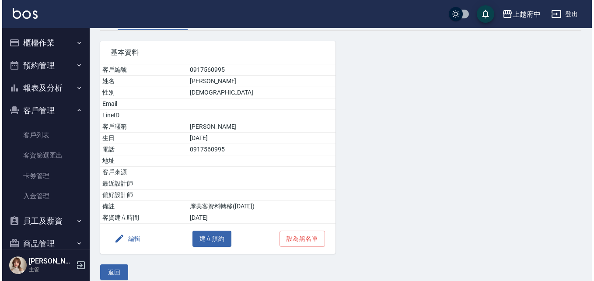
scroll to position [64, 0]
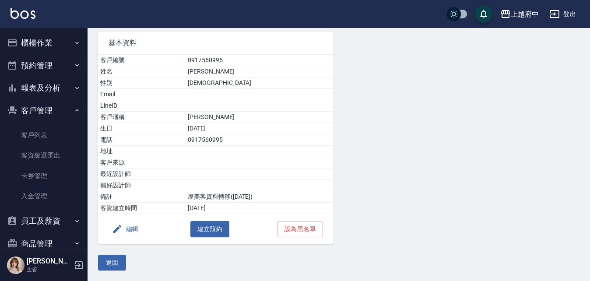
click at [130, 228] on button "編輯" at bounding box center [126, 229] width 34 height 16
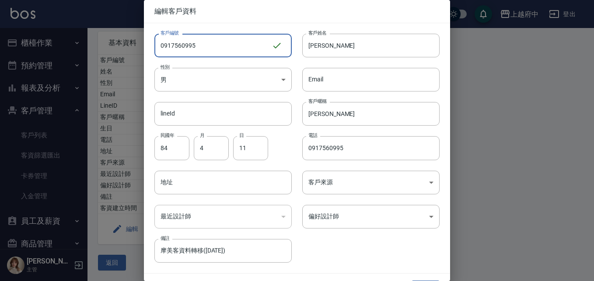
drag, startPoint x: 236, startPoint y: 49, endPoint x: 97, endPoint y: 51, distance: 139.2
click at [97, 51] on div "編輯客戶資料 客戶編號 0917560995 ​ 客戶編號 客戶姓名 [PERSON_NAME]姓名 性別 男 [DEMOGRAPHIC_DATA] 性別 E…" at bounding box center [297, 140] width 594 height 281
type input "ㄒ"
type input "V86970"
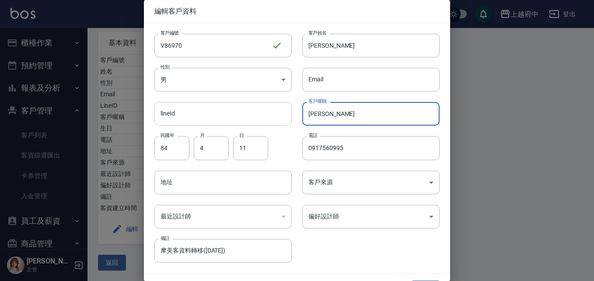
drag, startPoint x: 335, startPoint y: 115, endPoint x: 287, endPoint y: 115, distance: 48.1
click at [287, 115] on div "客戶編號 V86970 ​ 客戶編號 客戶姓名 [PERSON_NAME]姓名 性別 男 [DEMOGRAPHIC_DATA] 性別 Email Email …" at bounding box center [292, 142] width 296 height 239
type input "2027/08"
click at [354, 254] on div "客戶編號 V86970 ​ 客戶編號 客戶姓名 [PERSON_NAME]姓名 性別 男 [DEMOGRAPHIC_DATA] 性別 Email Email …" at bounding box center [292, 142] width 296 height 239
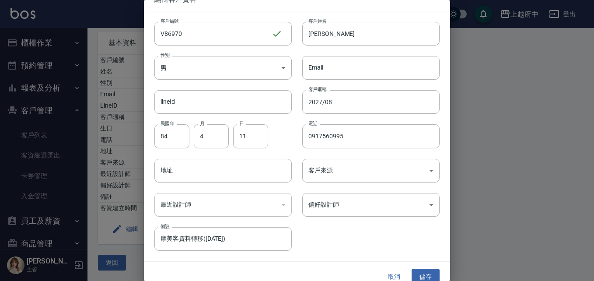
scroll to position [22, 0]
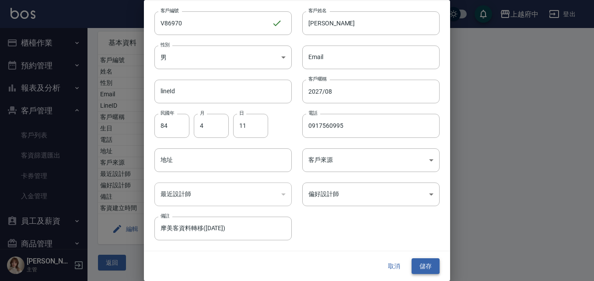
click at [420, 263] on button "儲存" at bounding box center [426, 266] width 28 height 16
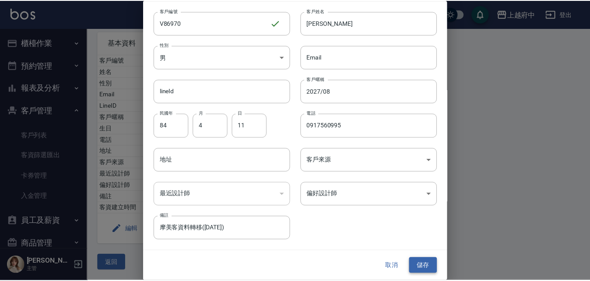
scroll to position [0, 0]
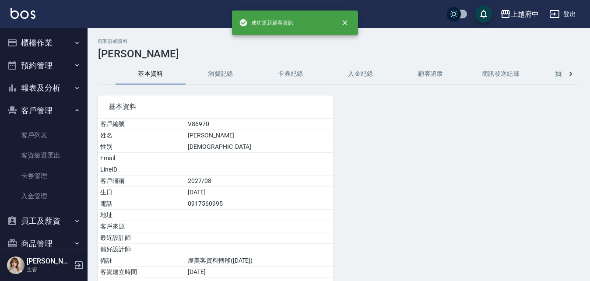
drag, startPoint x: 31, startPoint y: 136, endPoint x: 42, endPoint y: 116, distance: 22.5
click at [31, 136] on link "客戶列表" at bounding box center [44, 135] width 81 height 20
